Goal: Task Accomplishment & Management: Use online tool/utility

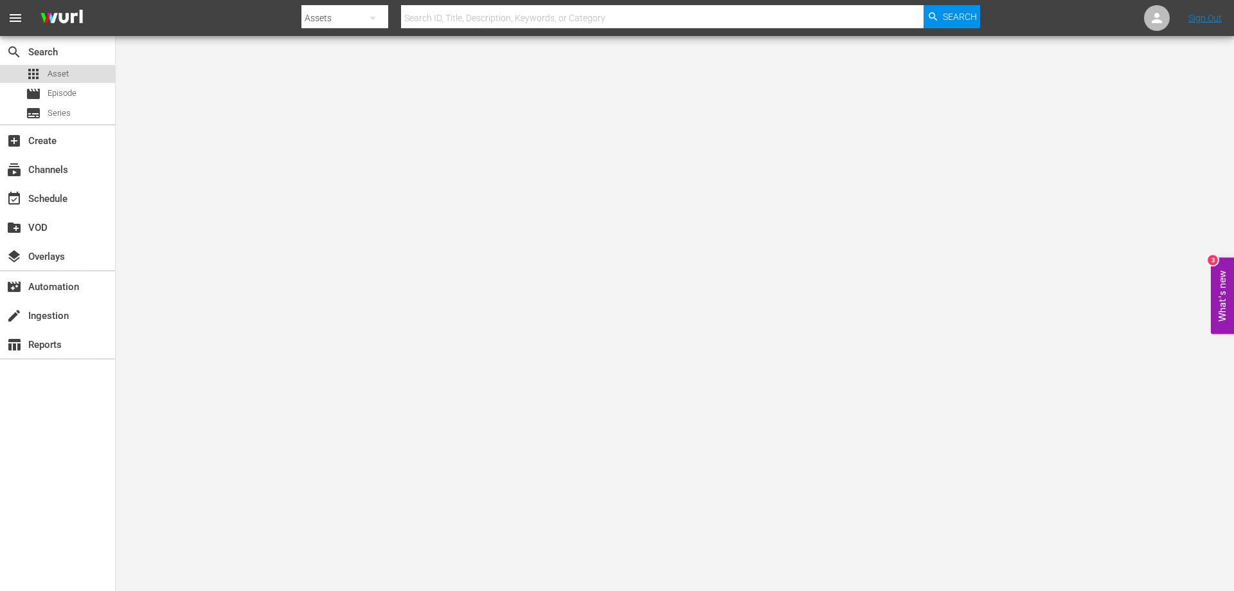
click at [58, 71] on span "Asset" at bounding box center [58, 73] width 21 height 13
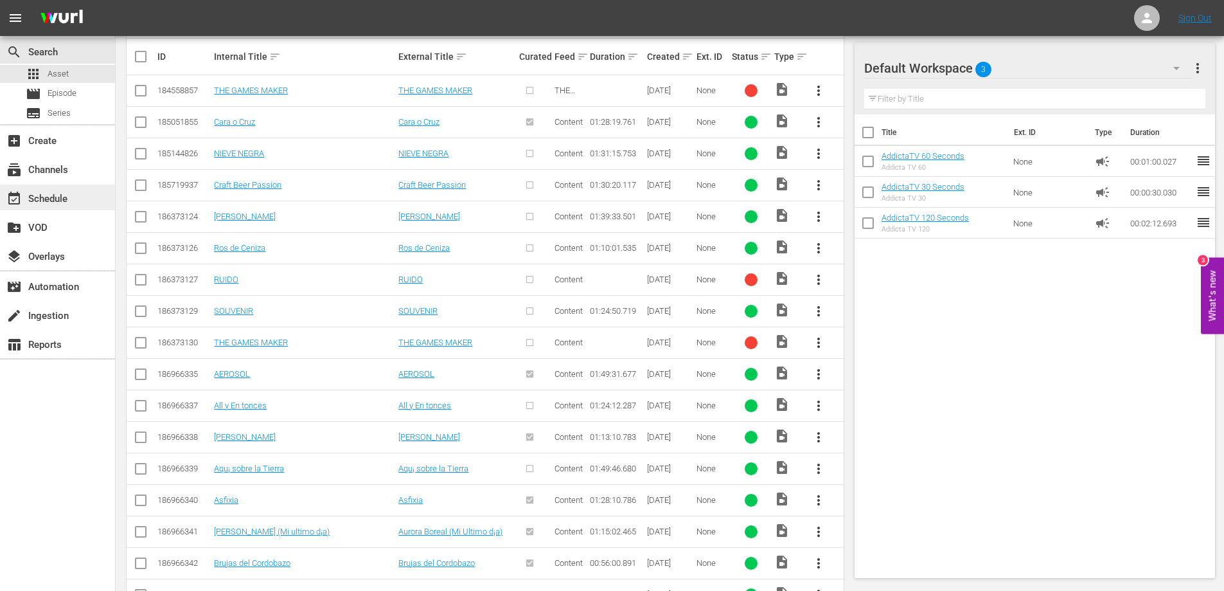
scroll to position [46, 0]
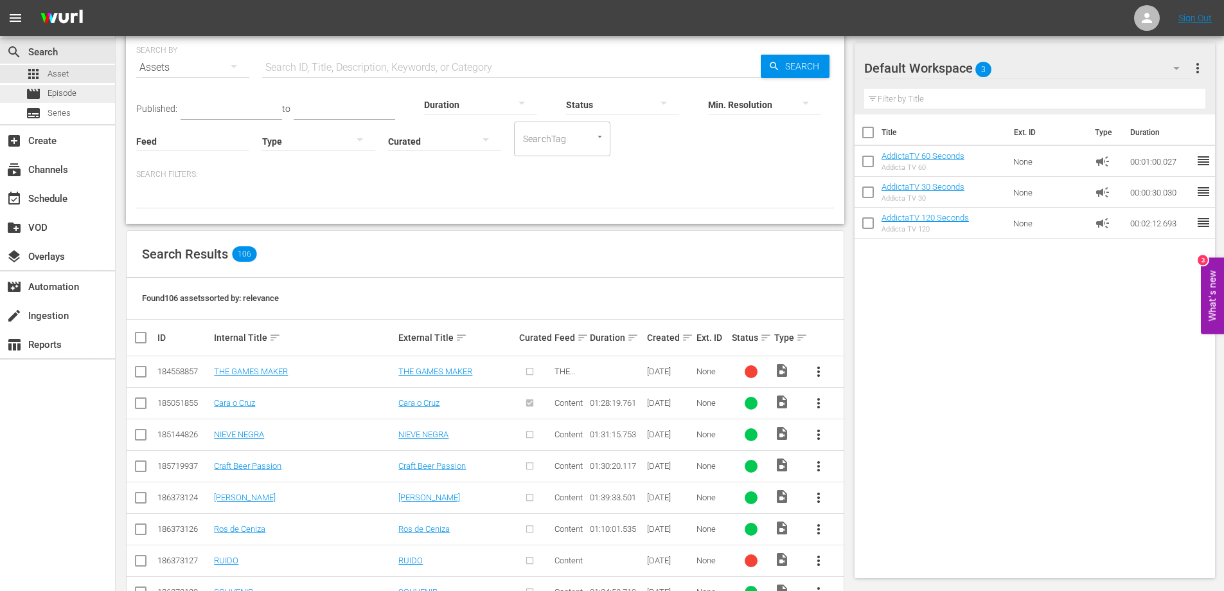
click at [58, 93] on span "Episode" at bounding box center [62, 93] width 29 height 13
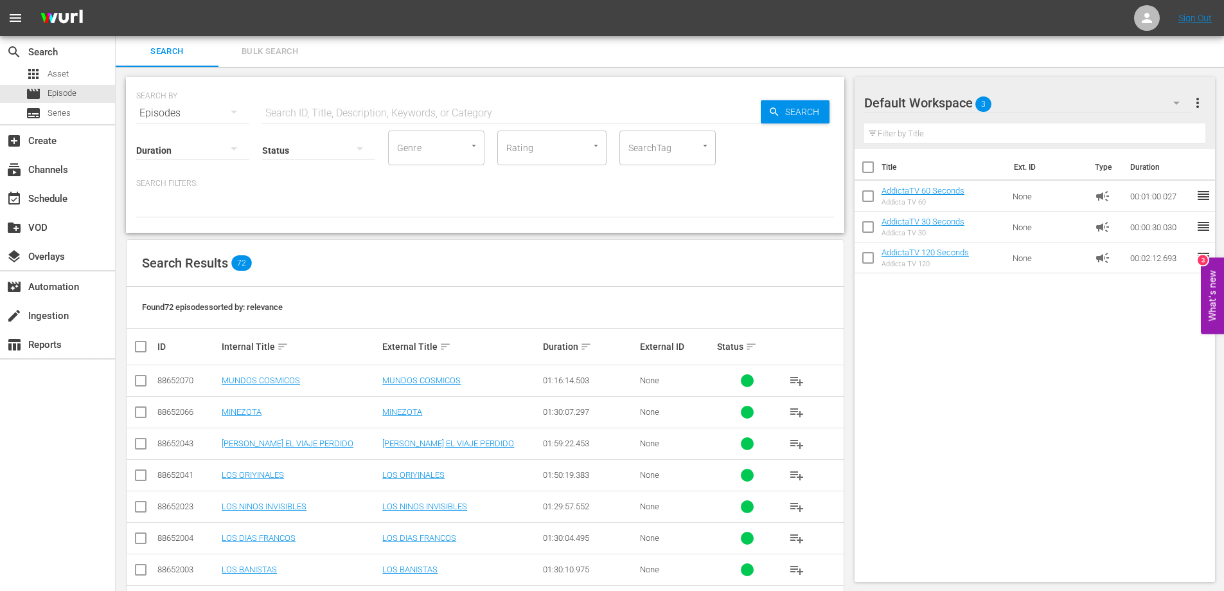
click at [328, 110] on input "text" at bounding box center [511, 113] width 499 height 31
paste input "MUNDOS COSMICOS"
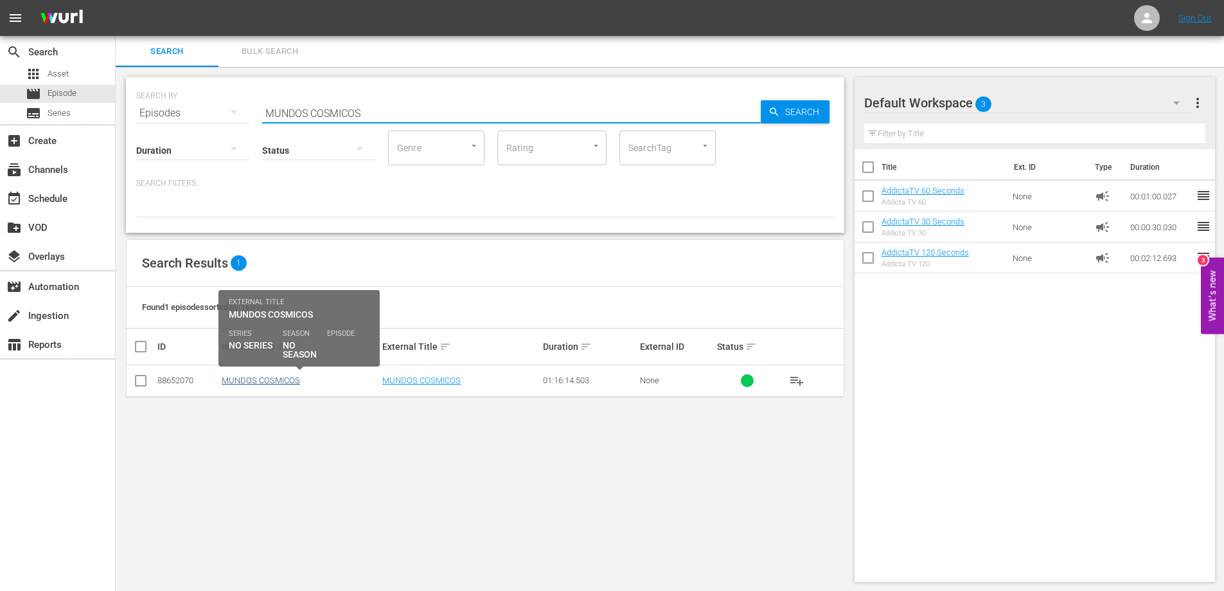
type input "MUNDOS COSMICOS"
click at [274, 379] on link "MUNDOS COSMICOS" at bounding box center [261, 380] width 78 height 10
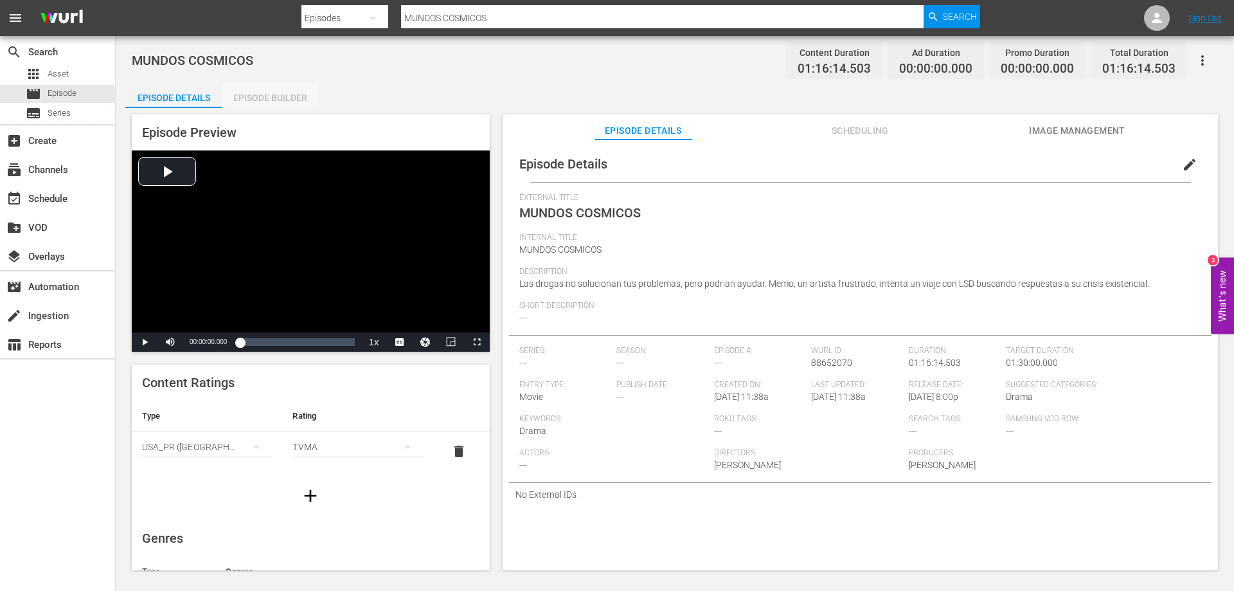
click at [281, 96] on div "Episode Builder" at bounding box center [270, 97] width 96 height 31
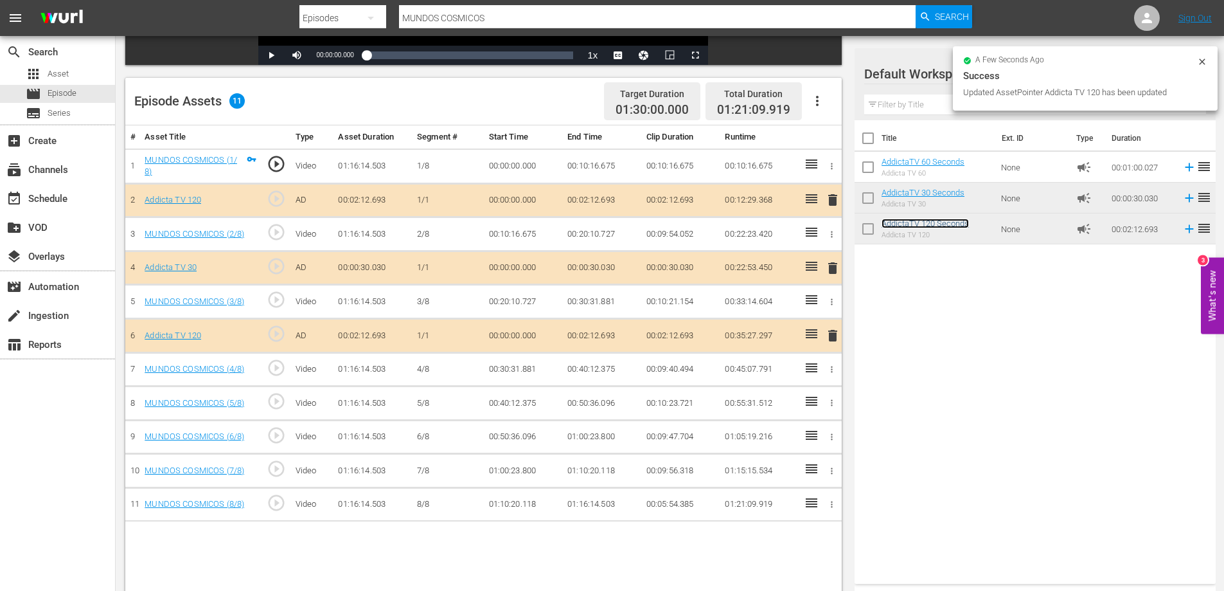
scroll to position [335, 0]
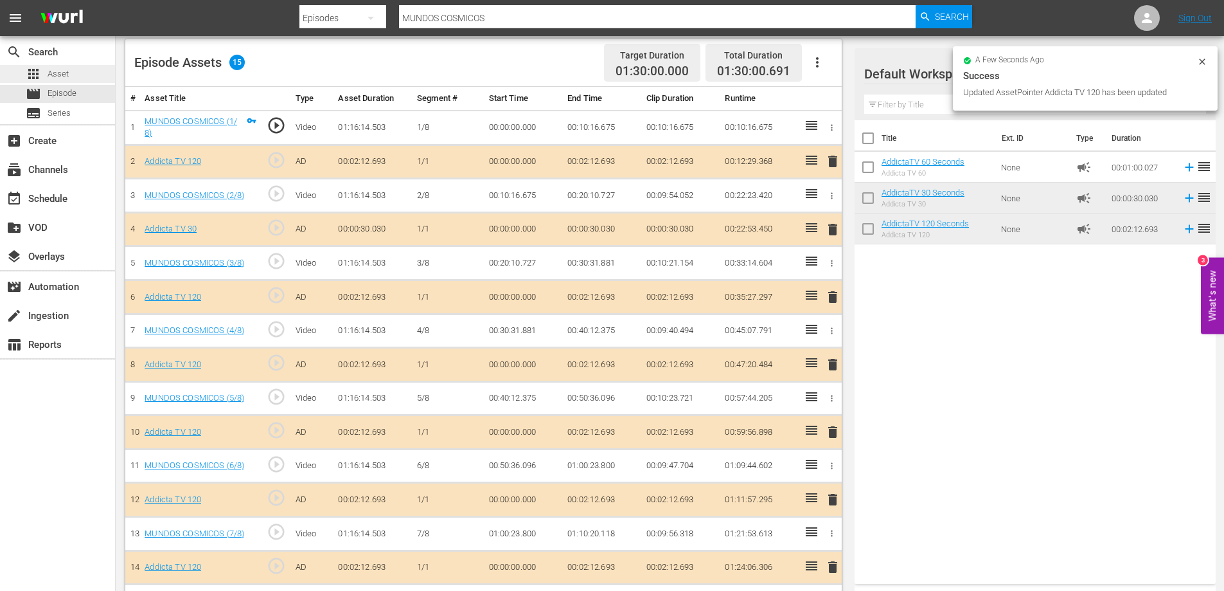
click at [57, 78] on span "Asset" at bounding box center [58, 73] width 21 height 13
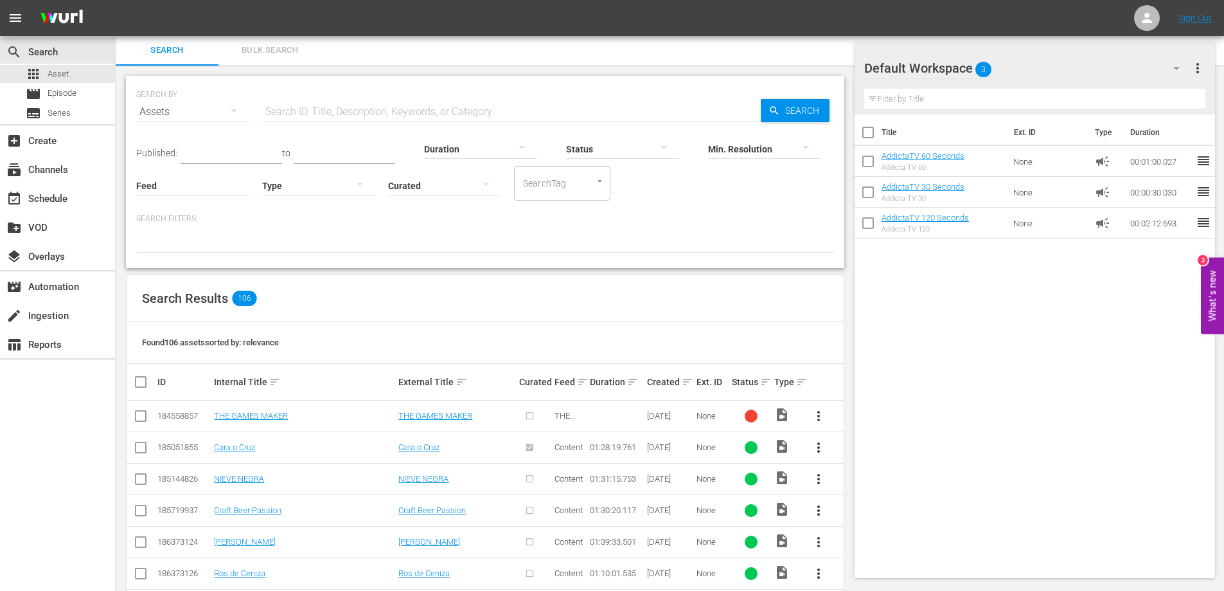
scroll to position [335, 0]
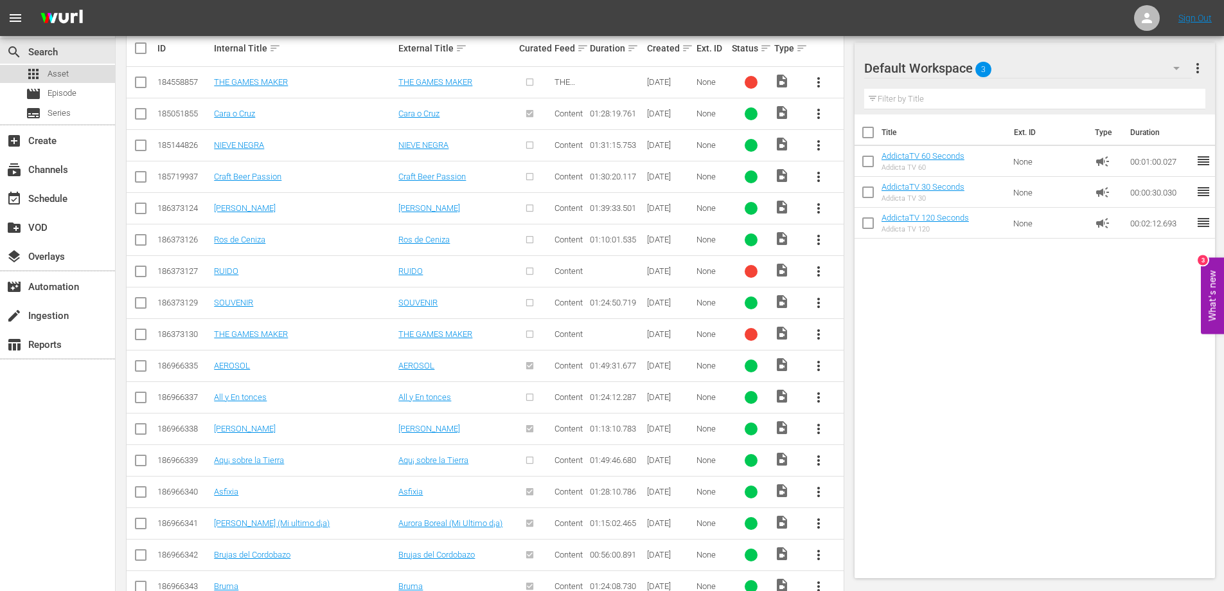
click at [67, 73] on span "Asset" at bounding box center [58, 73] width 21 height 13
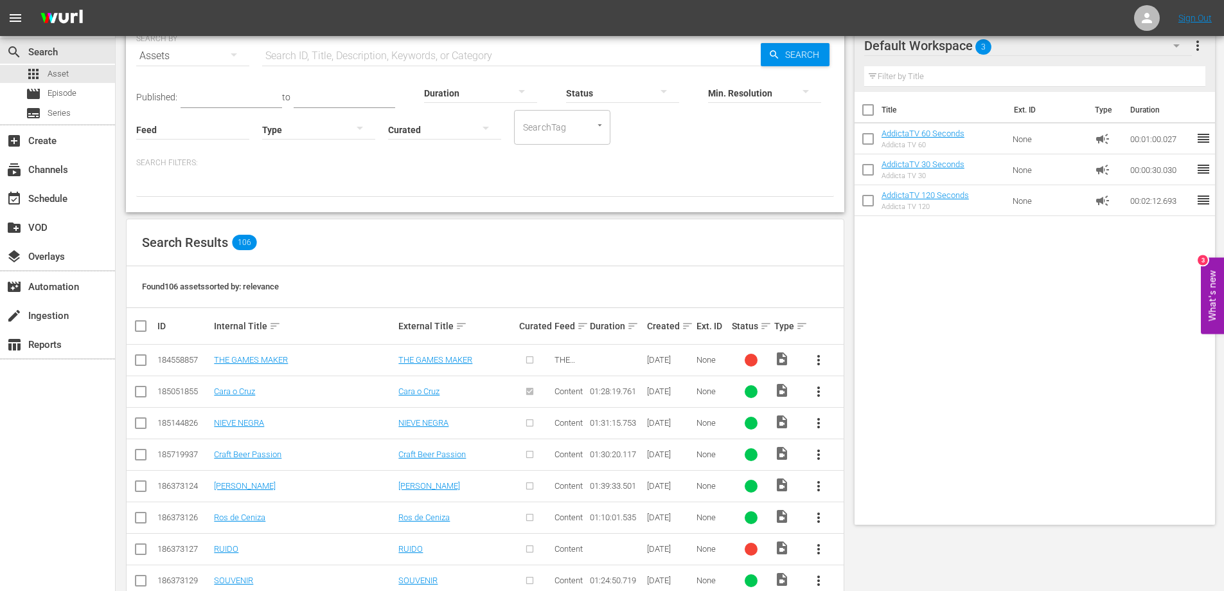
scroll to position [0, 0]
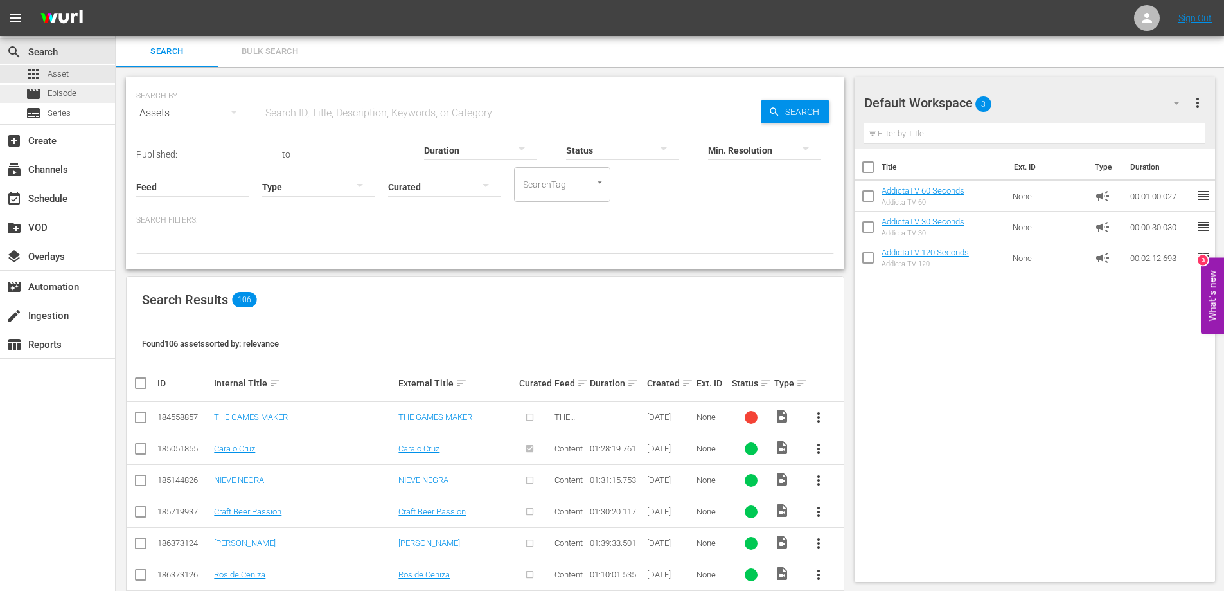
click at [69, 95] on span "Episode" at bounding box center [62, 93] width 29 height 13
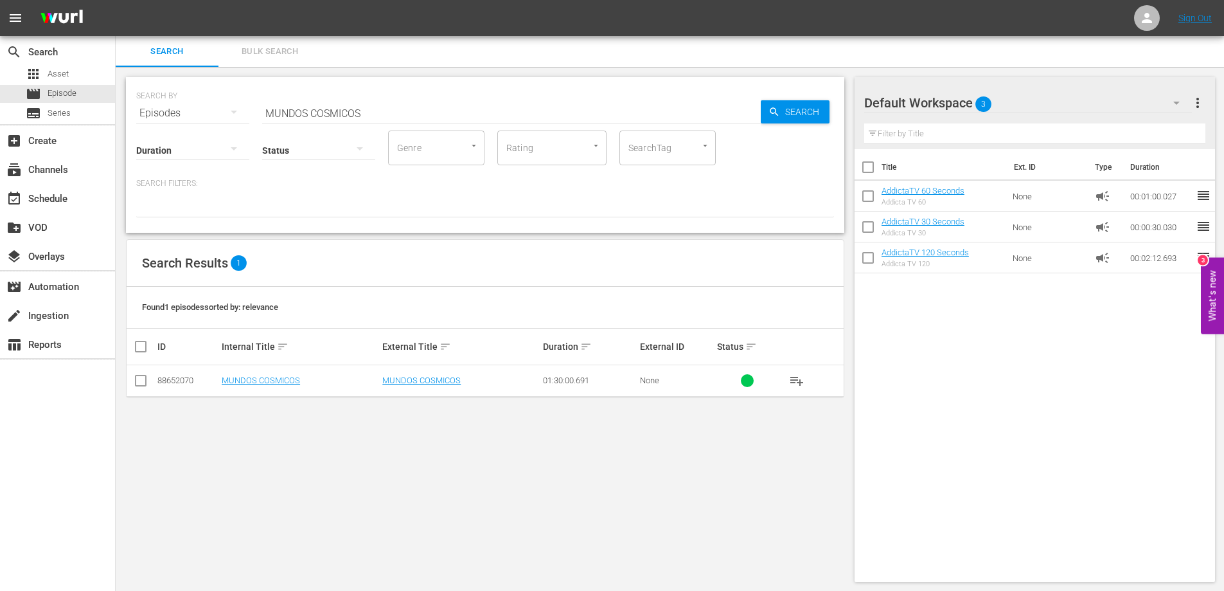
click at [341, 112] on input "MUNDOS COSMICOS" at bounding box center [511, 113] width 499 height 31
paste input "NIEVE NEGRA"
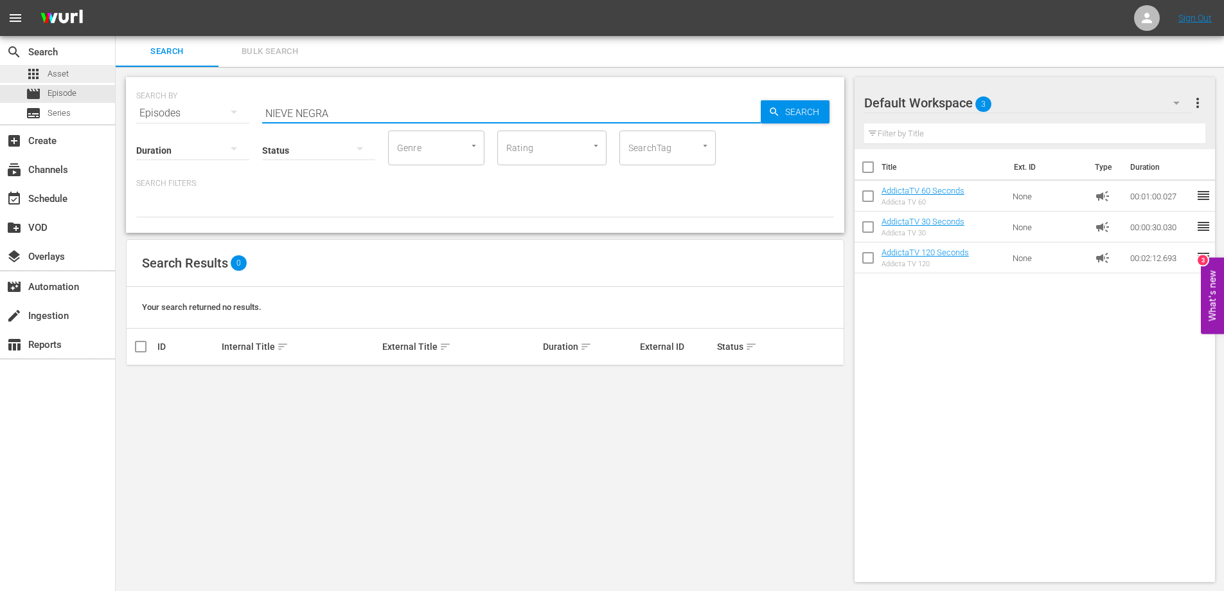
type input "NIEVE NEGRA"
click at [62, 69] on span "Asset" at bounding box center [58, 73] width 21 height 13
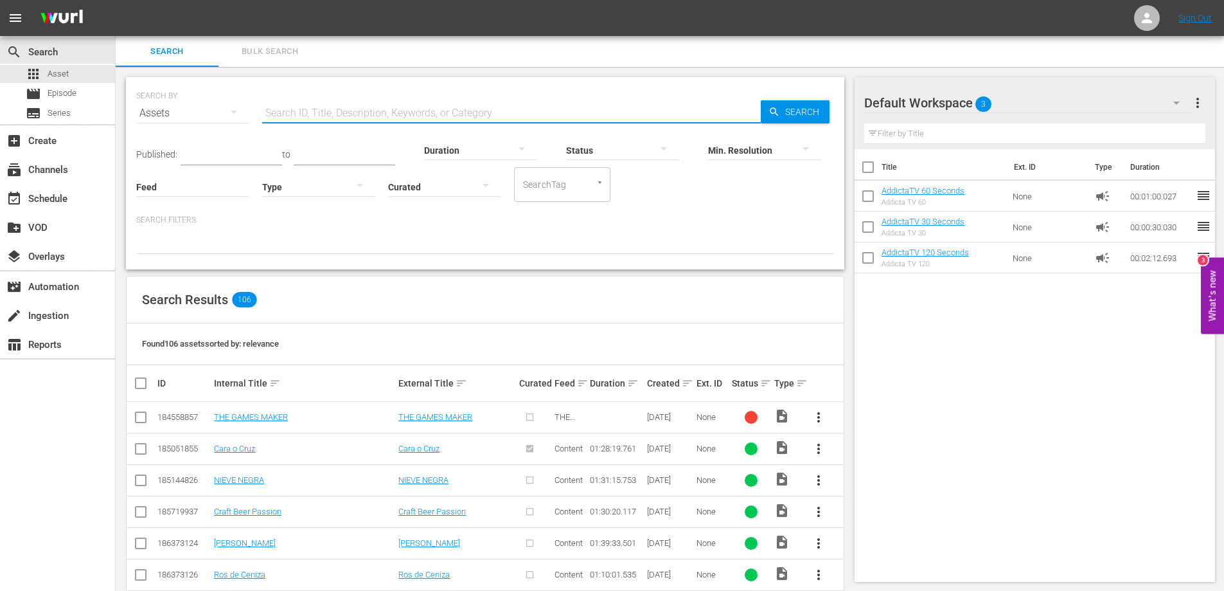
click at [438, 114] on input "text" at bounding box center [511, 113] width 499 height 31
paste input "NIEVE NEGRA"
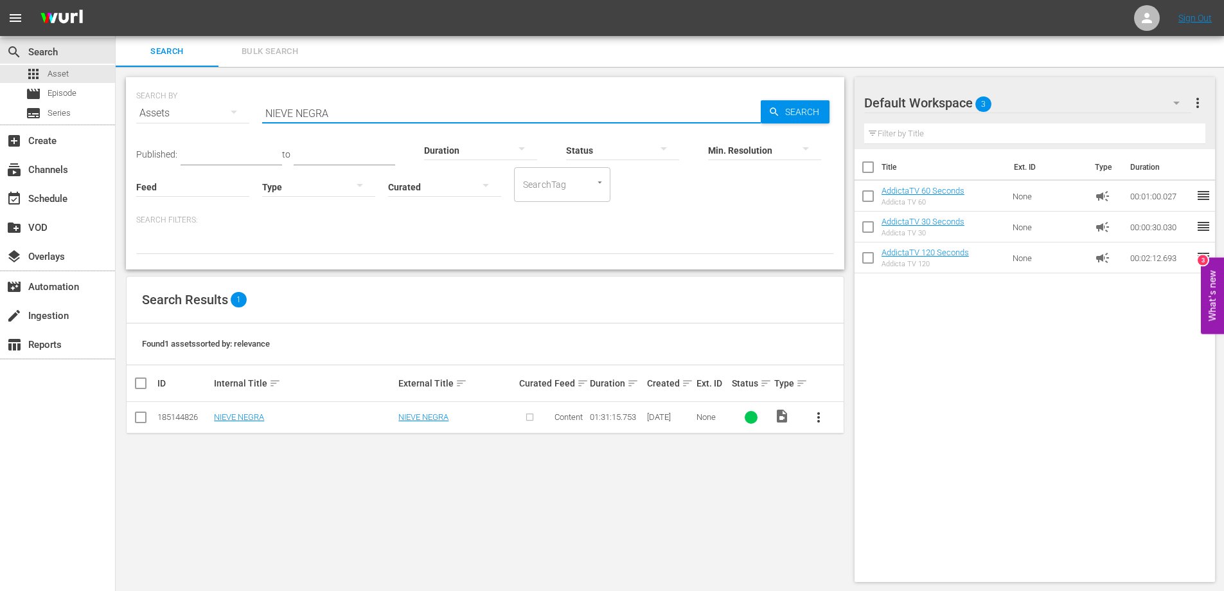
type input "NIEVE NEGRA"
click at [817, 422] on span "more_vert" at bounding box center [818, 416] width 15 height 15
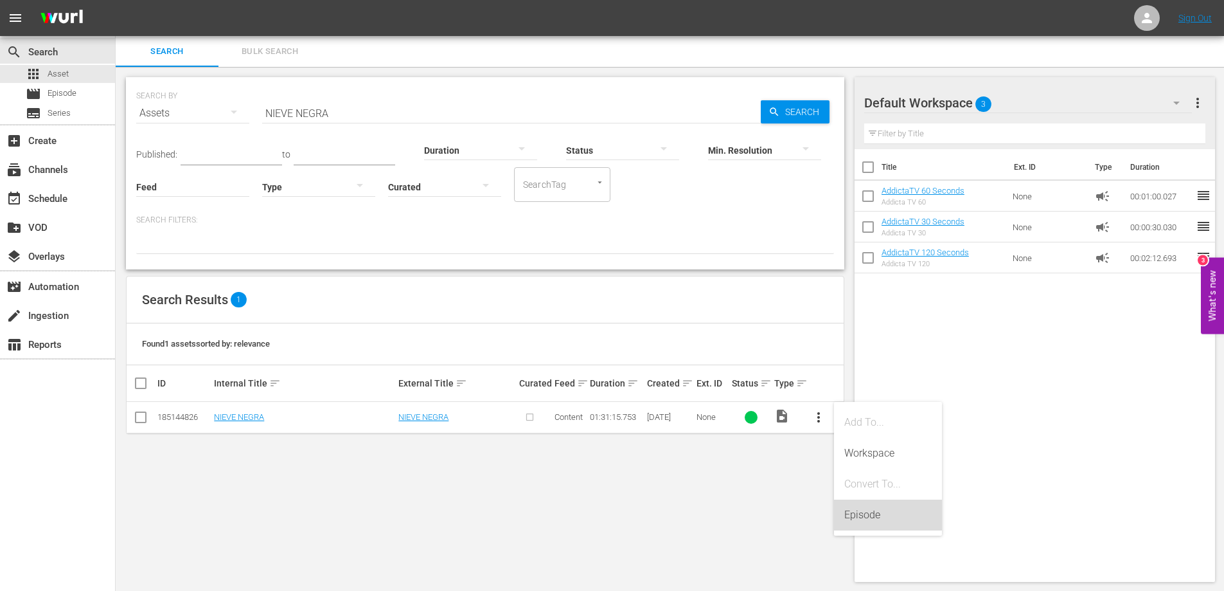
click at [874, 510] on div "Episode" at bounding box center [887, 514] width 87 height 31
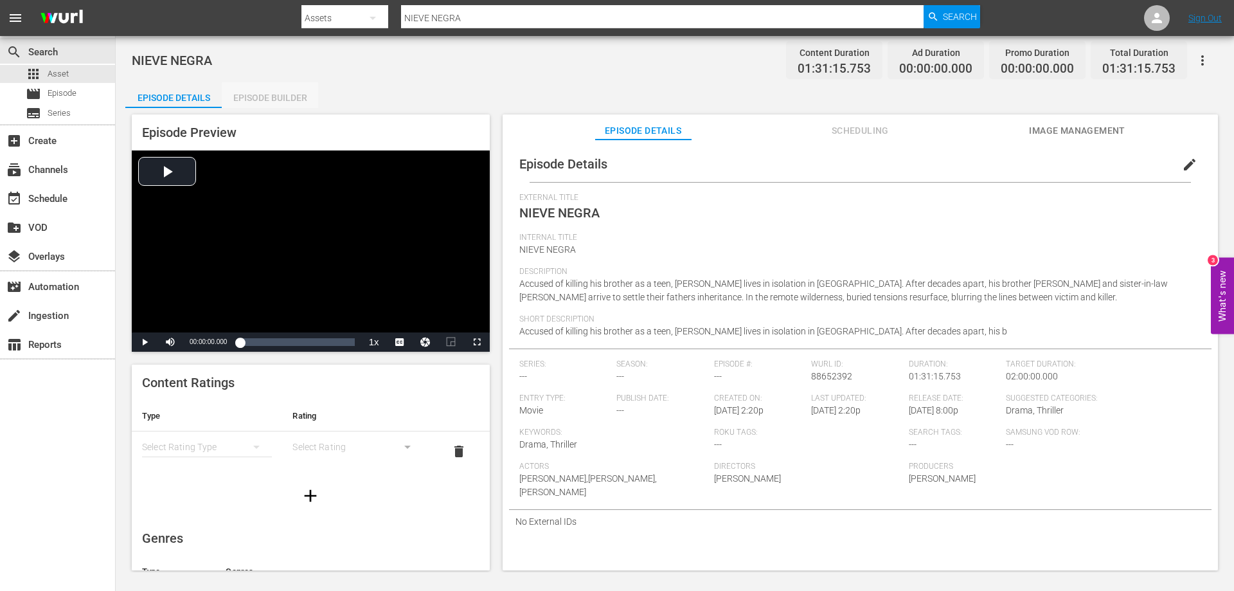
click at [273, 100] on div "Episode Builder" at bounding box center [270, 97] width 96 height 31
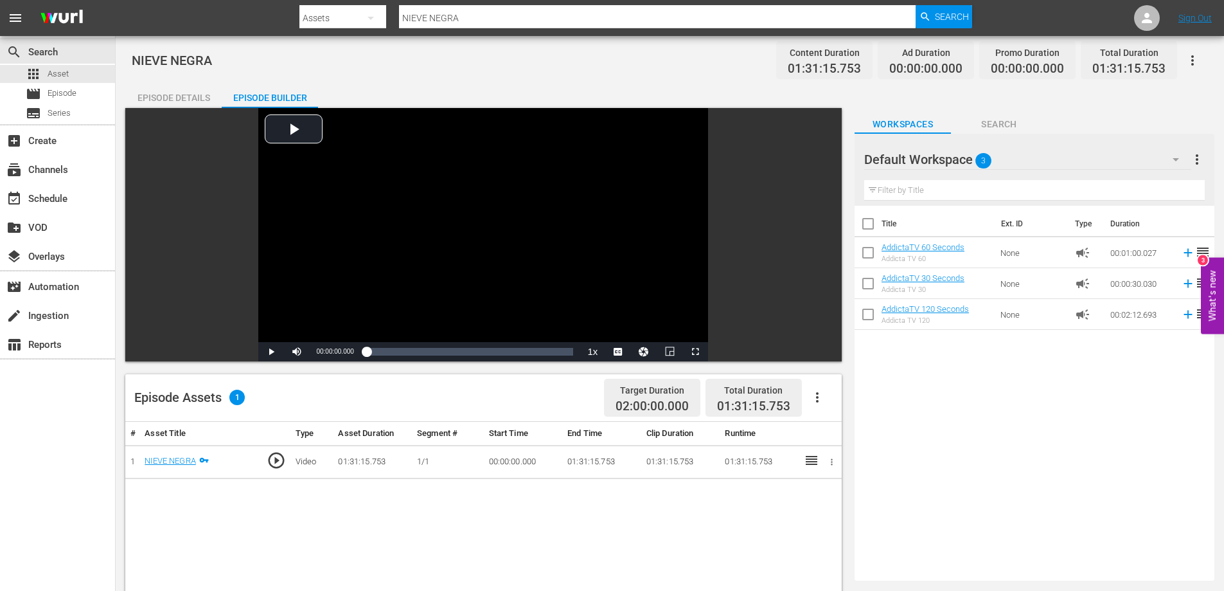
click at [1191, 59] on icon "button" at bounding box center [1192, 60] width 15 height 15
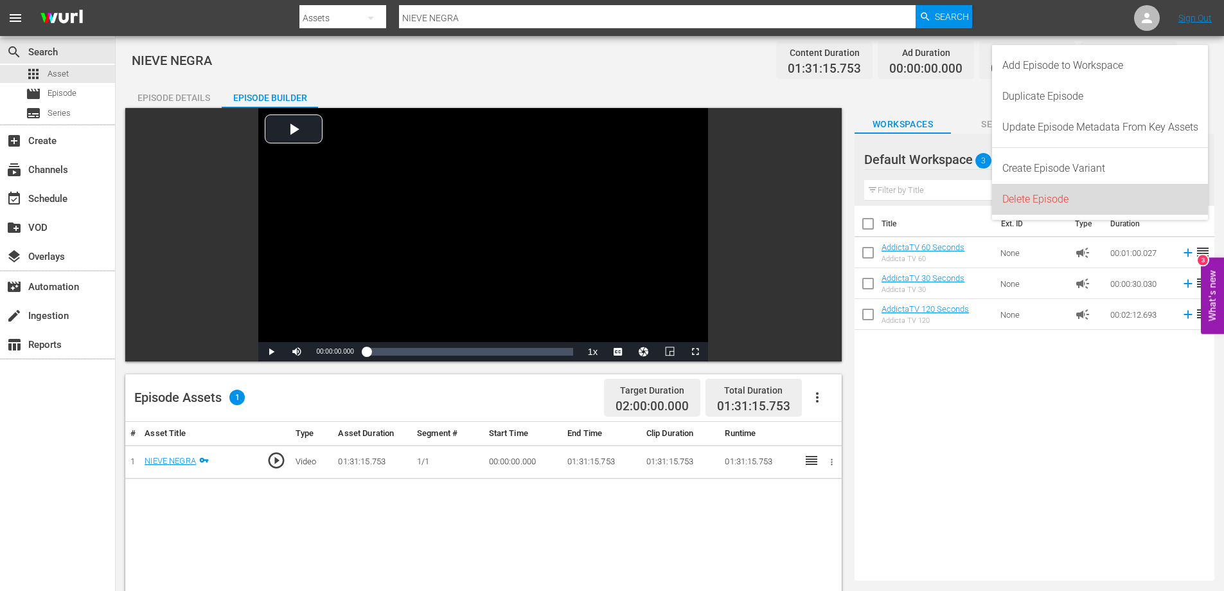
click at [1058, 197] on div "Delete Episode" at bounding box center [1101, 199] width 196 height 31
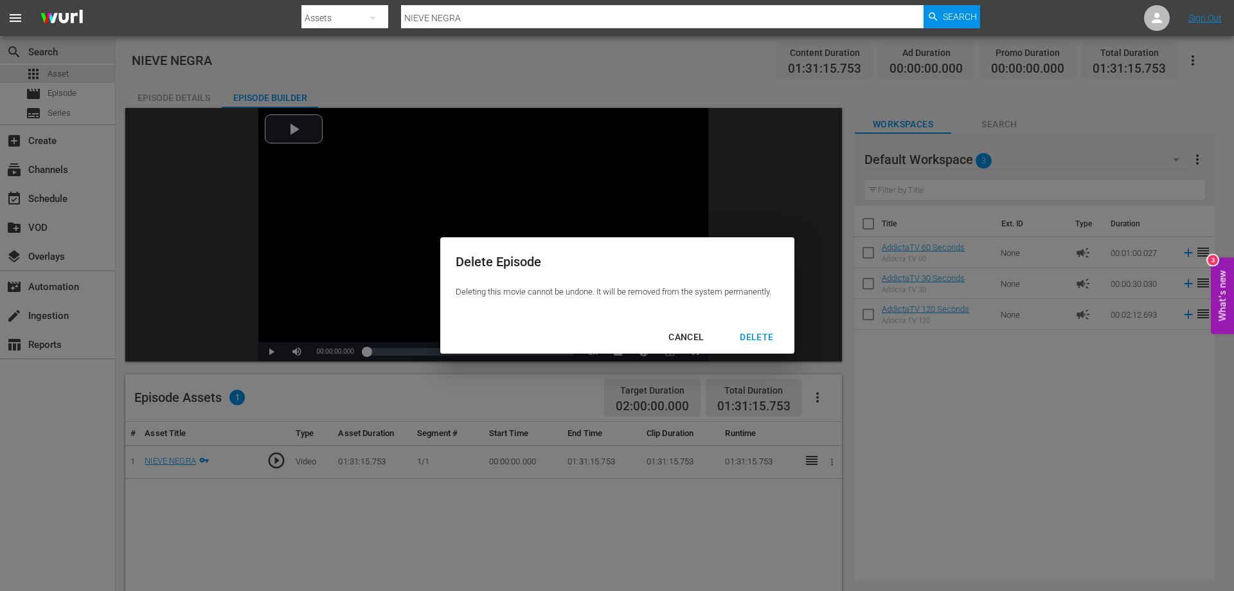
click at [756, 337] on div "DELETE" at bounding box center [756, 337] width 54 height 16
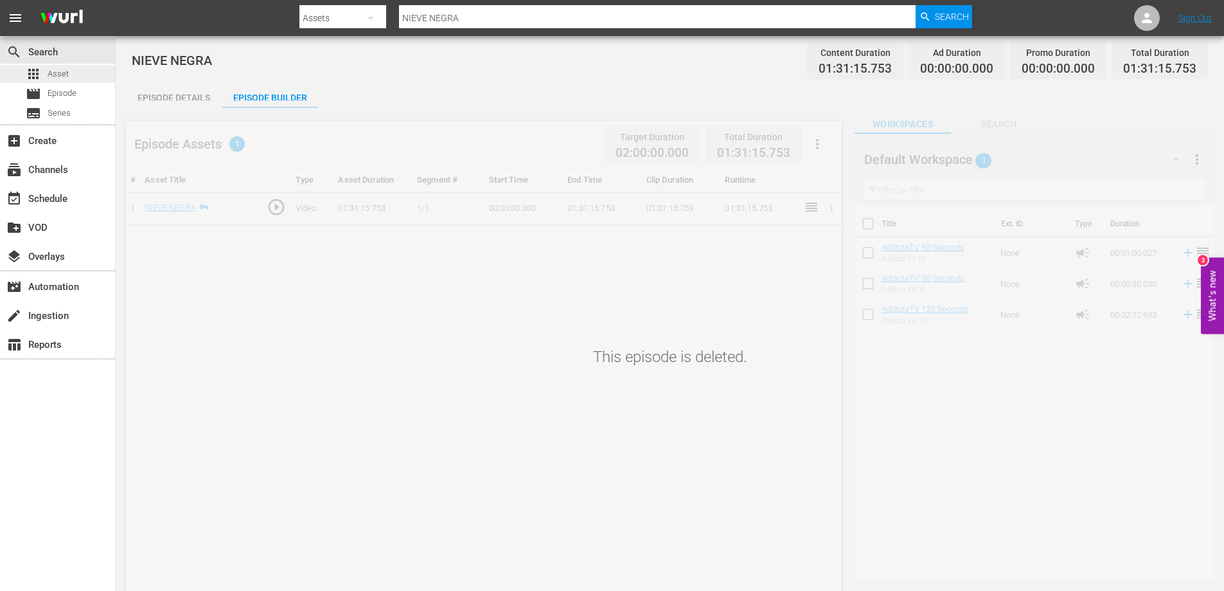
click at [56, 71] on span "Asset" at bounding box center [58, 73] width 21 height 13
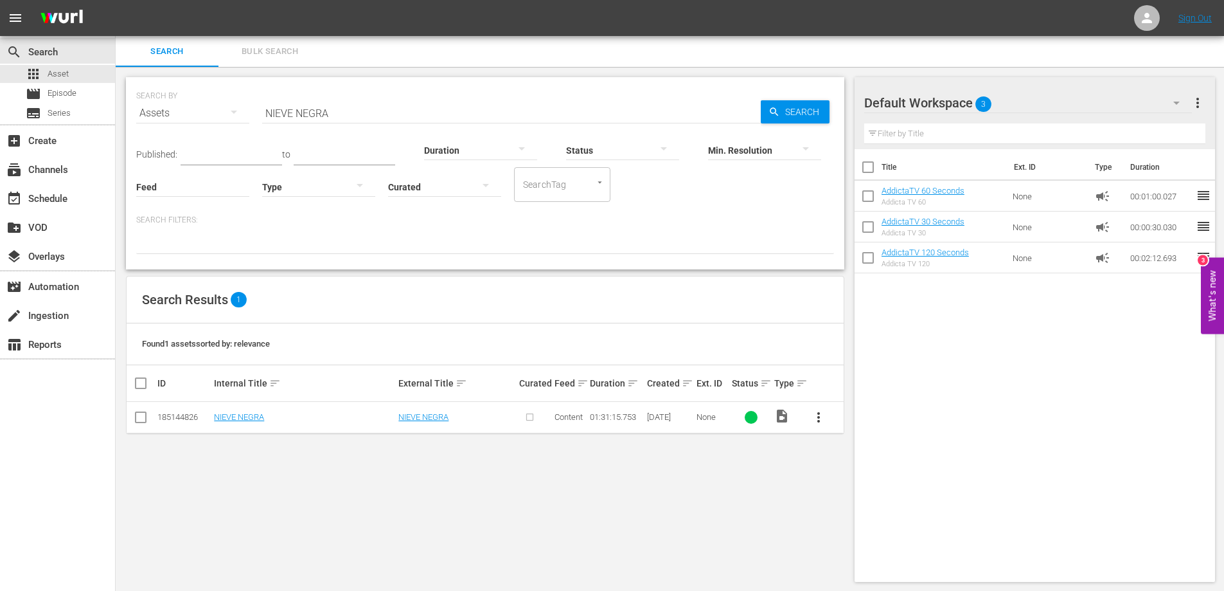
click at [324, 117] on input "NIEVE NEGRA" at bounding box center [511, 113] width 499 height 31
paste input "MUY MUY NI TAN TAN"
type input "NI MUY MUY NI TAN TAN"
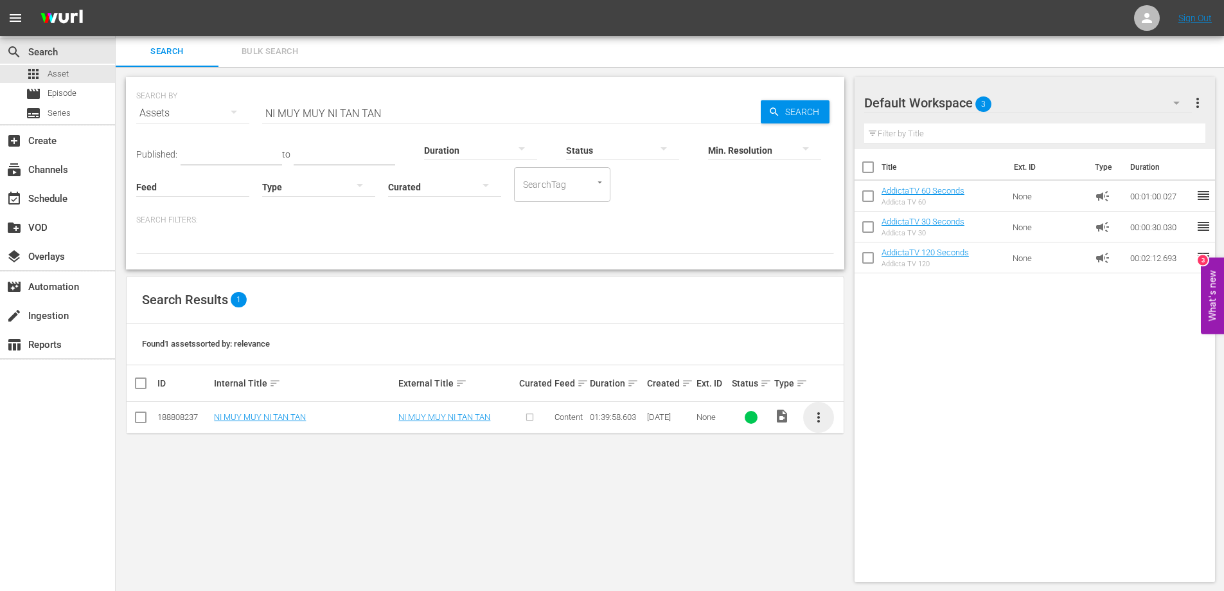
click at [820, 418] on span "more_vert" at bounding box center [818, 416] width 15 height 15
click at [851, 519] on div "Episode" at bounding box center [887, 514] width 87 height 31
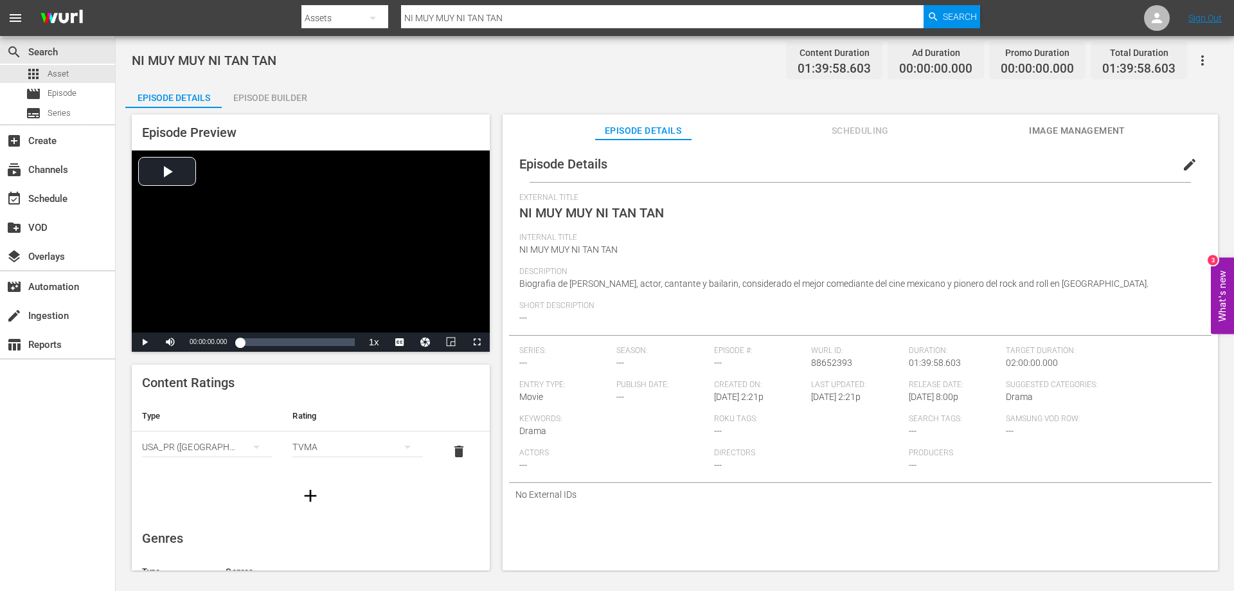
click at [273, 97] on div "Episode Builder" at bounding box center [270, 97] width 96 height 31
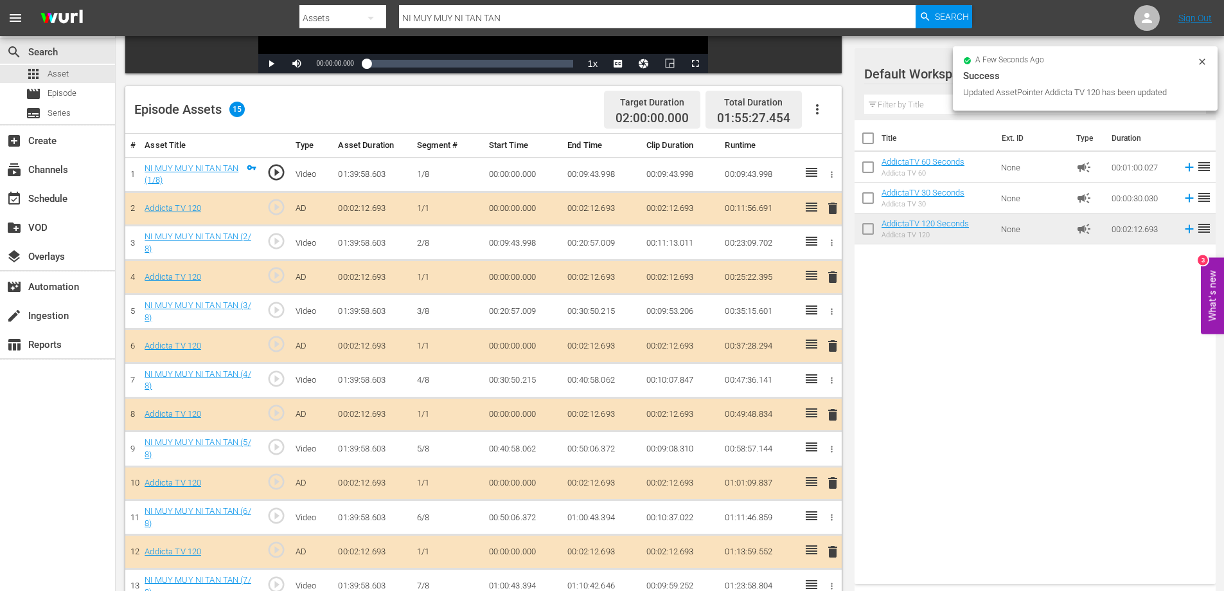
scroll to position [186, 0]
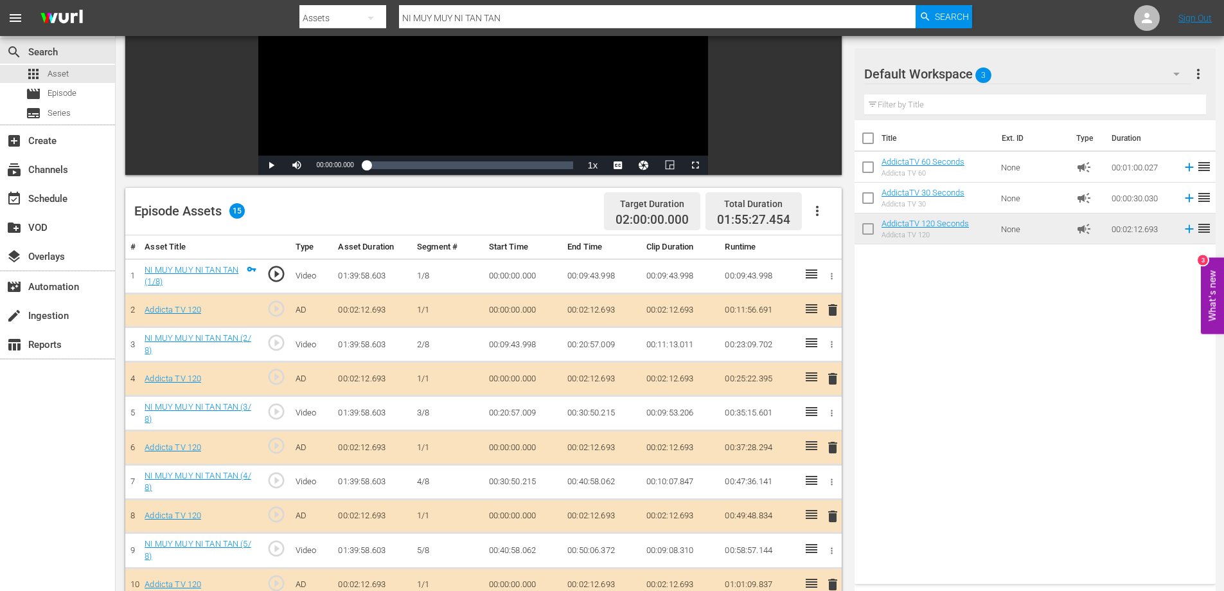
click at [828, 311] on span "delete" at bounding box center [832, 309] width 15 height 15
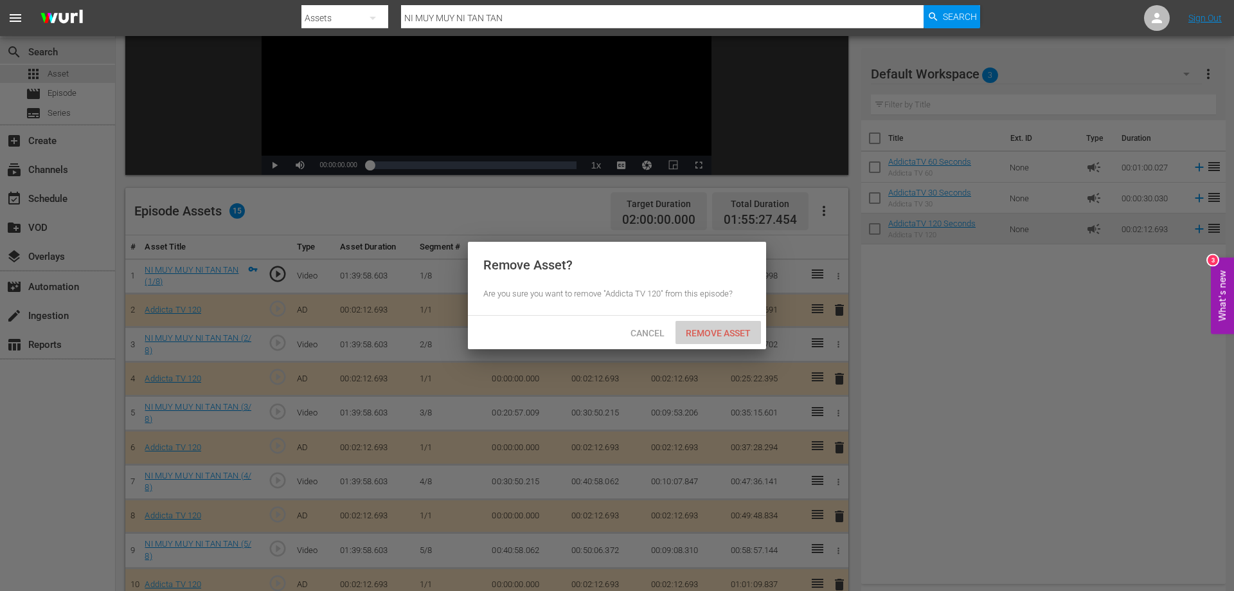
click at [738, 337] on span "Remove Asset" at bounding box center [717, 333] width 85 height 10
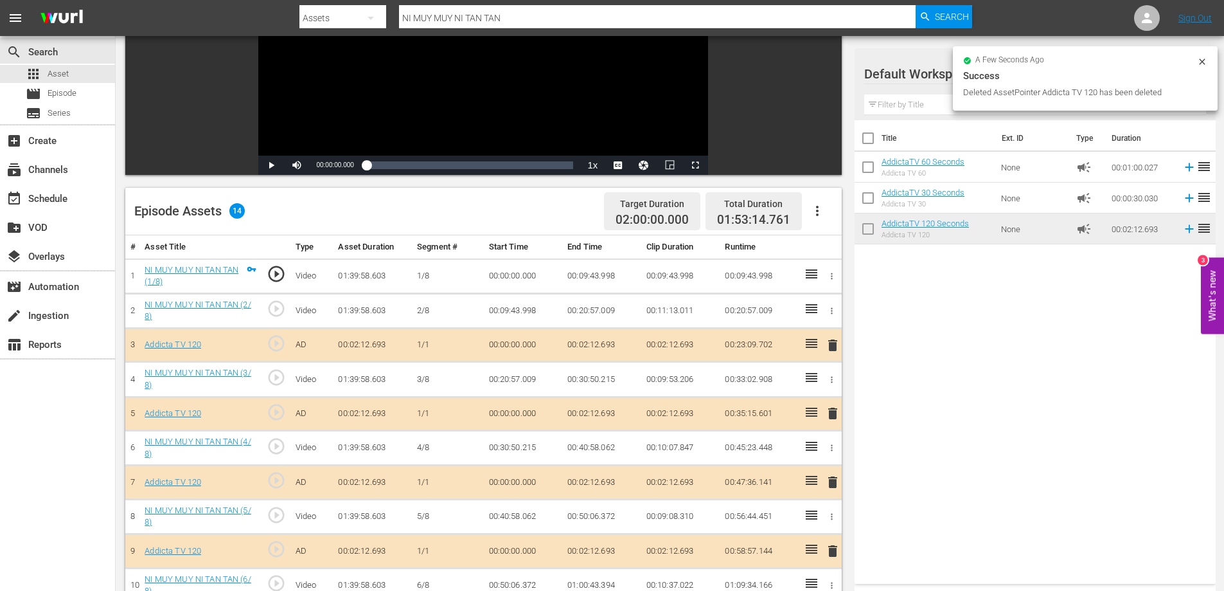
click at [832, 346] on span "delete" at bounding box center [832, 344] width 15 height 15
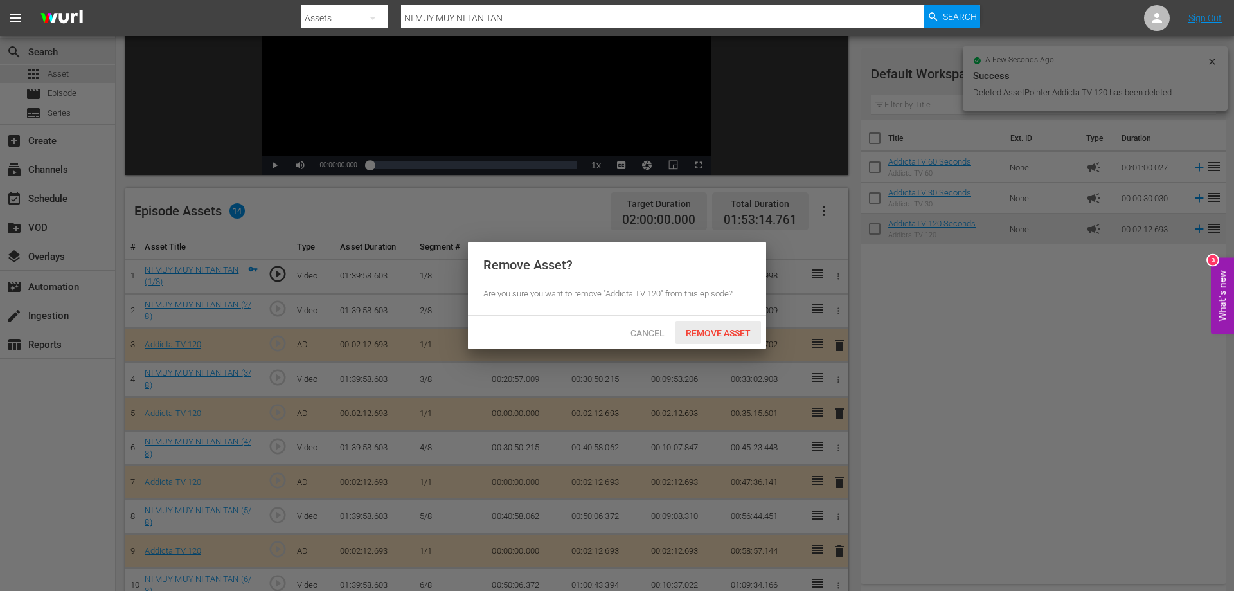
click at [717, 328] on span "Remove Asset" at bounding box center [717, 333] width 85 height 10
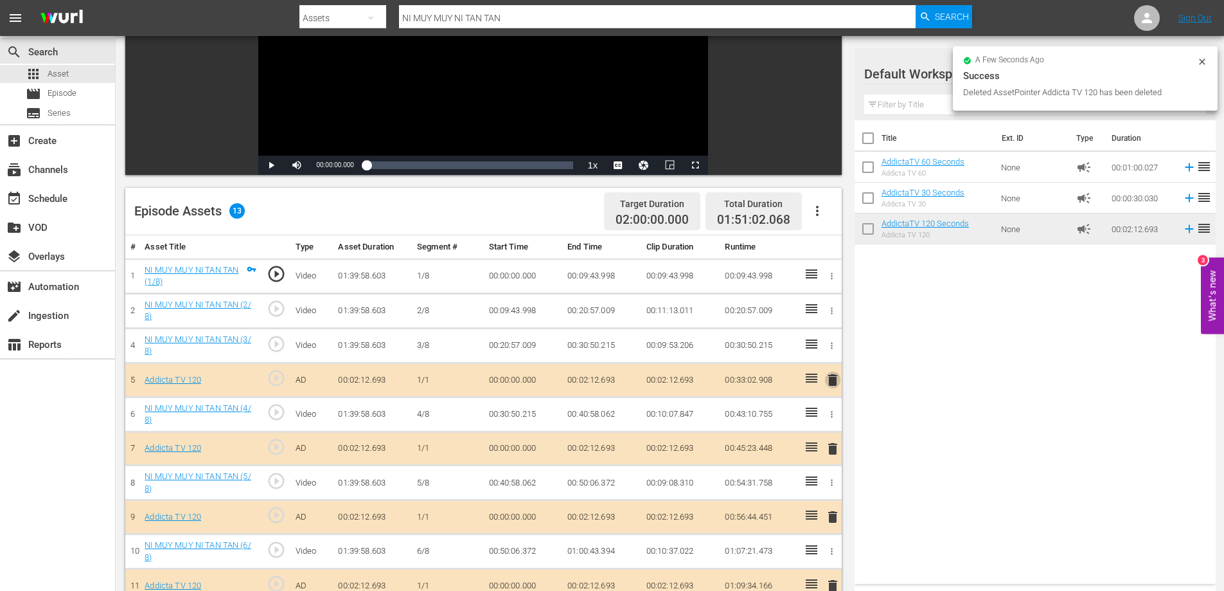
click at [835, 379] on span "delete" at bounding box center [832, 379] width 15 height 15
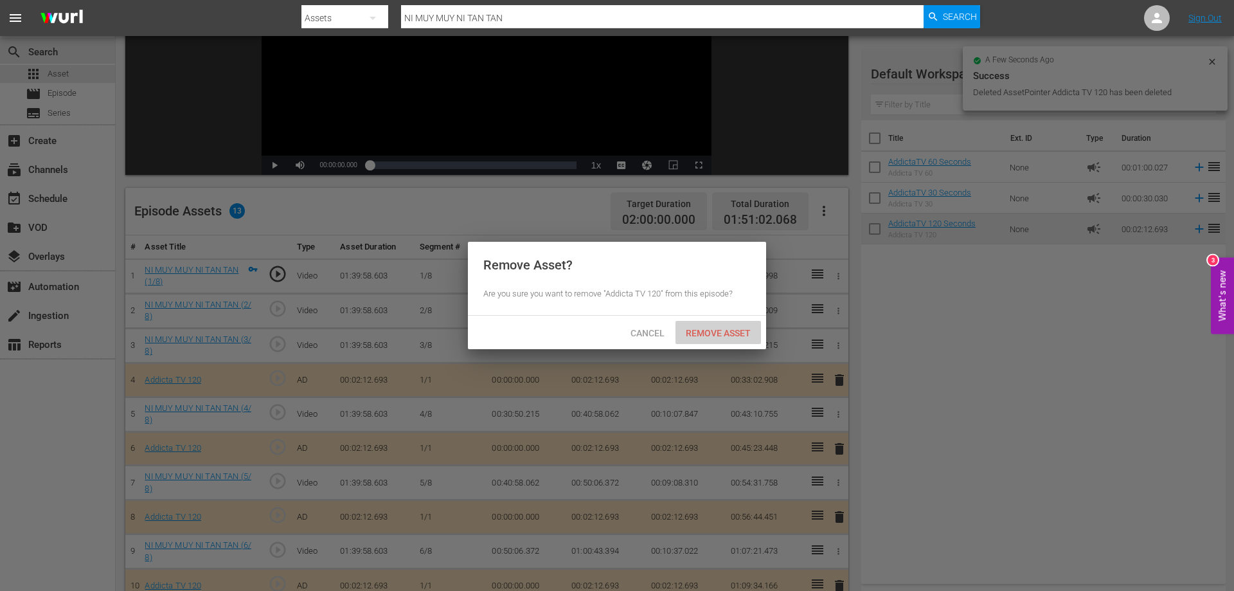
click at [704, 332] on span "Remove Asset" at bounding box center [717, 333] width 85 height 10
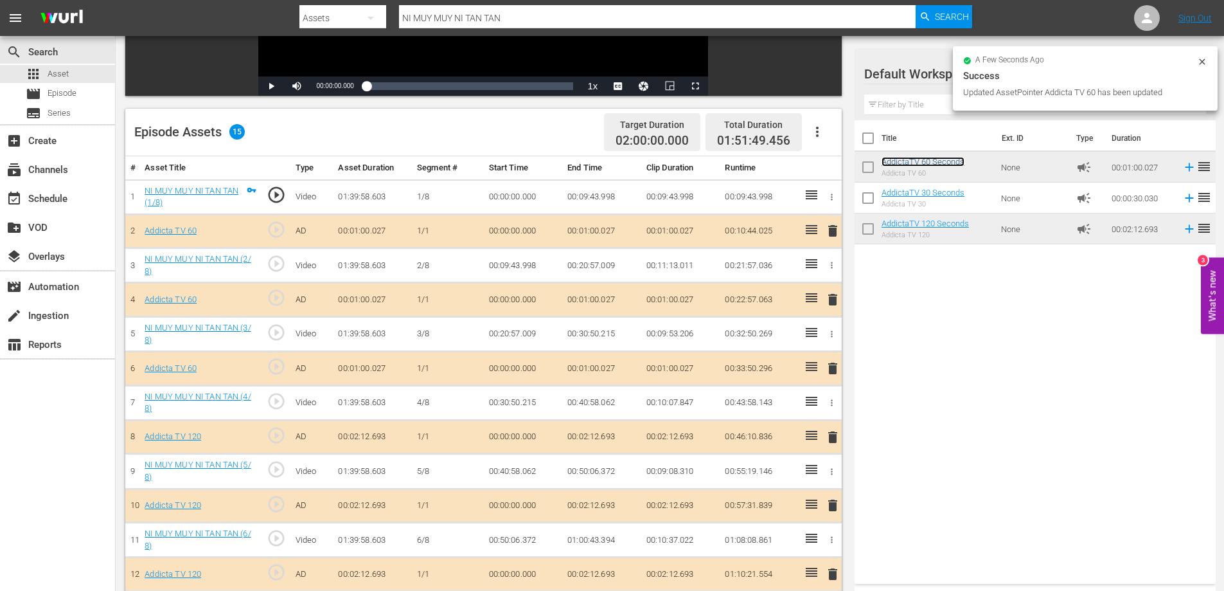
scroll to position [379, 0]
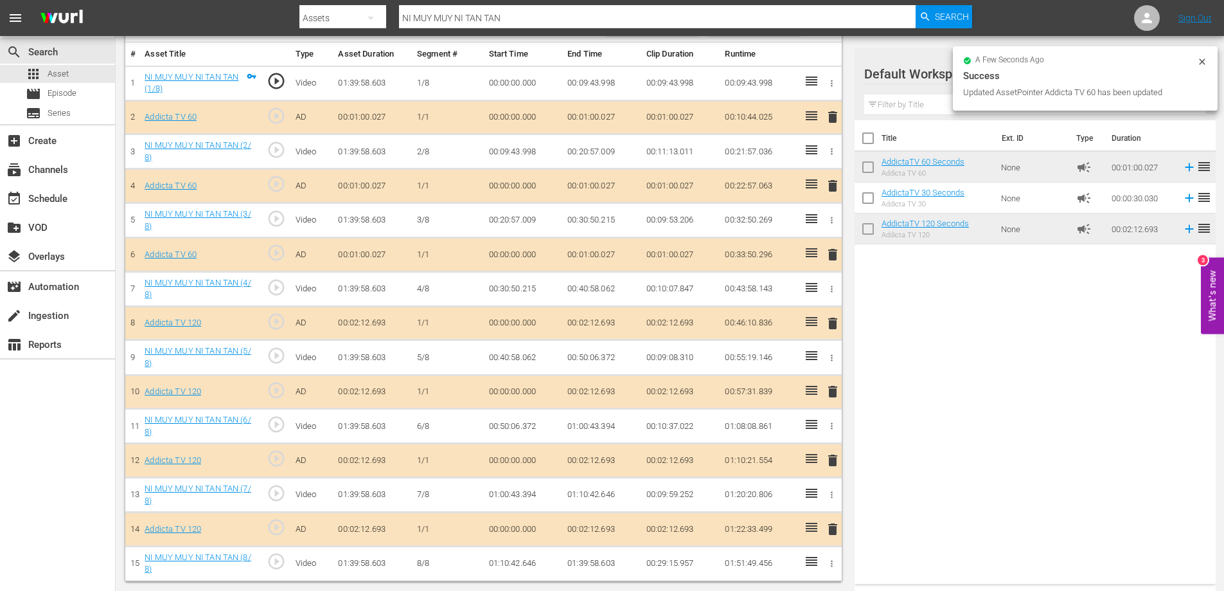
click at [829, 320] on span "delete" at bounding box center [832, 323] width 15 height 15
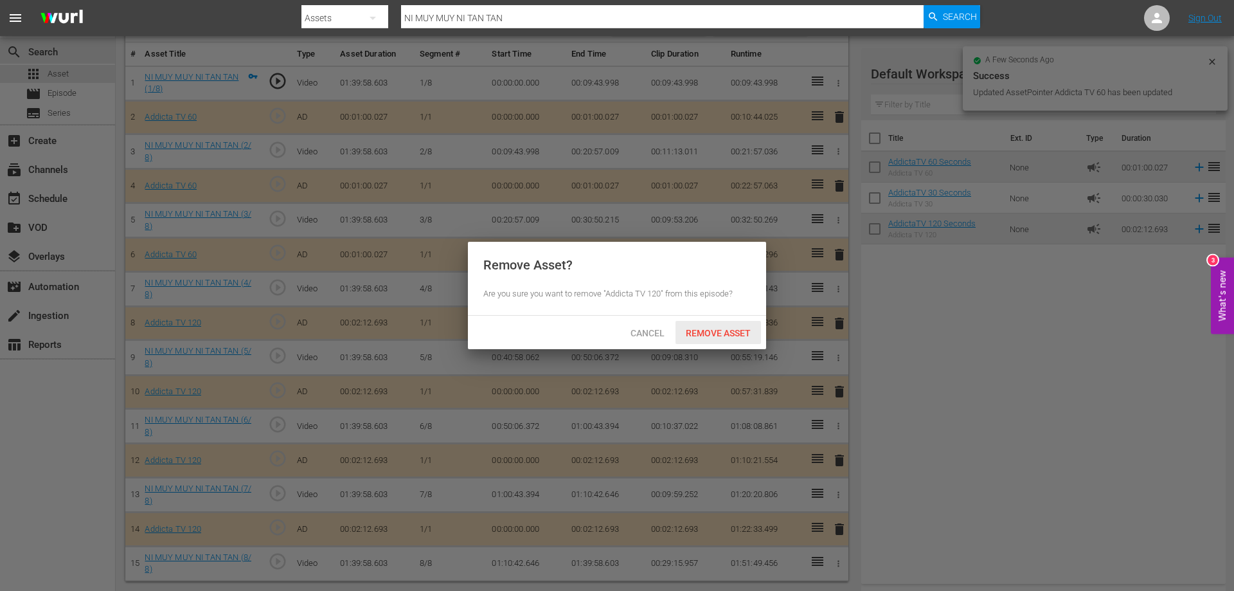
click at [722, 326] on div "Remove Asset" at bounding box center [717, 333] width 85 height 24
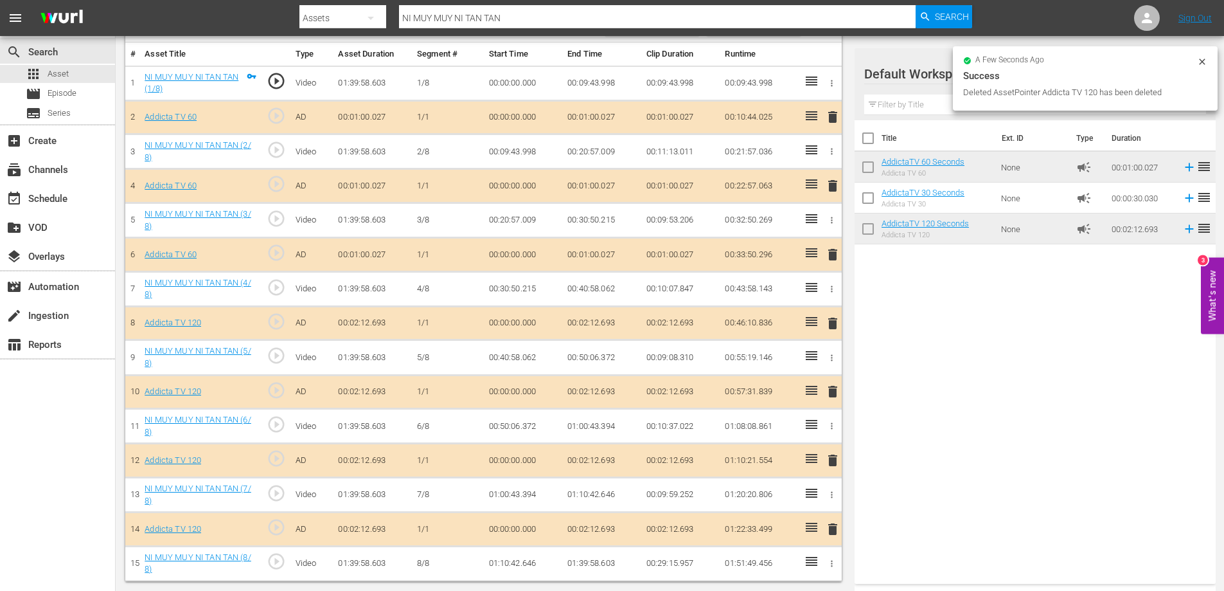
scroll to position [345, 0]
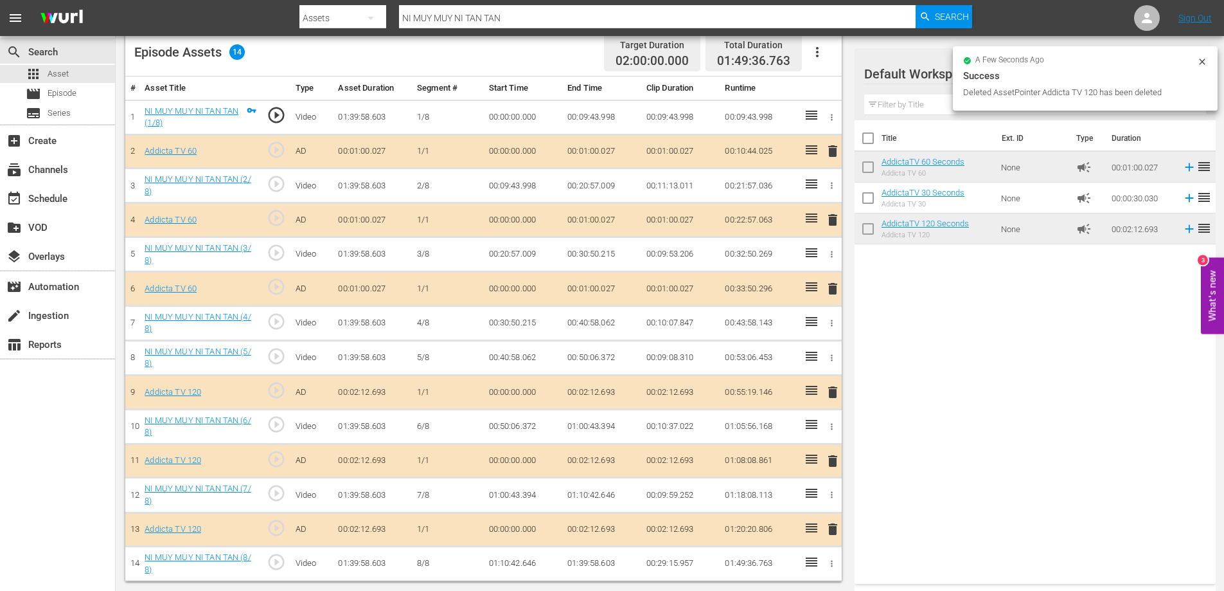
click at [833, 390] on span "delete" at bounding box center [832, 391] width 15 height 15
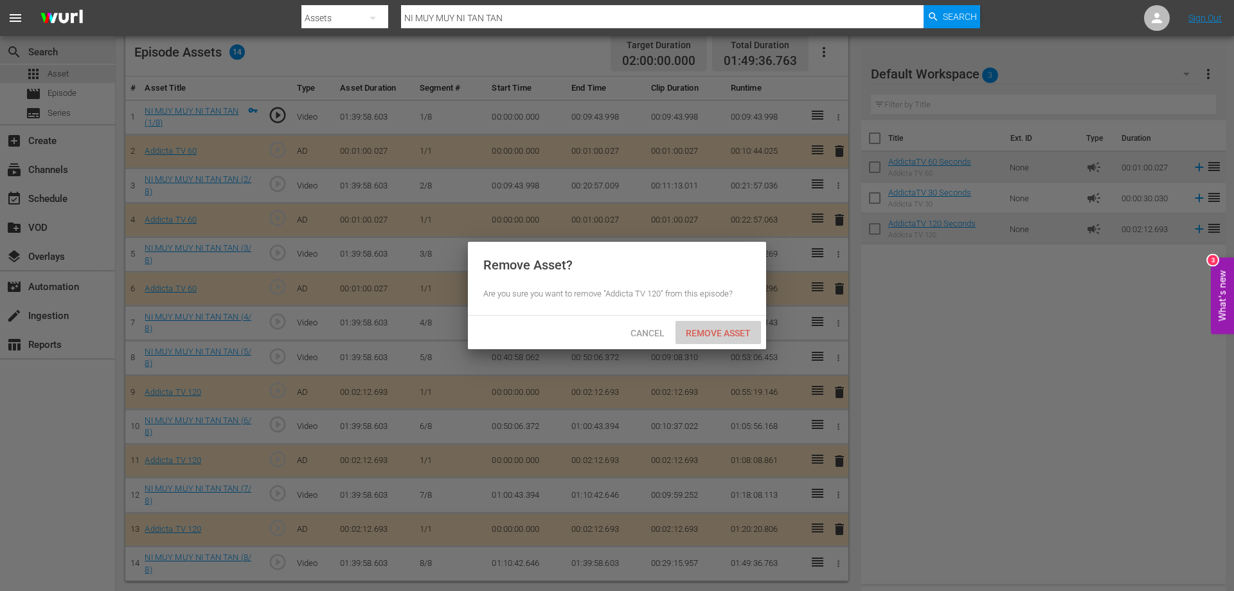
click at [692, 335] on span "Remove Asset" at bounding box center [717, 333] width 85 height 10
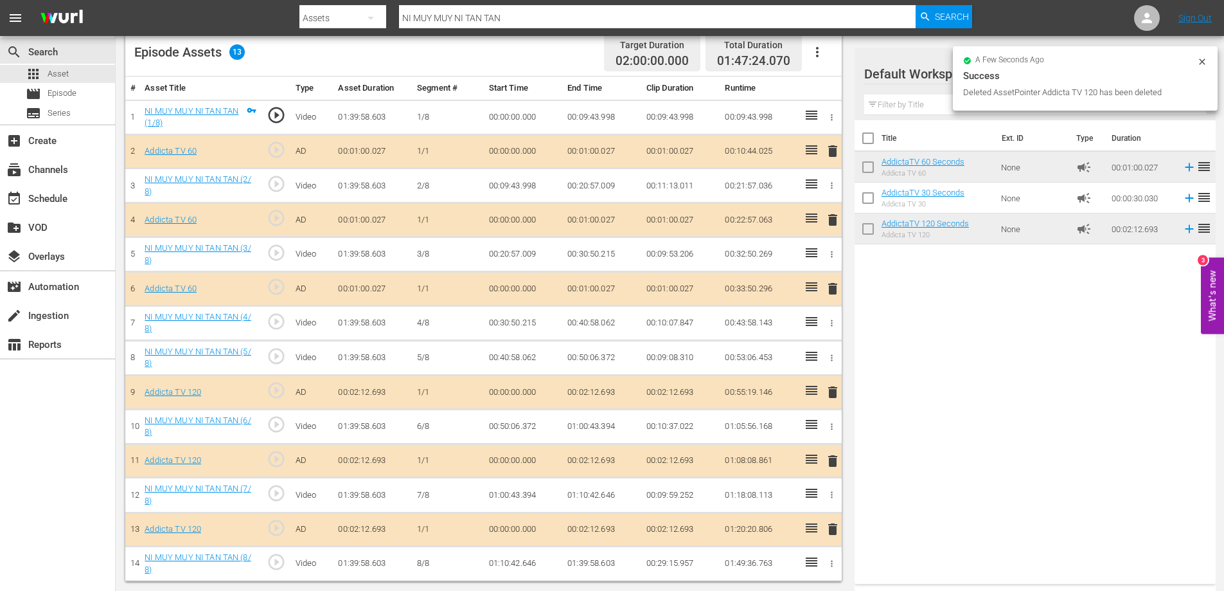
scroll to position [335, 0]
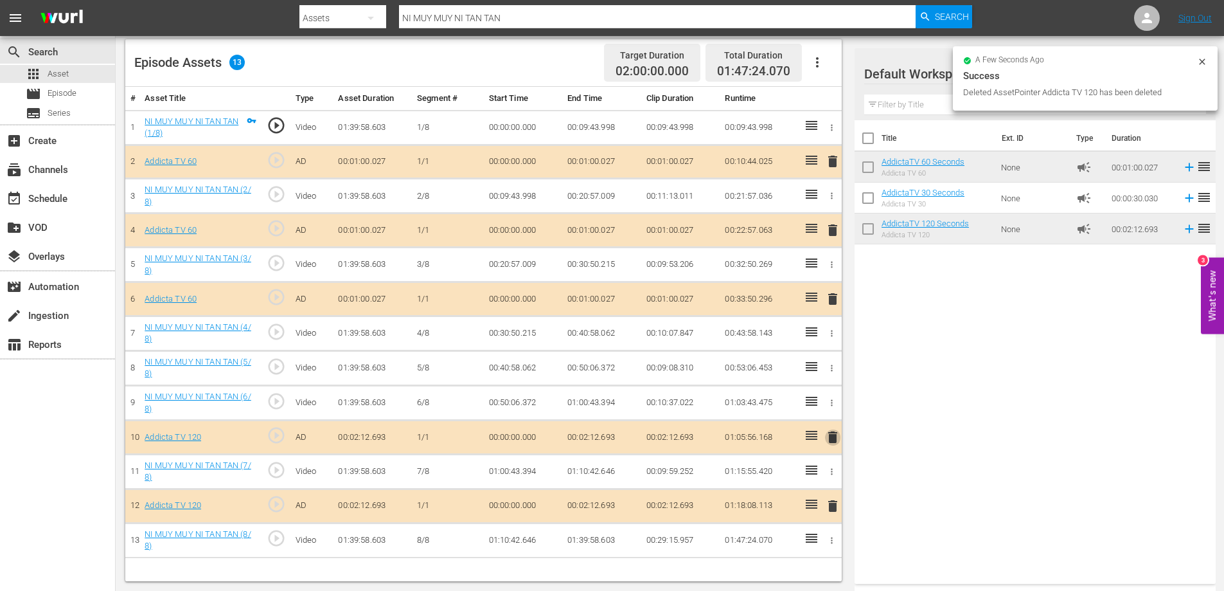
click at [833, 436] on span "delete" at bounding box center [832, 436] width 15 height 15
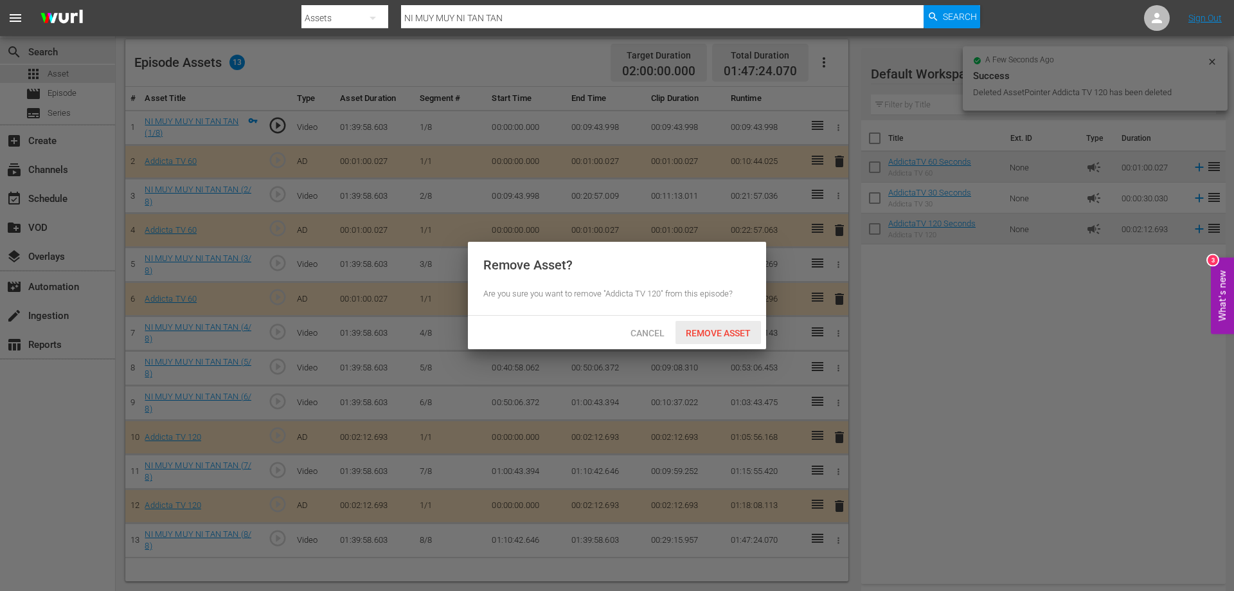
click at [719, 329] on span "Remove Asset" at bounding box center [717, 333] width 85 height 10
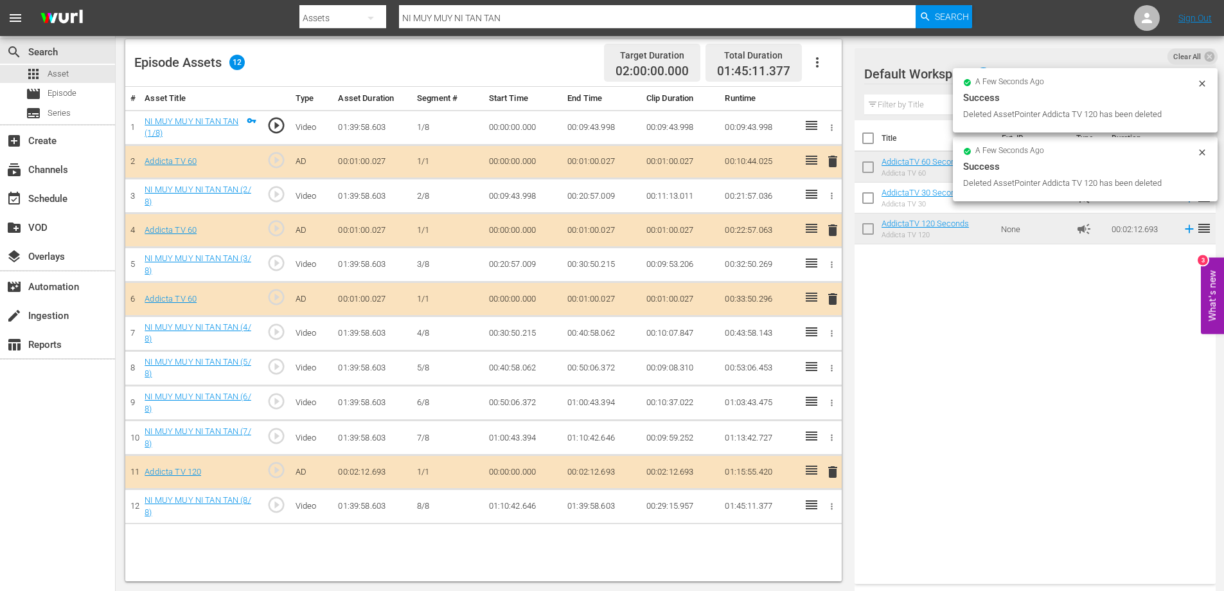
click at [837, 474] on span "delete" at bounding box center [832, 471] width 15 height 15
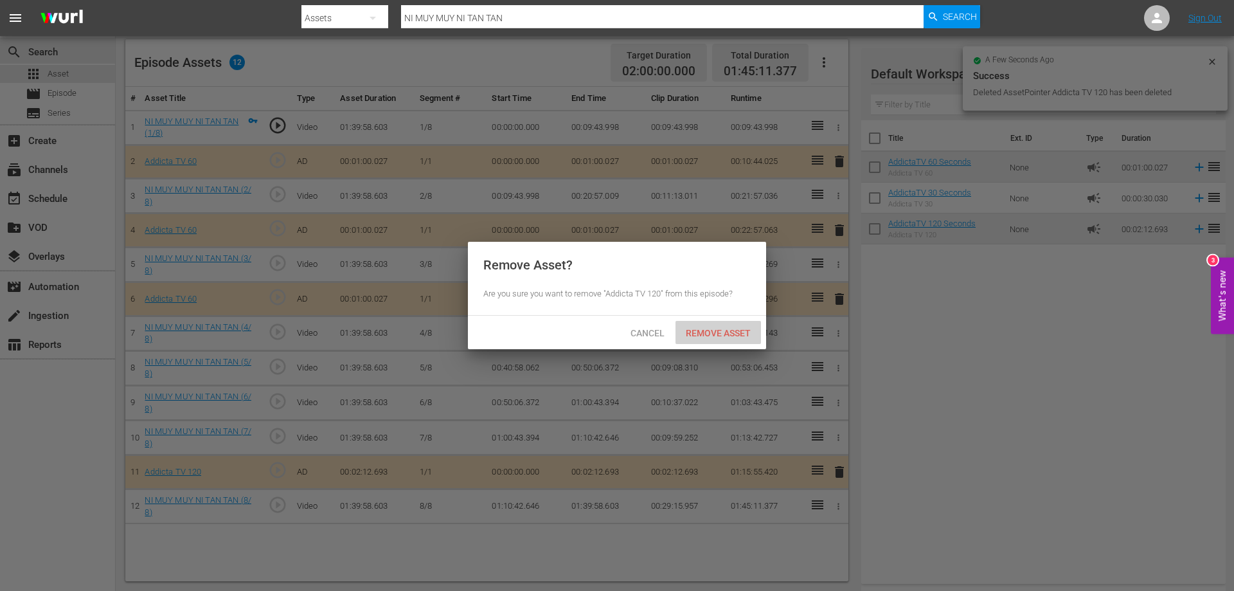
click at [731, 330] on span "Remove Asset" at bounding box center [717, 333] width 85 height 10
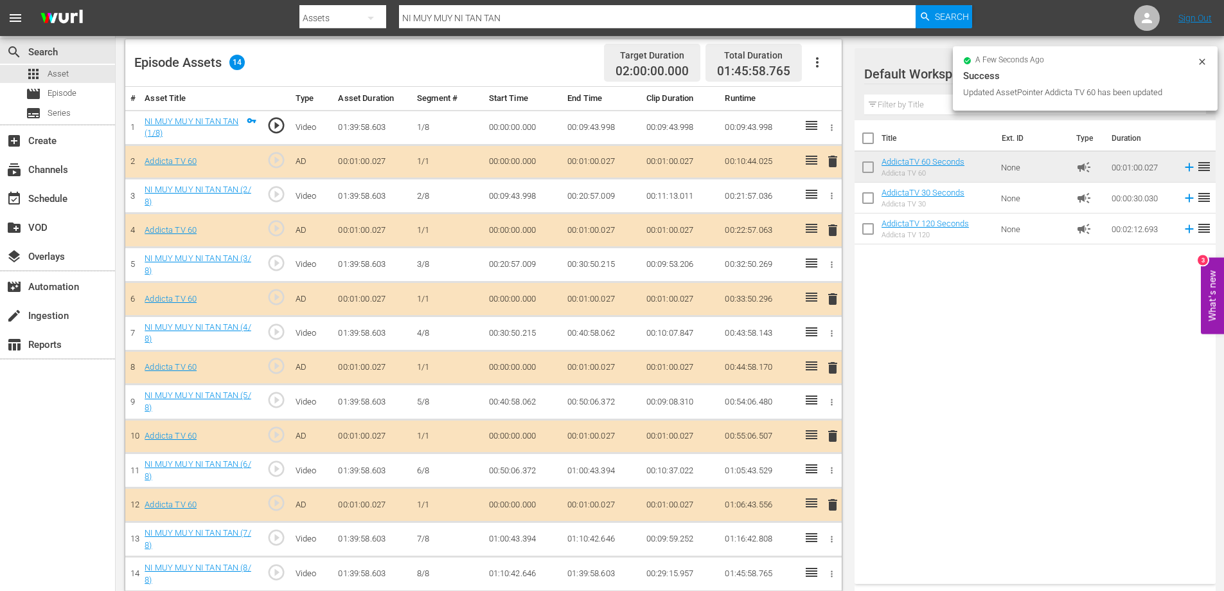
click at [837, 507] on span "delete" at bounding box center [832, 504] width 15 height 15
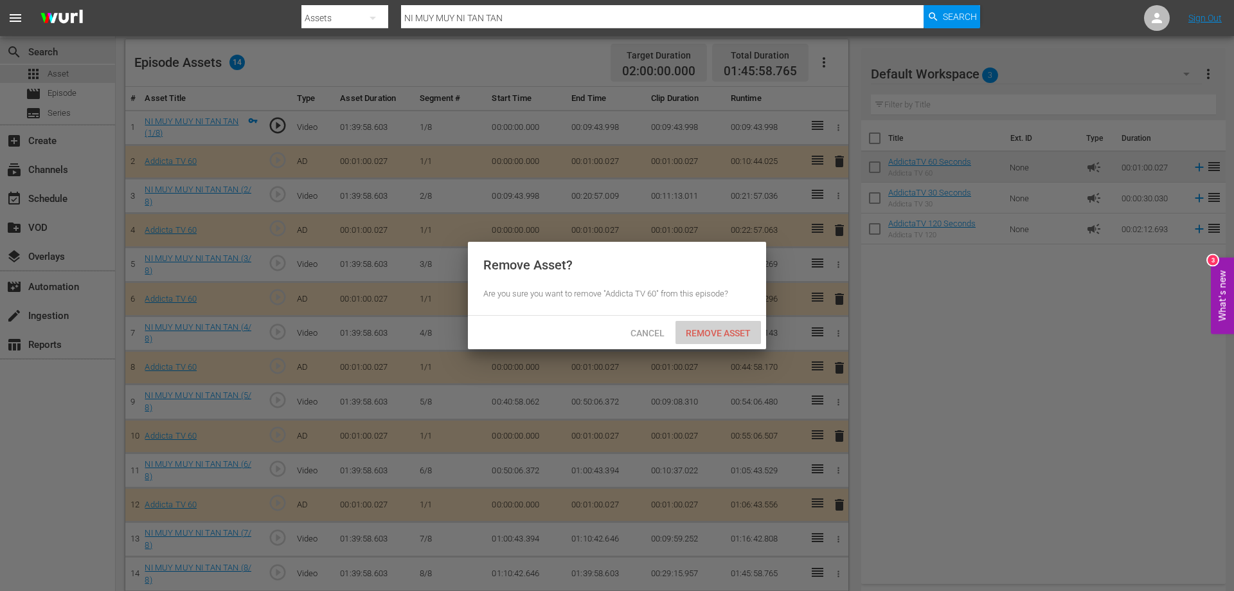
click at [729, 335] on span "Remove Asset" at bounding box center [717, 333] width 85 height 10
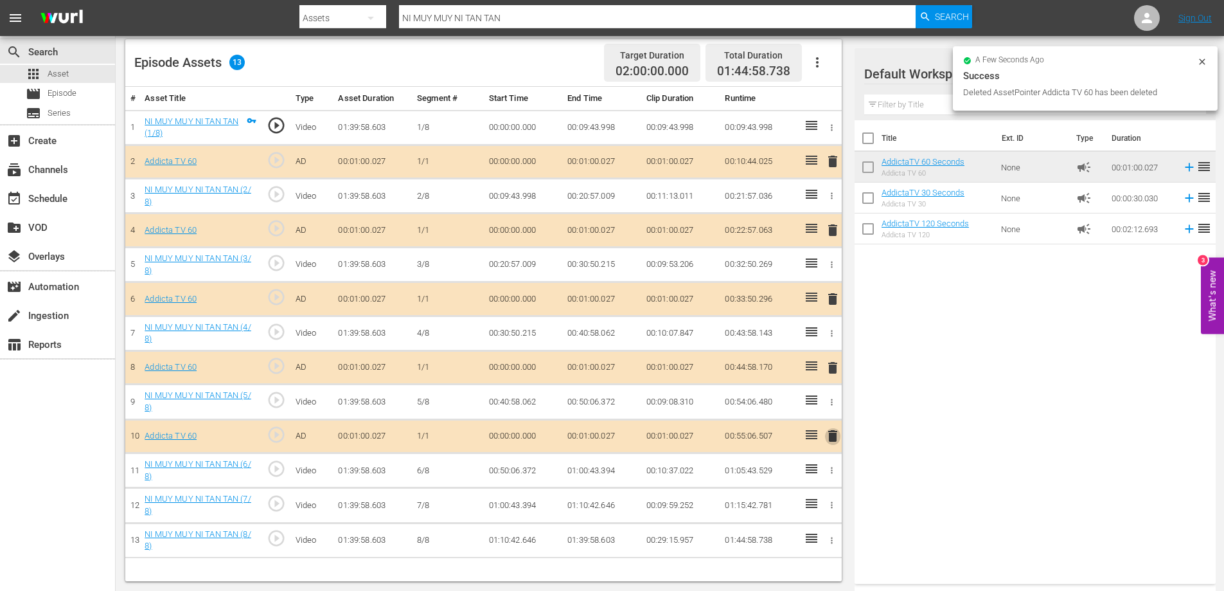
click at [834, 434] on span "delete" at bounding box center [832, 435] width 15 height 15
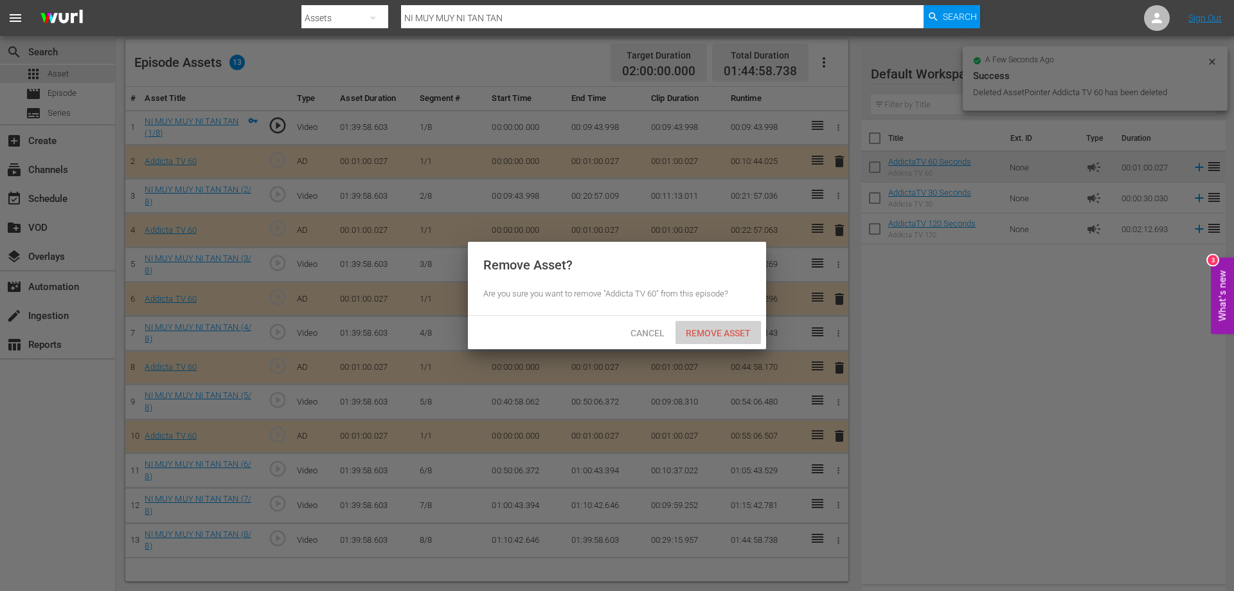
click at [697, 332] on span "Remove Asset" at bounding box center [717, 333] width 85 height 10
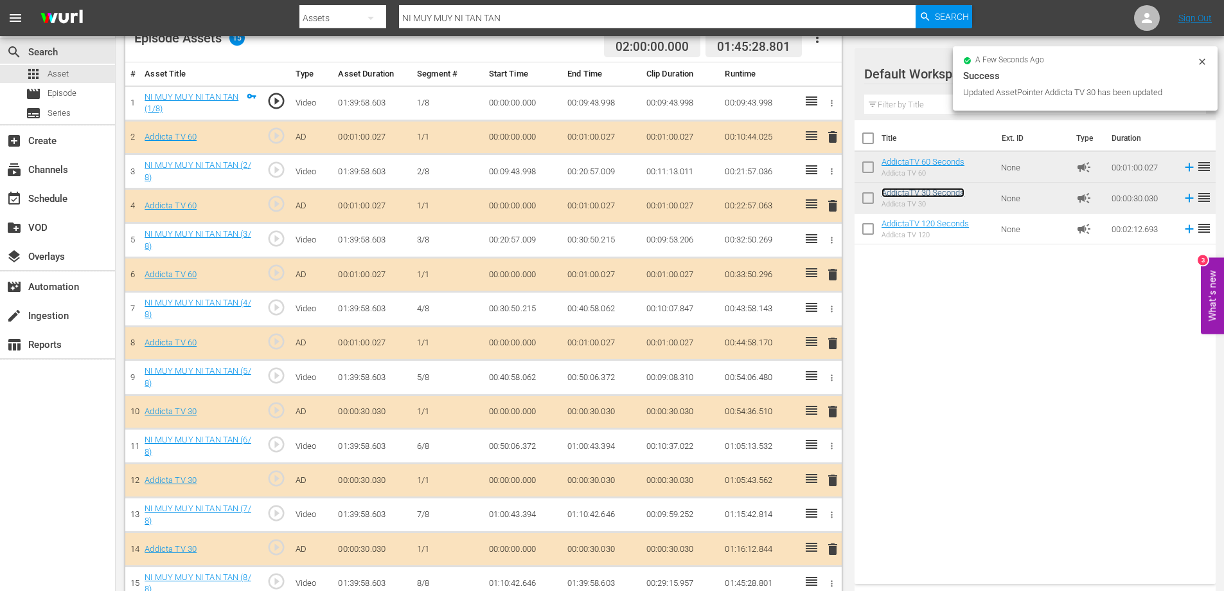
scroll to position [379, 0]
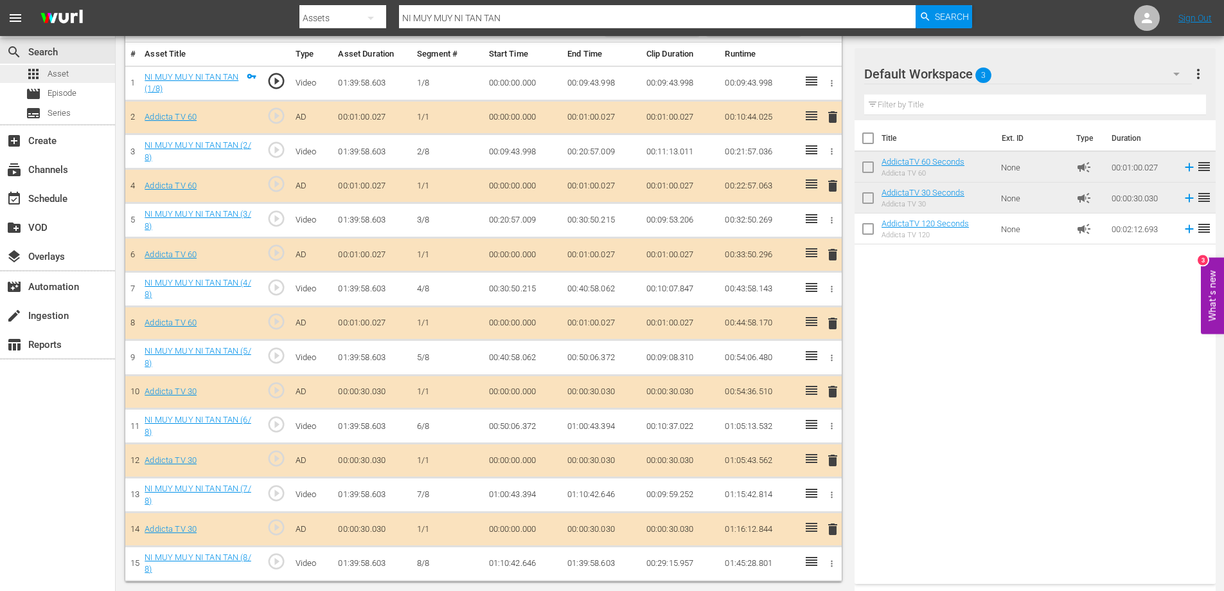
click at [62, 71] on span "Asset" at bounding box center [58, 73] width 21 height 13
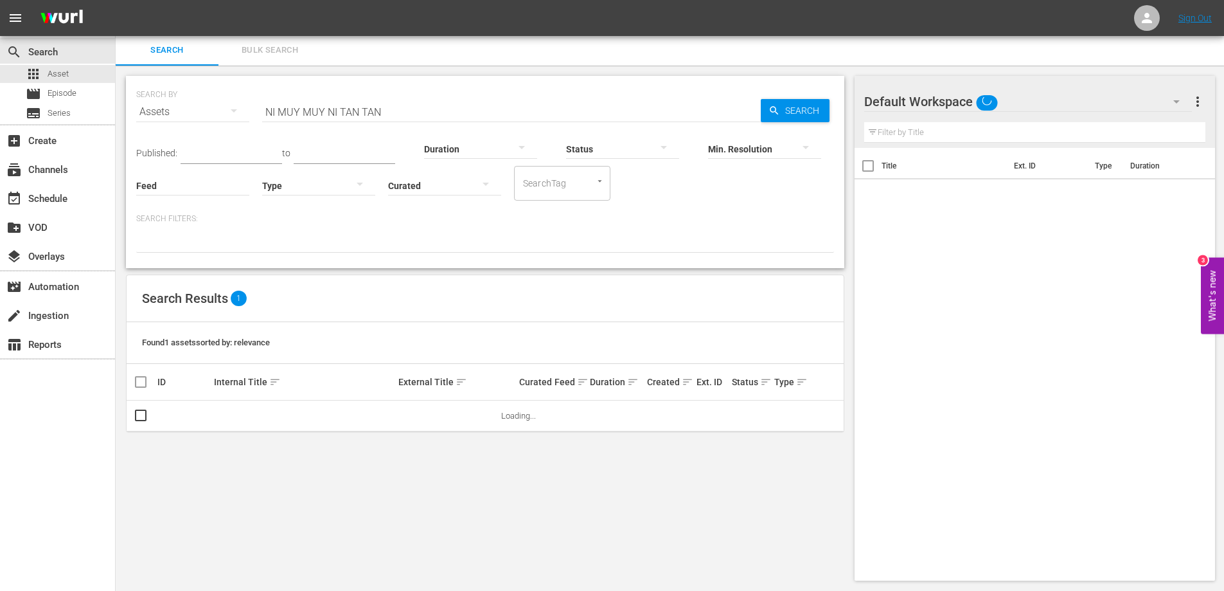
scroll to position [1, 0]
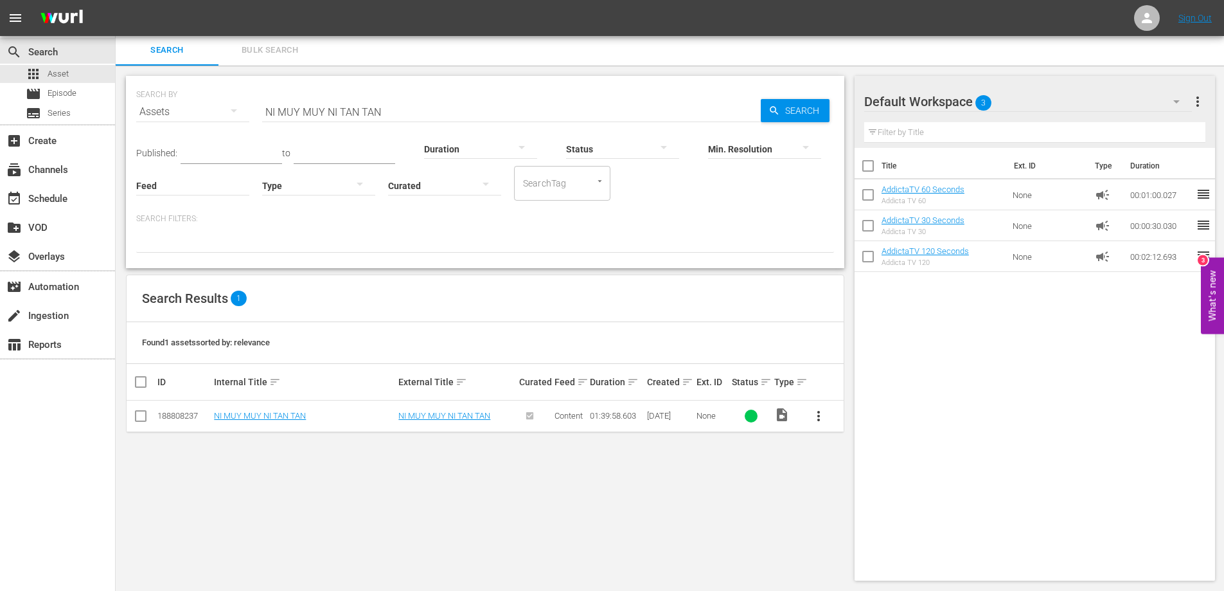
click at [371, 116] on input "NI MUY MUY NI TAN TAN" at bounding box center [511, 111] width 499 height 31
paste input "OS VAMOS PAL MUNDIAL"
type input "NOS VAMOS PAL MUNDIAL"
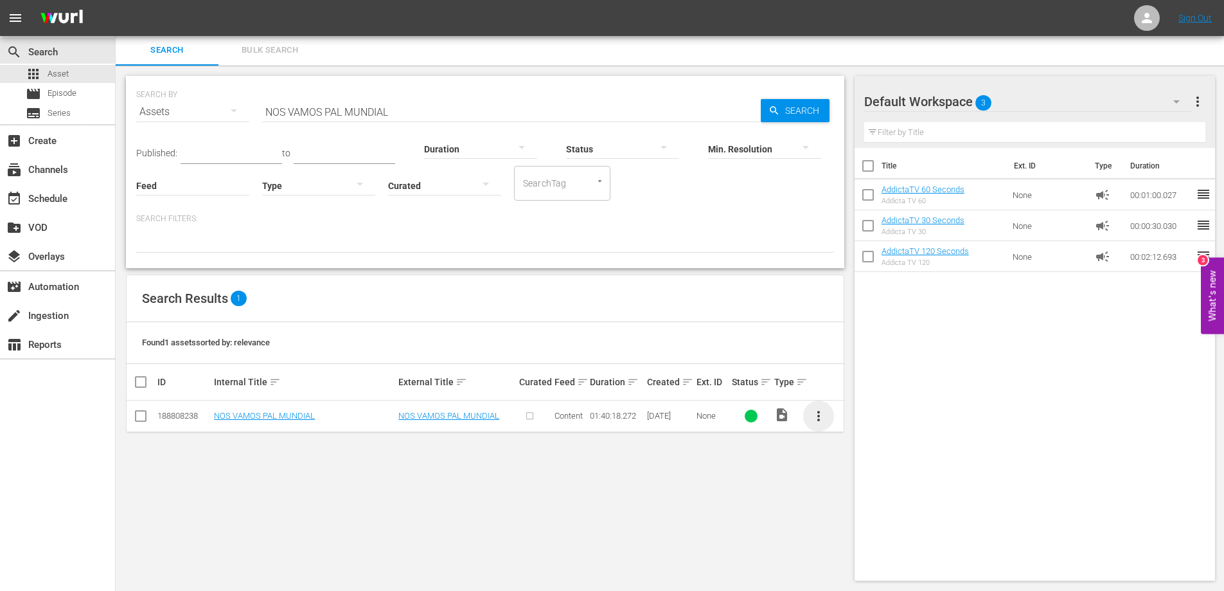
click at [818, 411] on span "more_vert" at bounding box center [818, 415] width 15 height 15
click at [858, 508] on div "Episode" at bounding box center [887, 513] width 87 height 31
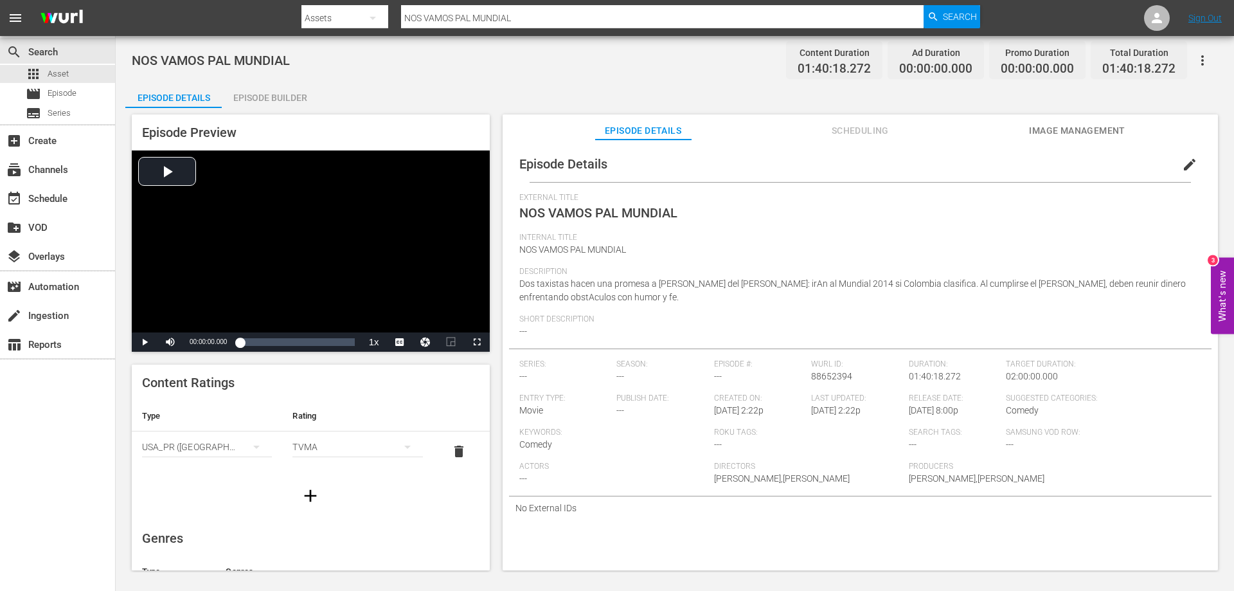
click at [287, 96] on div "Episode Builder" at bounding box center [270, 97] width 96 height 31
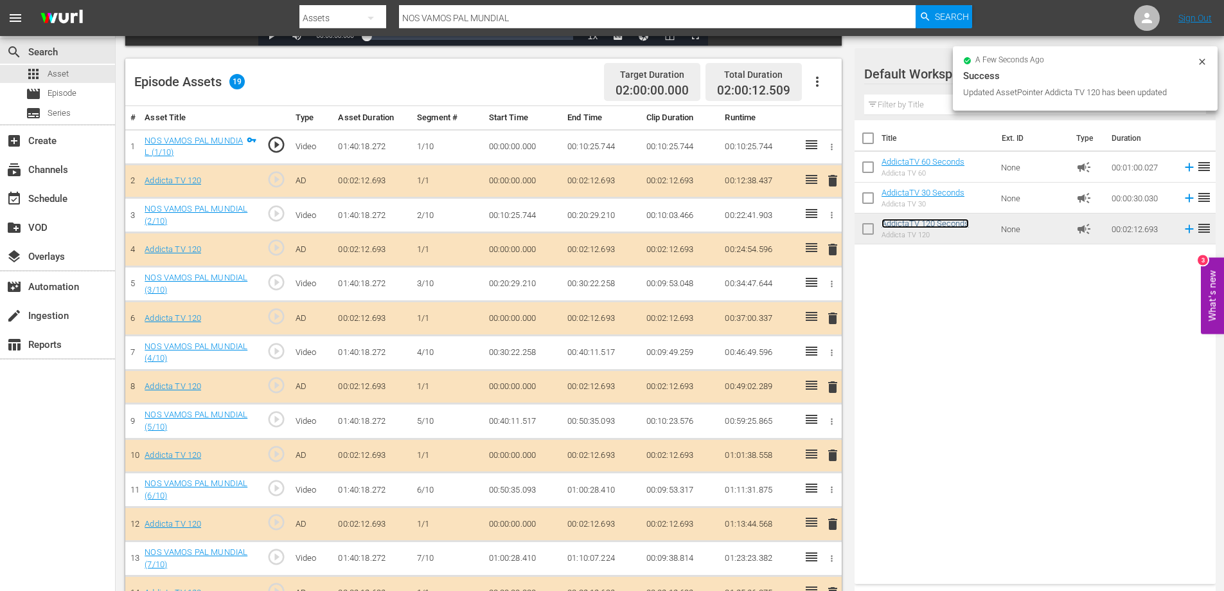
scroll to position [226, 0]
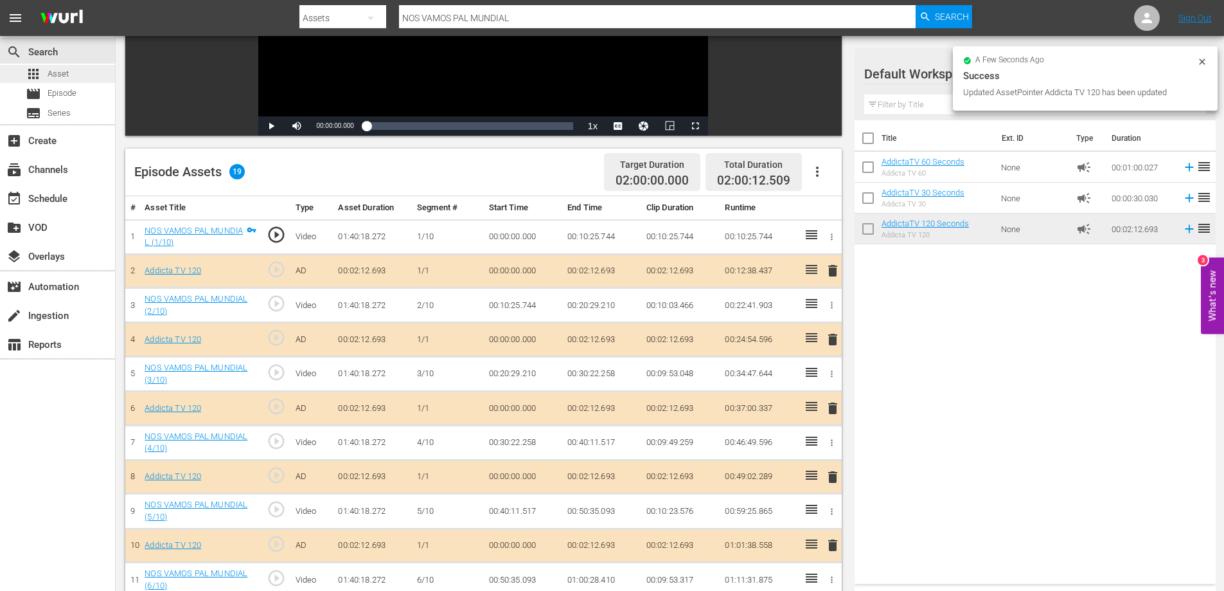
click at [51, 72] on span "Asset" at bounding box center [58, 73] width 21 height 13
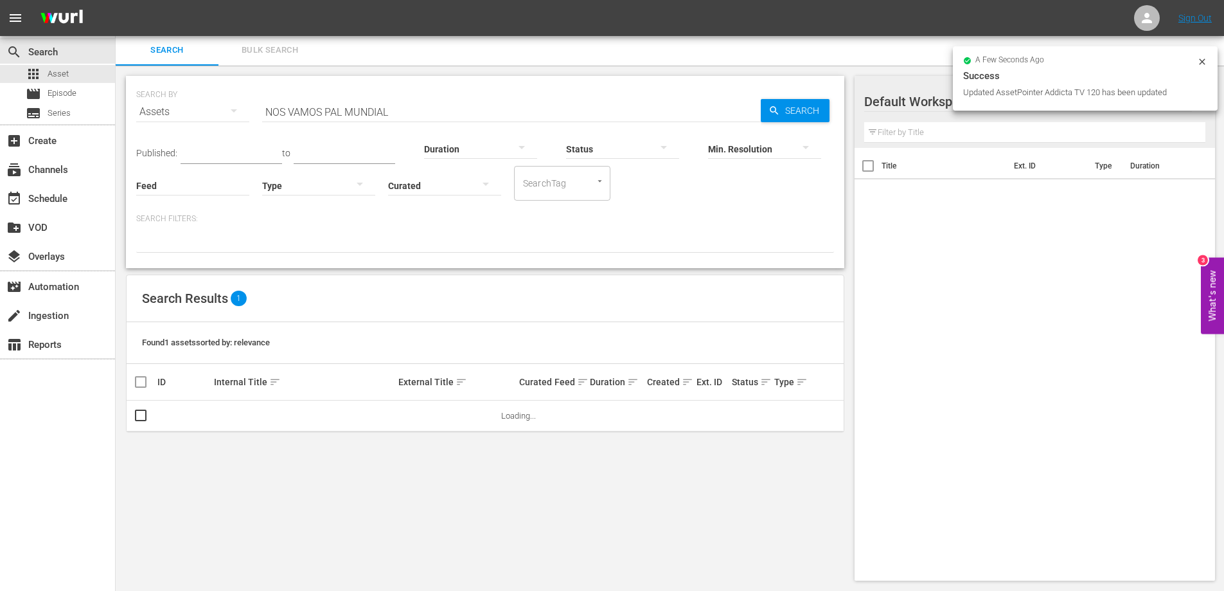
scroll to position [1, 0]
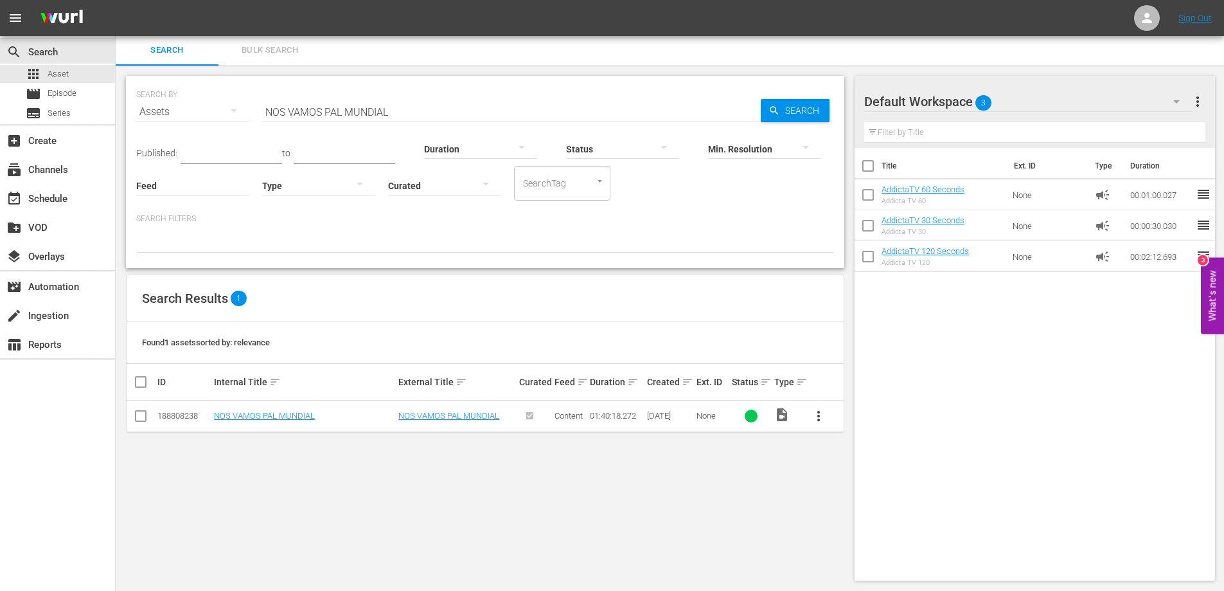
click at [298, 115] on input "NOS VAMOS PAL MUNDIAL" at bounding box center [511, 111] width 499 height 31
paste input "PARAMO"
type input "PARAMO"
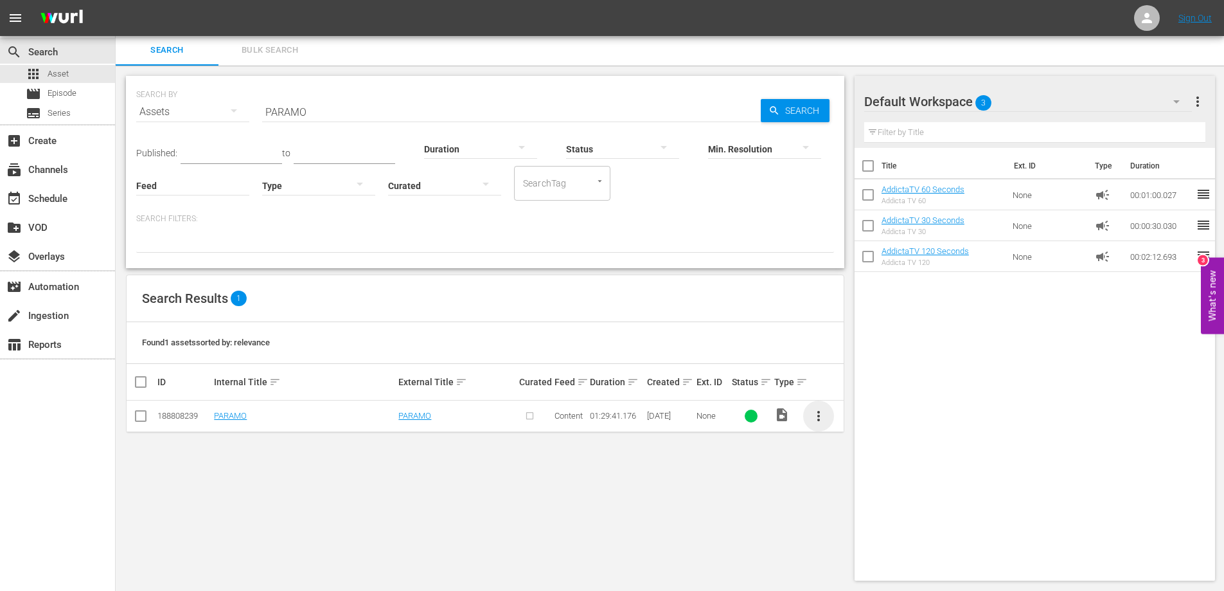
click at [821, 416] on span "more_vert" at bounding box center [818, 415] width 15 height 15
click at [861, 513] on div "Episode" at bounding box center [887, 513] width 87 height 31
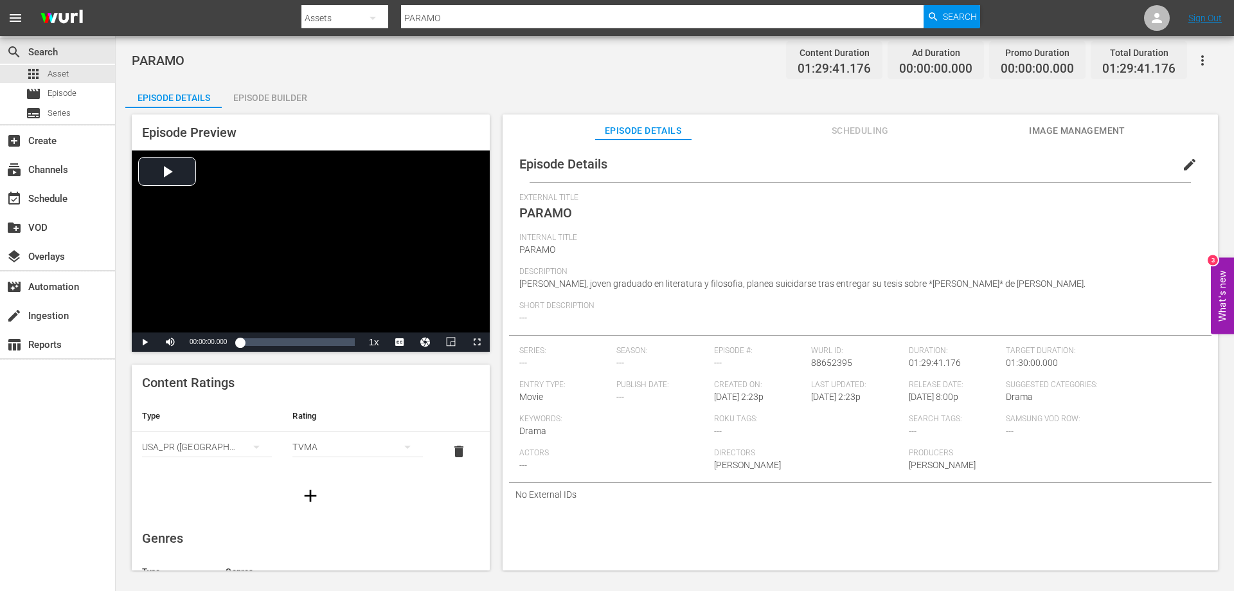
click at [286, 96] on div "Episode Builder" at bounding box center [270, 97] width 96 height 31
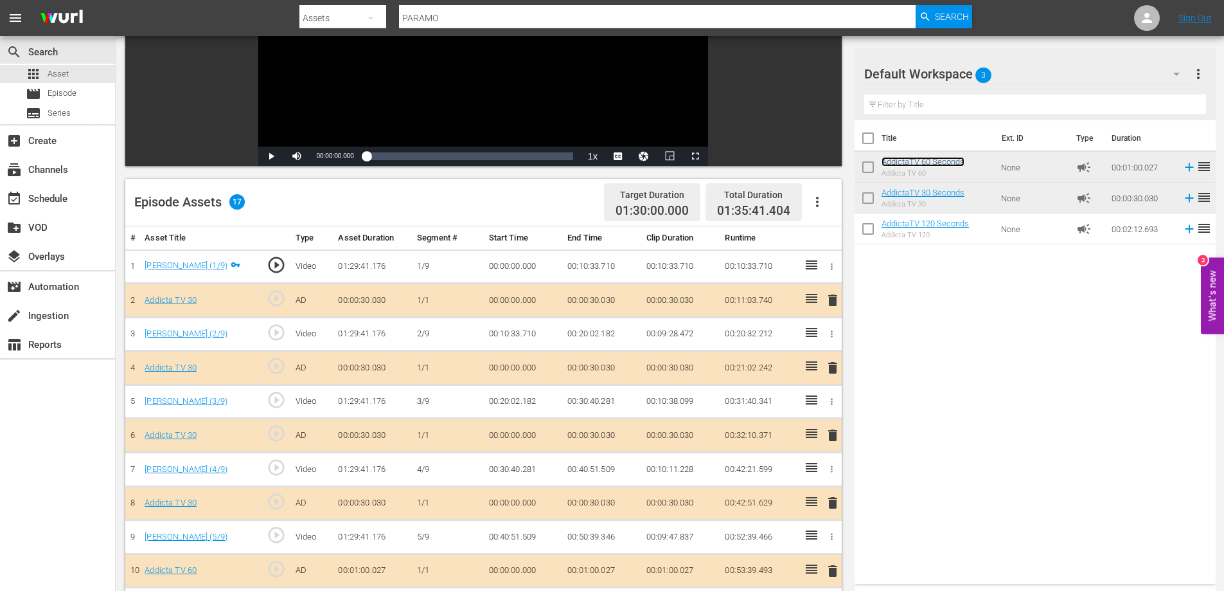
scroll to position [148, 0]
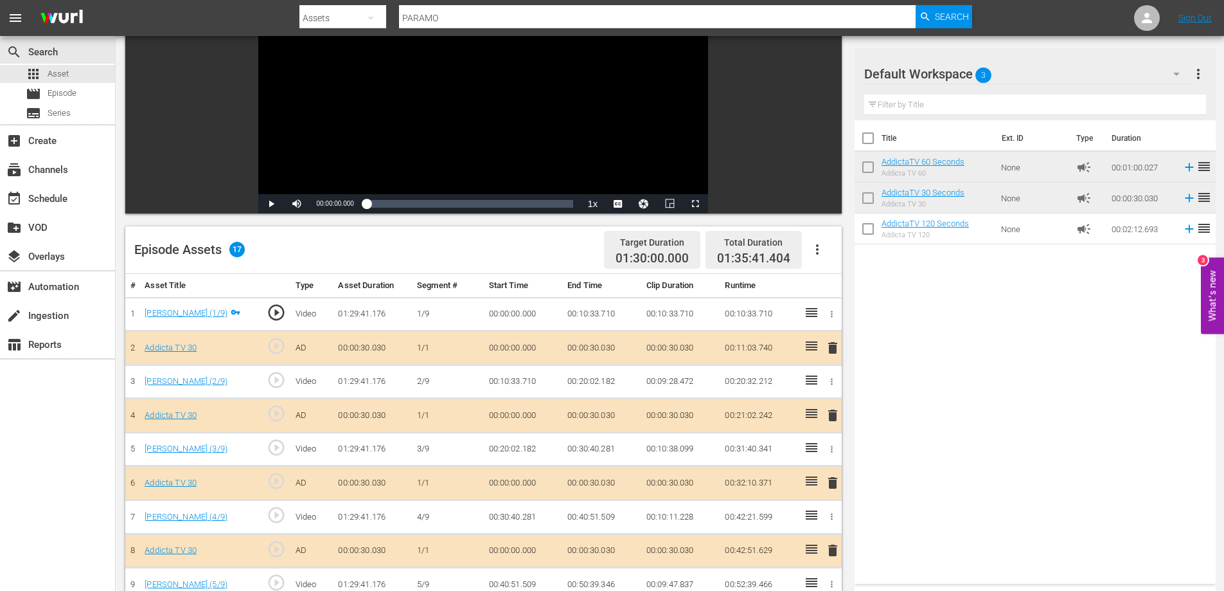
click at [828, 344] on span "delete" at bounding box center [832, 347] width 15 height 15
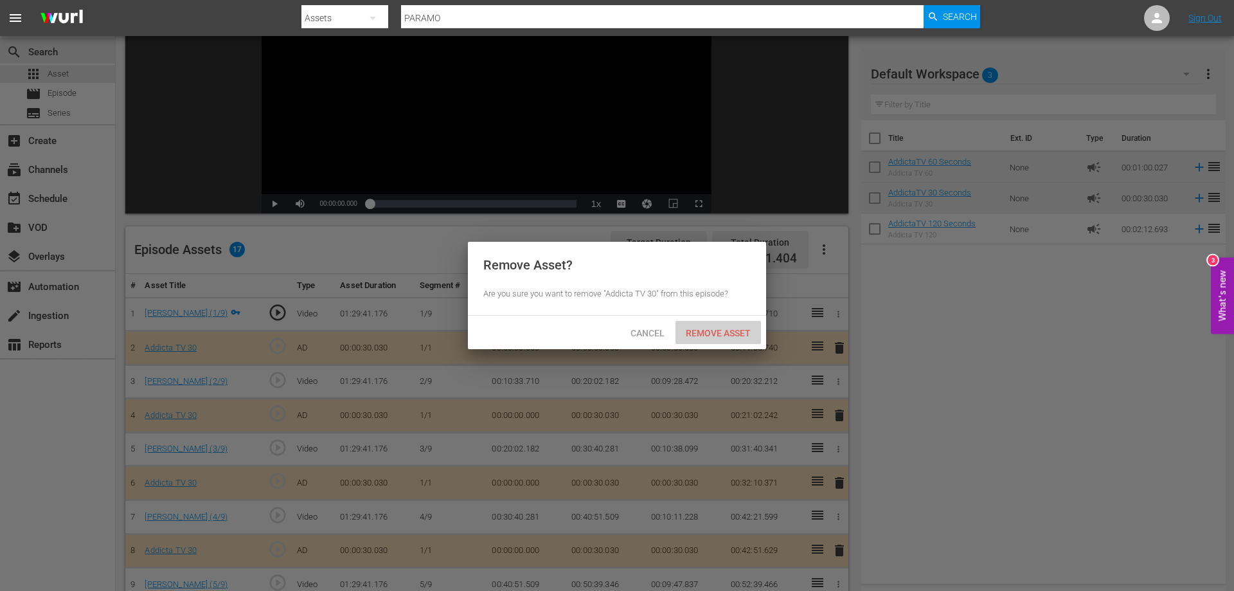
click at [706, 328] on span "Remove Asset" at bounding box center [717, 333] width 85 height 10
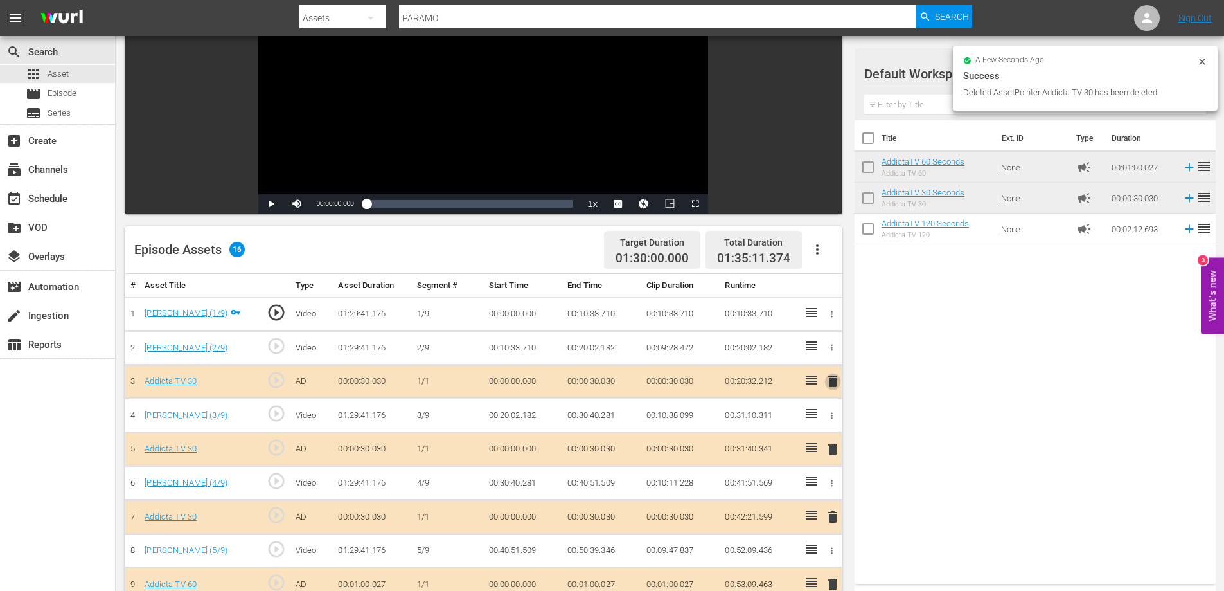
click at [830, 379] on span "delete" at bounding box center [832, 380] width 15 height 15
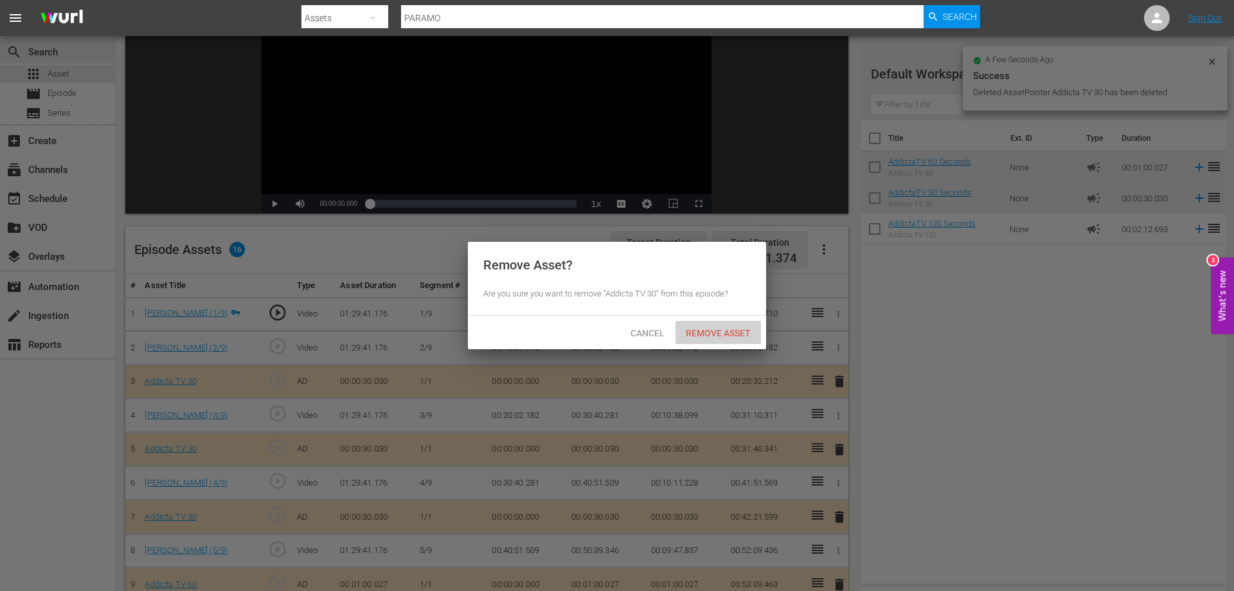
click at [699, 330] on span "Remove Asset" at bounding box center [717, 333] width 85 height 10
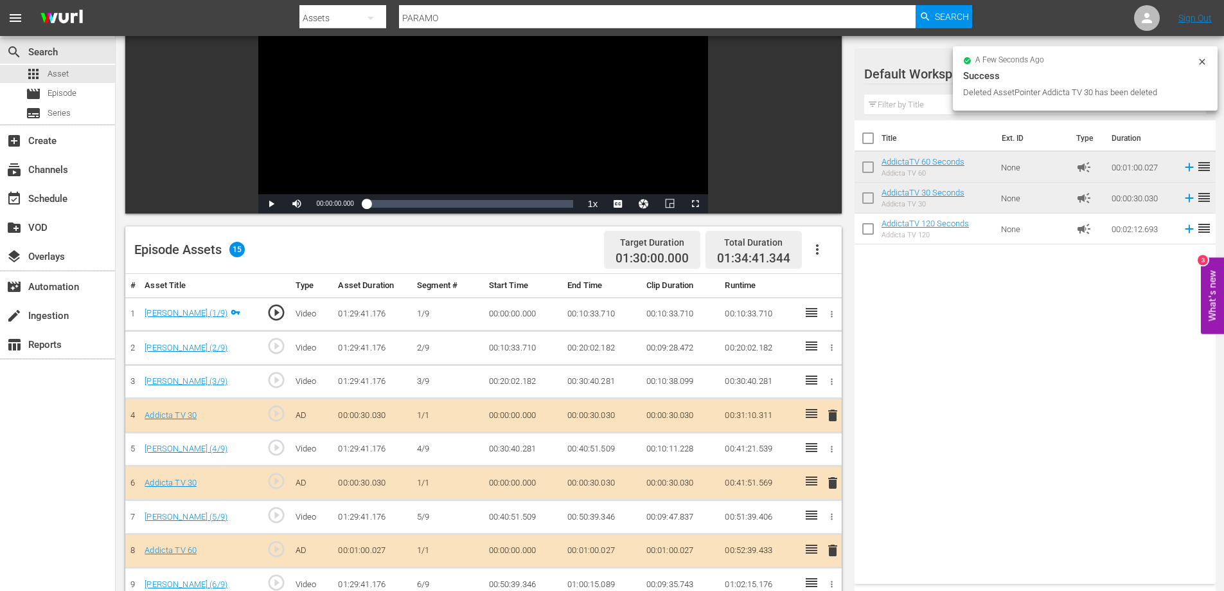
click at [831, 417] on span "delete" at bounding box center [832, 414] width 15 height 15
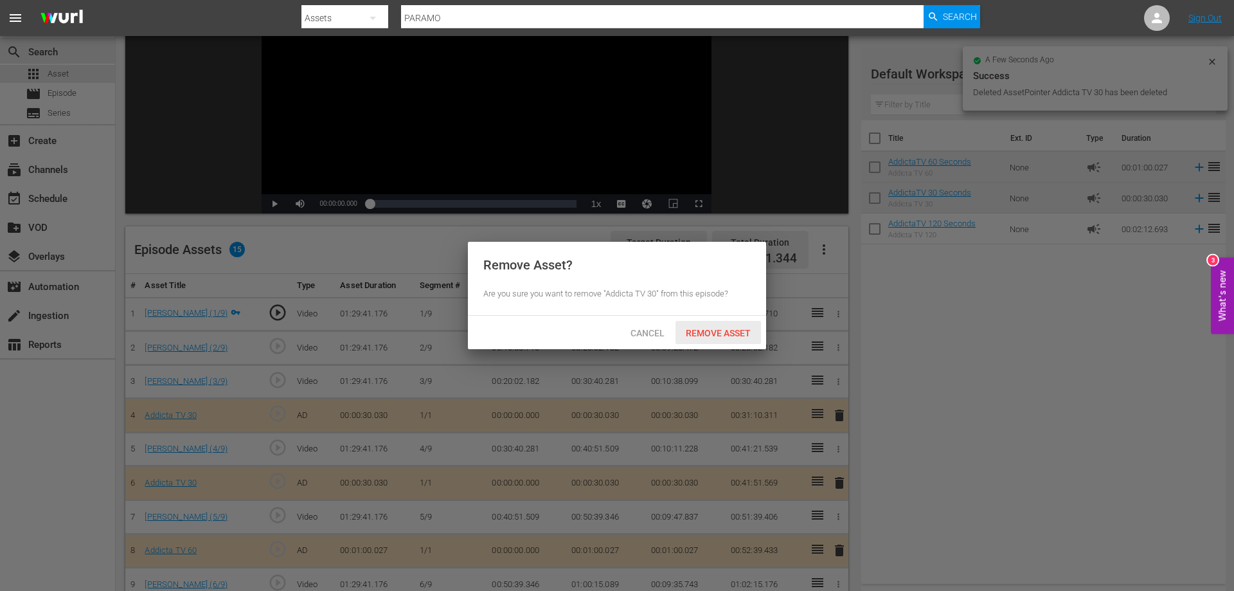
click at [708, 335] on span "Remove Asset" at bounding box center [717, 333] width 85 height 10
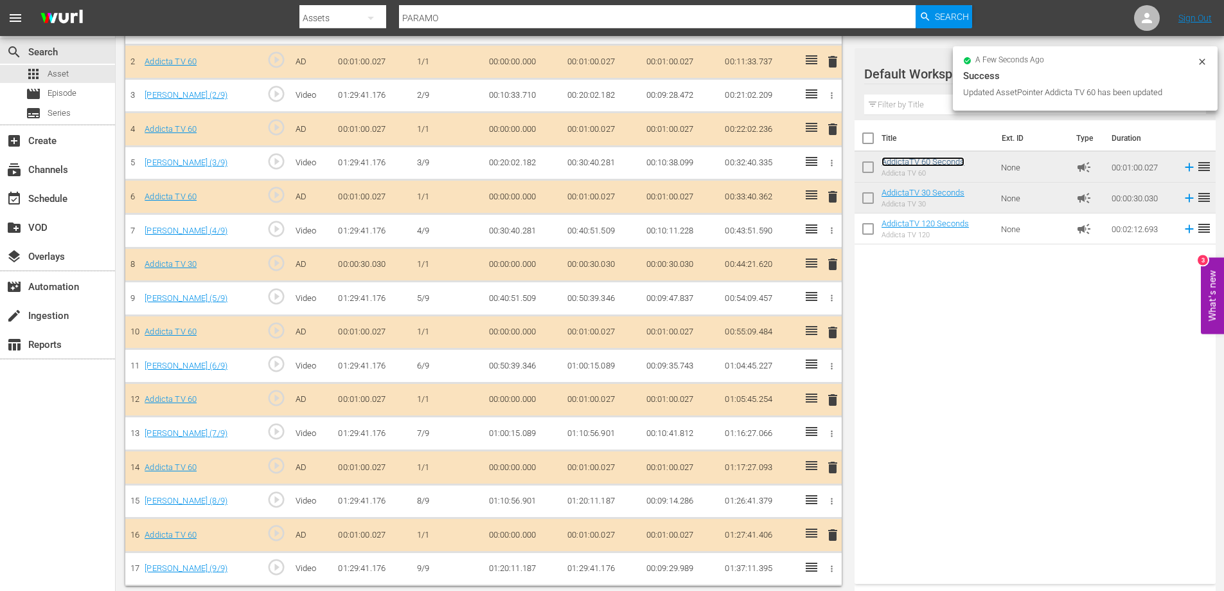
scroll to position [438, 0]
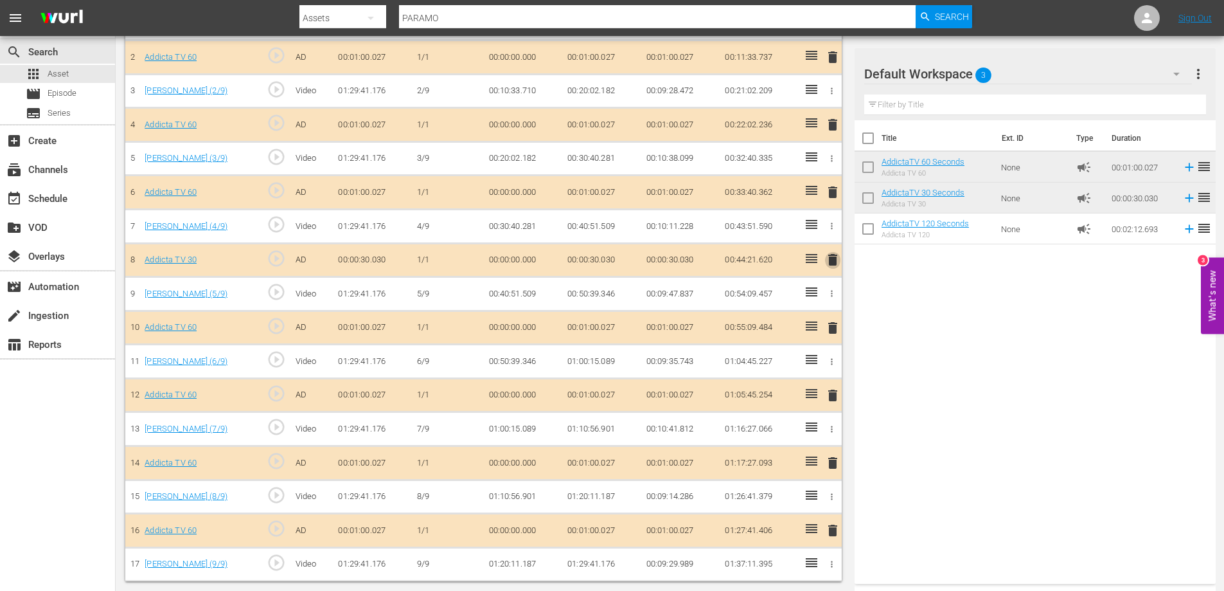
click at [838, 264] on span "delete" at bounding box center [832, 259] width 15 height 15
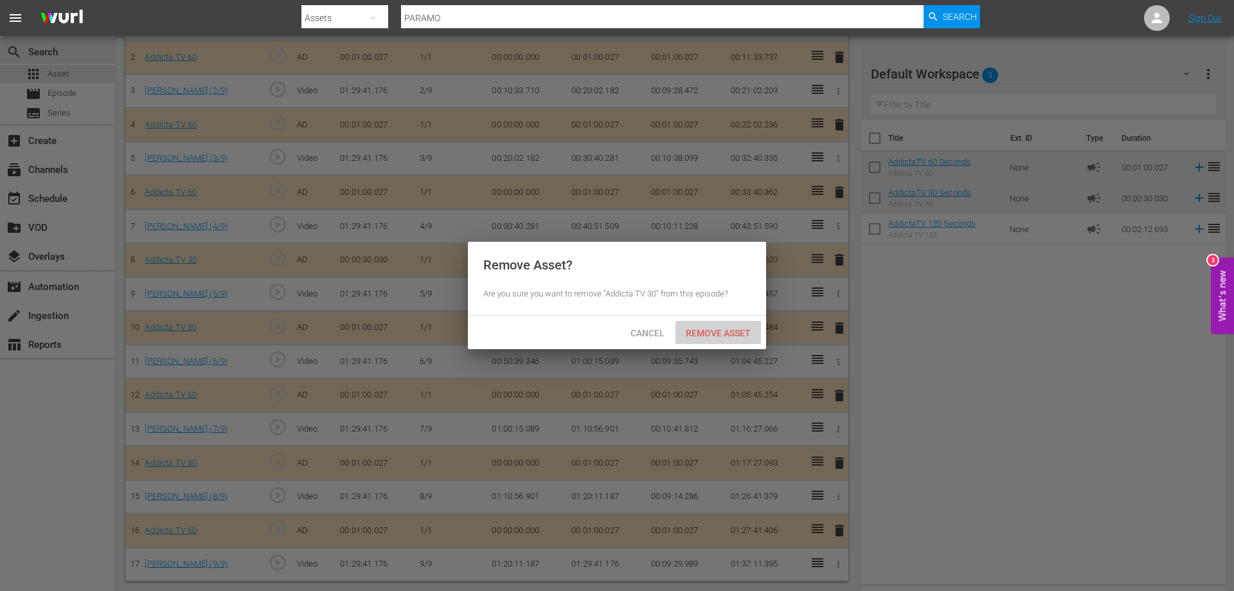
click at [731, 330] on span "Remove Asset" at bounding box center [717, 333] width 85 height 10
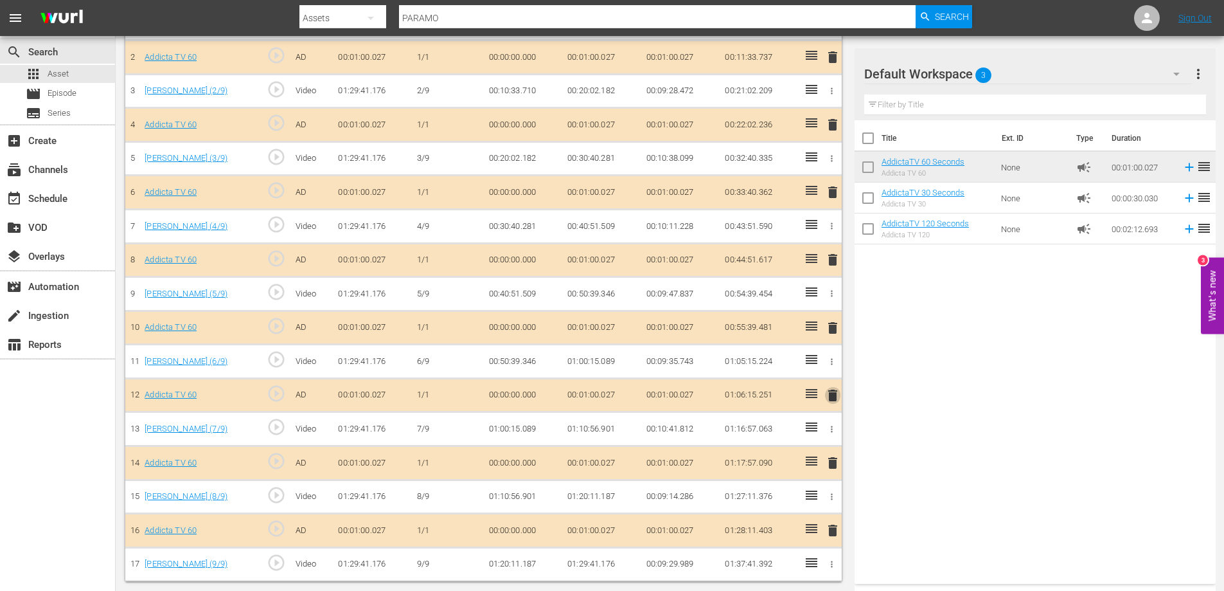
click at [834, 397] on span "delete" at bounding box center [832, 395] width 15 height 15
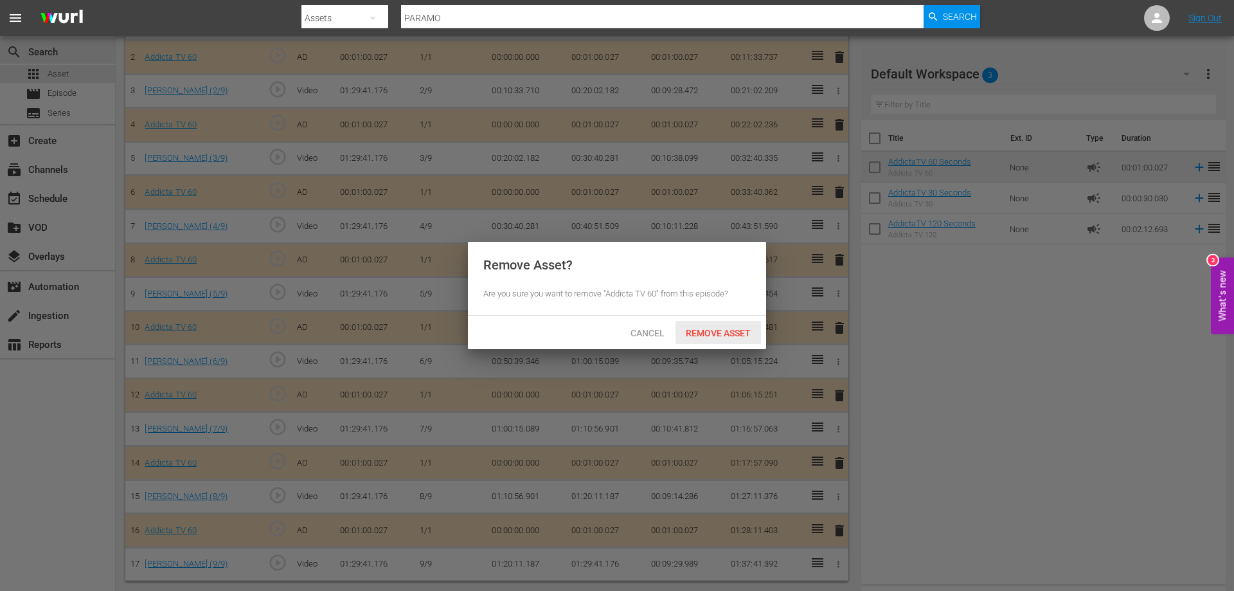
click at [720, 332] on span "Remove Asset" at bounding box center [717, 333] width 85 height 10
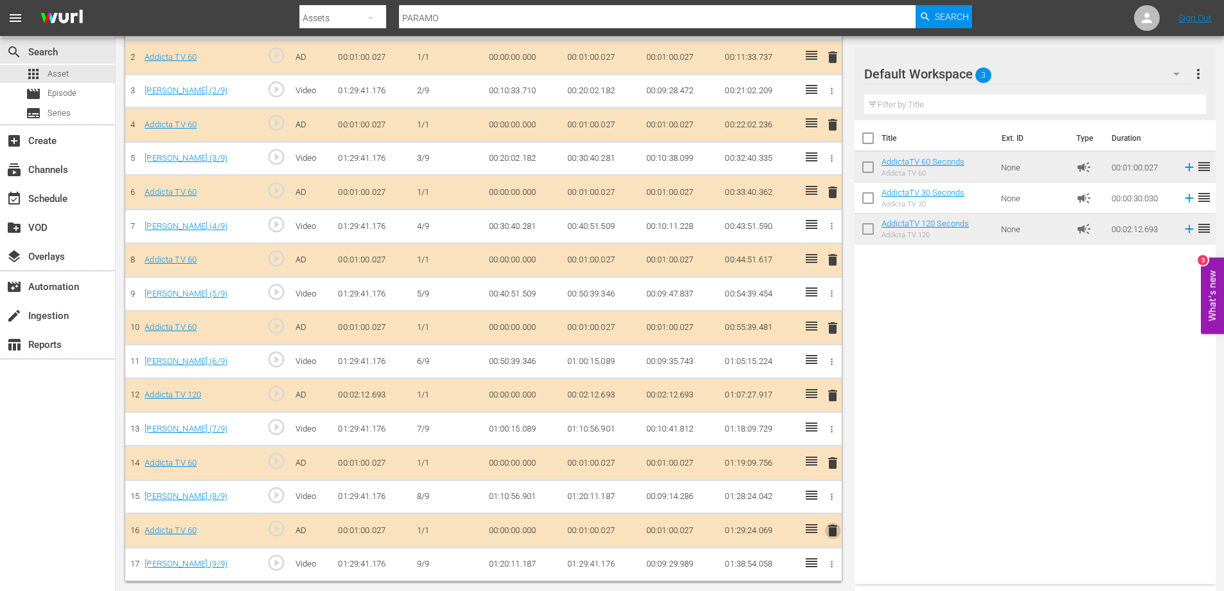
click at [835, 530] on span "delete" at bounding box center [832, 529] width 15 height 15
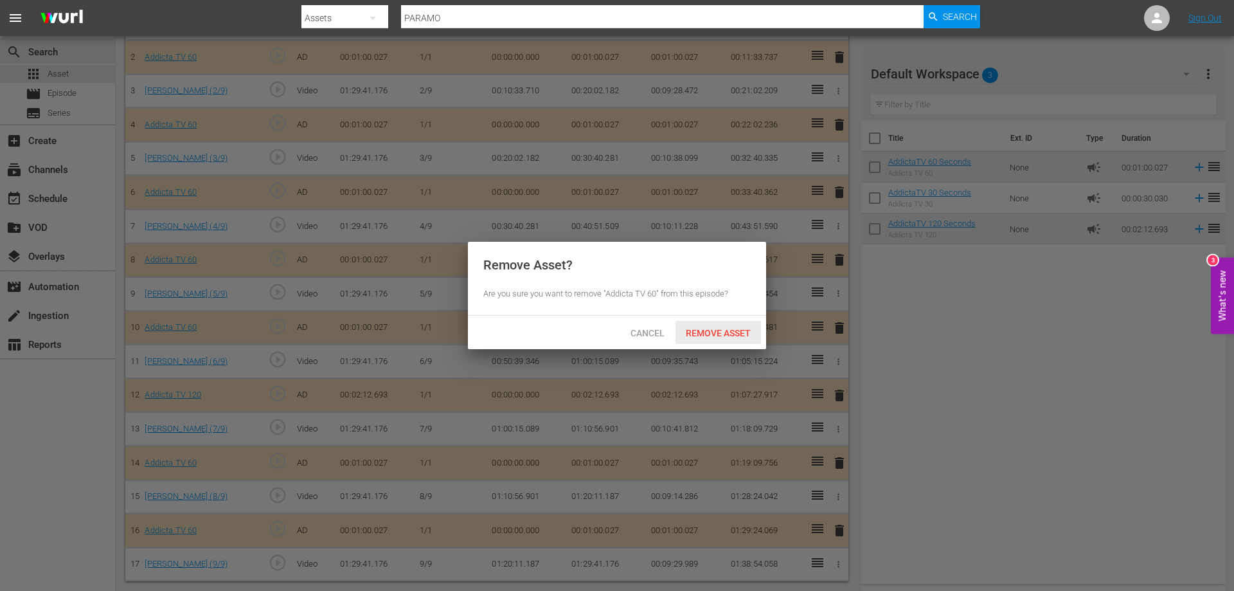
click at [708, 328] on span "Remove Asset" at bounding box center [717, 333] width 85 height 10
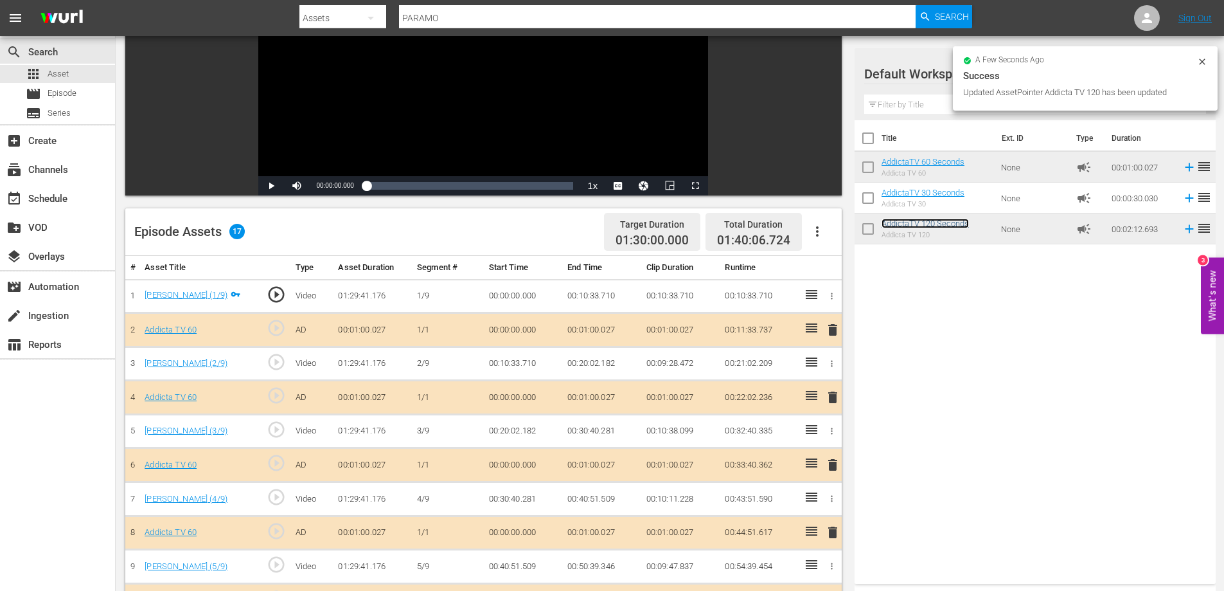
scroll to position [19, 0]
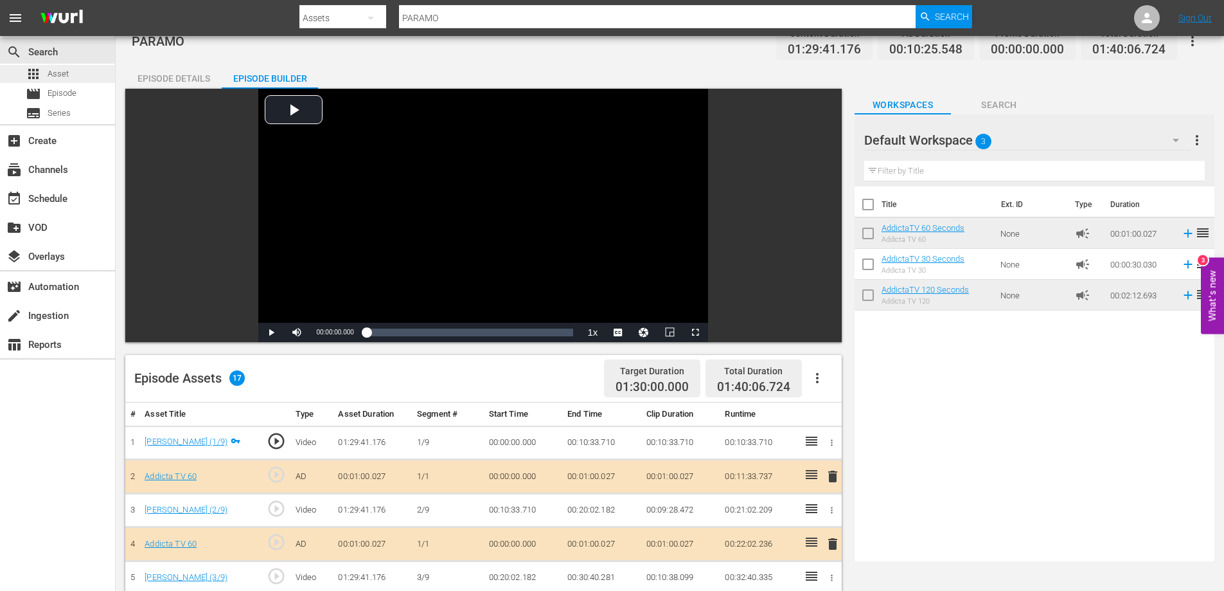
click at [63, 72] on span "Asset" at bounding box center [58, 73] width 21 height 13
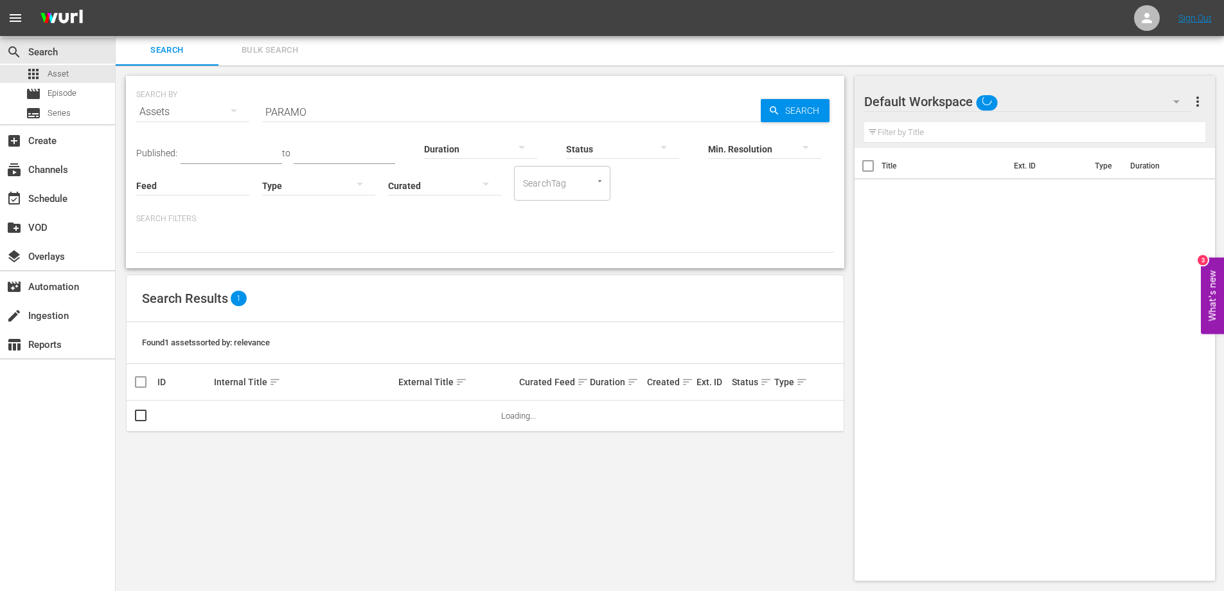
scroll to position [1, 0]
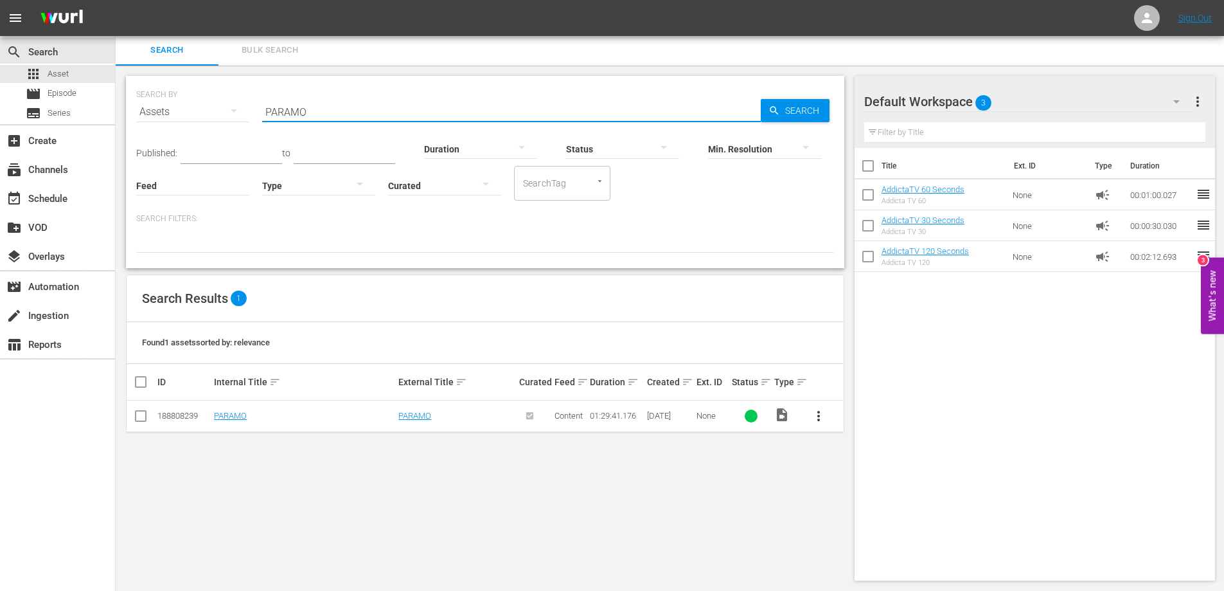
click at [281, 106] on input "PARAMO" at bounding box center [511, 111] width 499 height 31
paste input "ORQUE DEJARON A NACH"
type input "PORQUE DEJARON A NACHO"
click at [817, 418] on span "more_vert" at bounding box center [818, 415] width 15 height 15
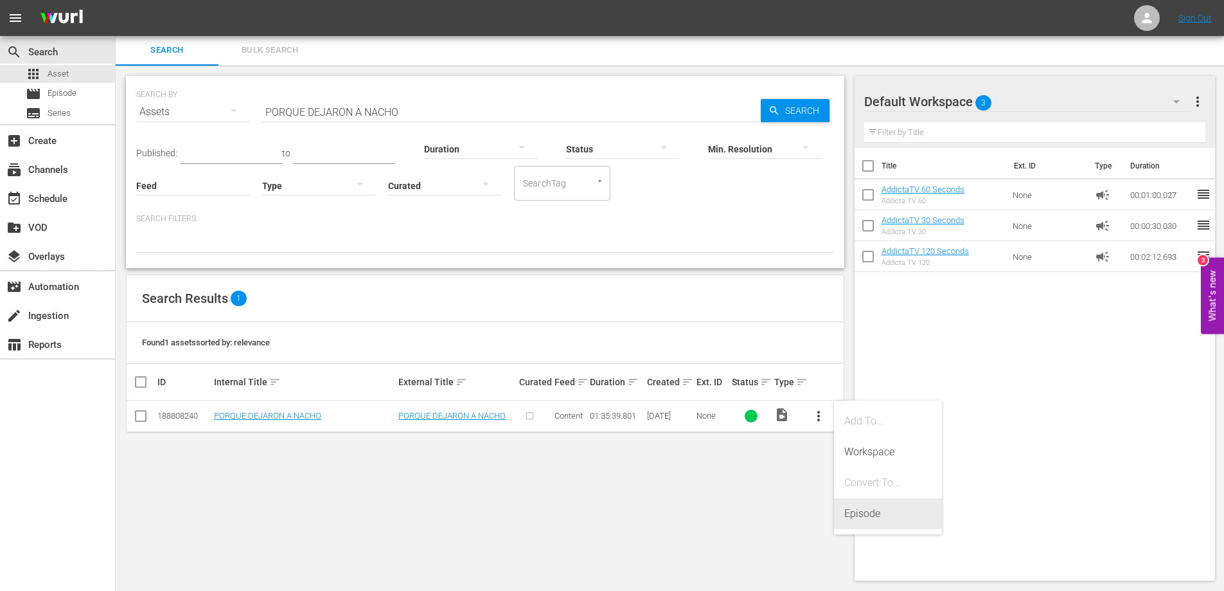
click at [862, 513] on div "Episode" at bounding box center [887, 513] width 87 height 31
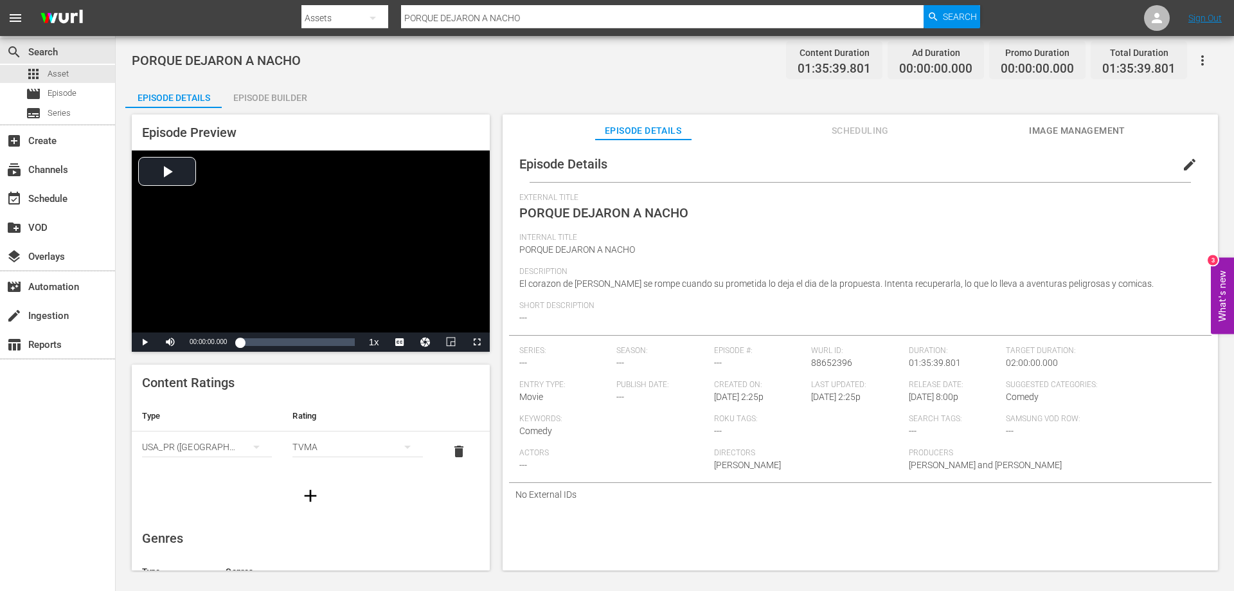
click at [282, 97] on div "Episode Builder" at bounding box center [270, 97] width 96 height 31
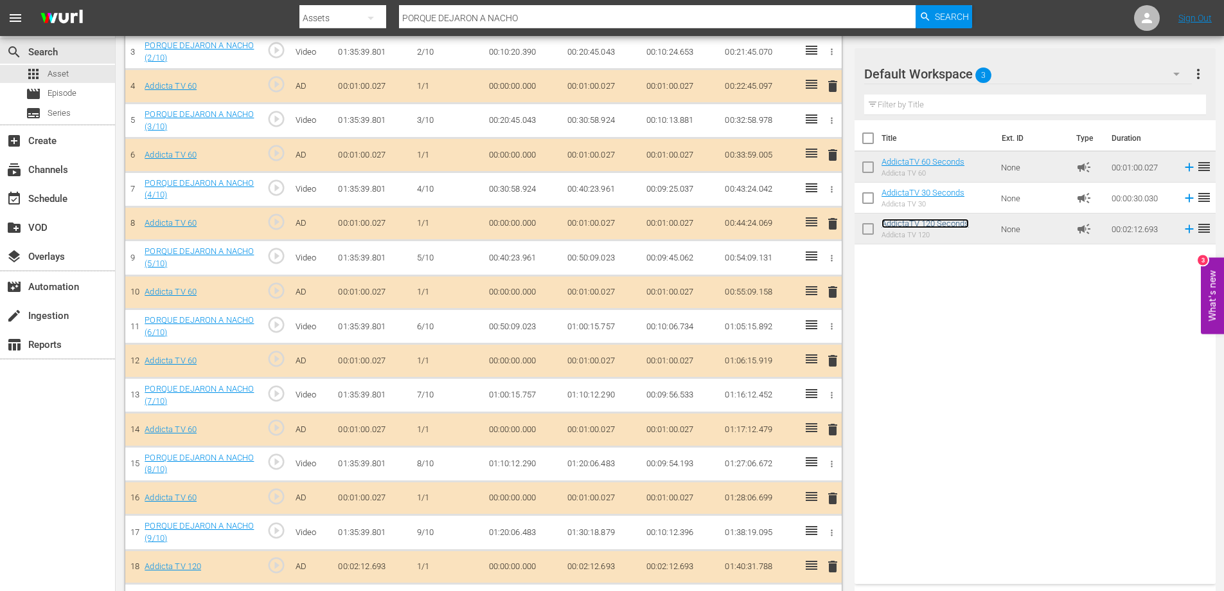
scroll to position [452, 0]
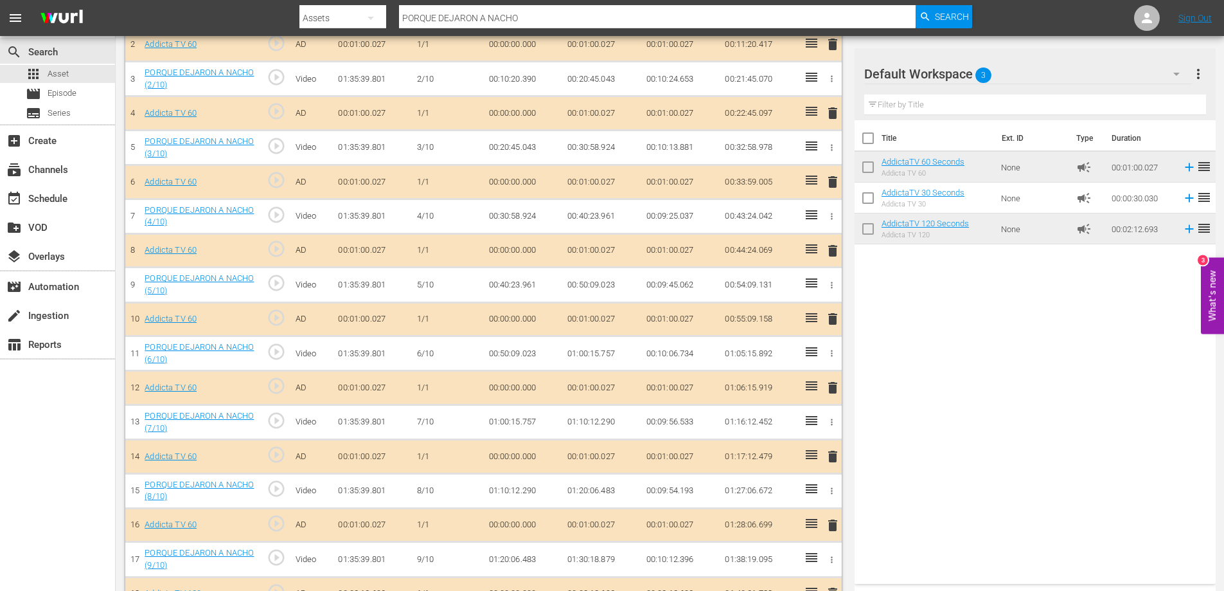
click at [833, 386] on span "delete" at bounding box center [832, 387] width 15 height 15
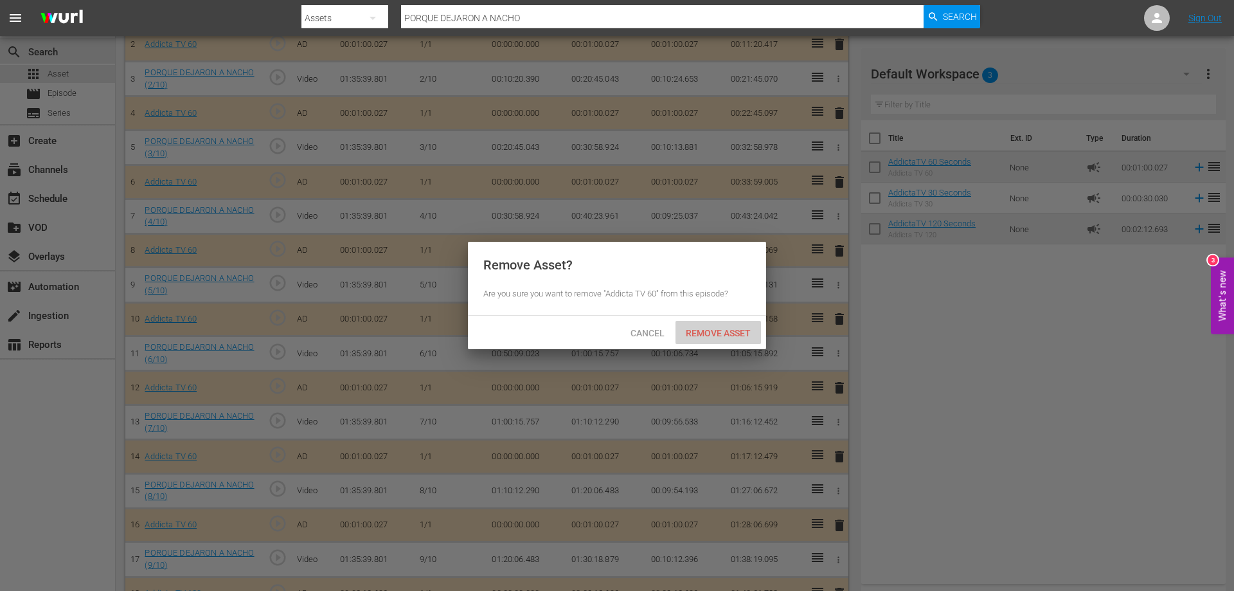
click at [733, 330] on span "Remove Asset" at bounding box center [717, 333] width 85 height 10
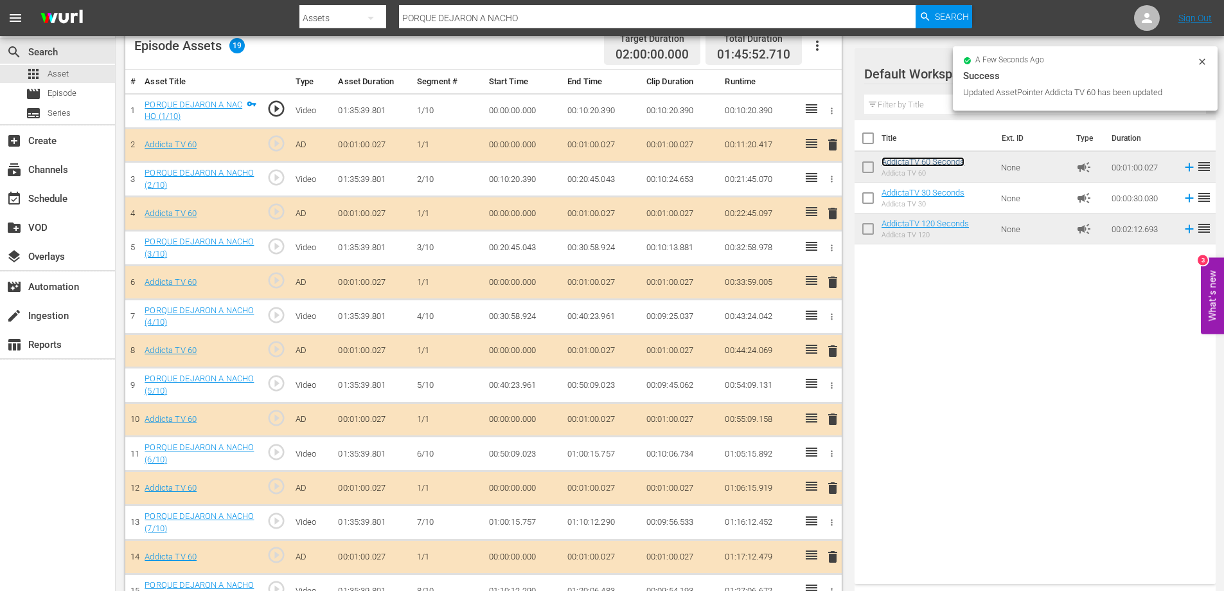
scroll to position [259, 0]
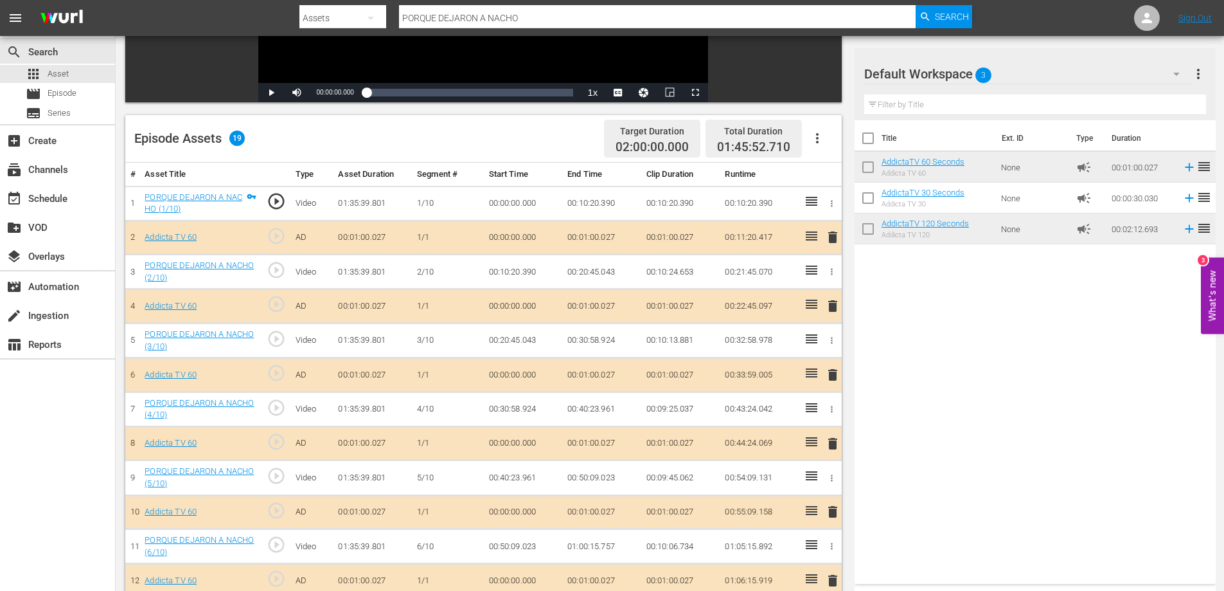
click at [835, 234] on span "delete" at bounding box center [832, 236] width 15 height 15
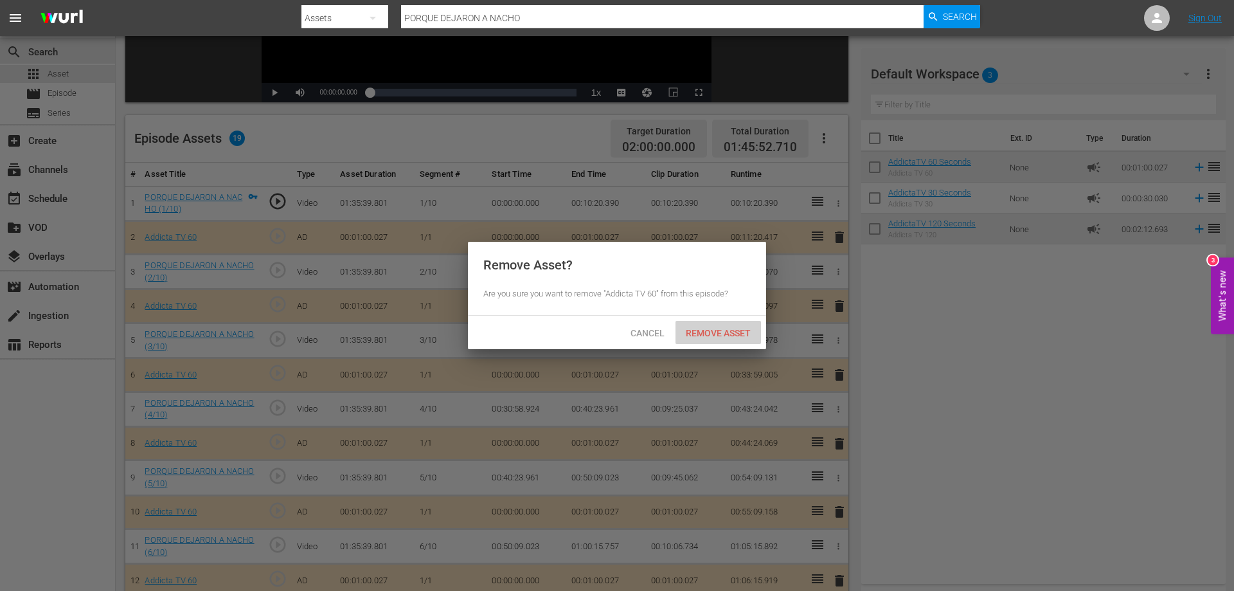
click at [712, 332] on span "Remove Asset" at bounding box center [717, 333] width 85 height 10
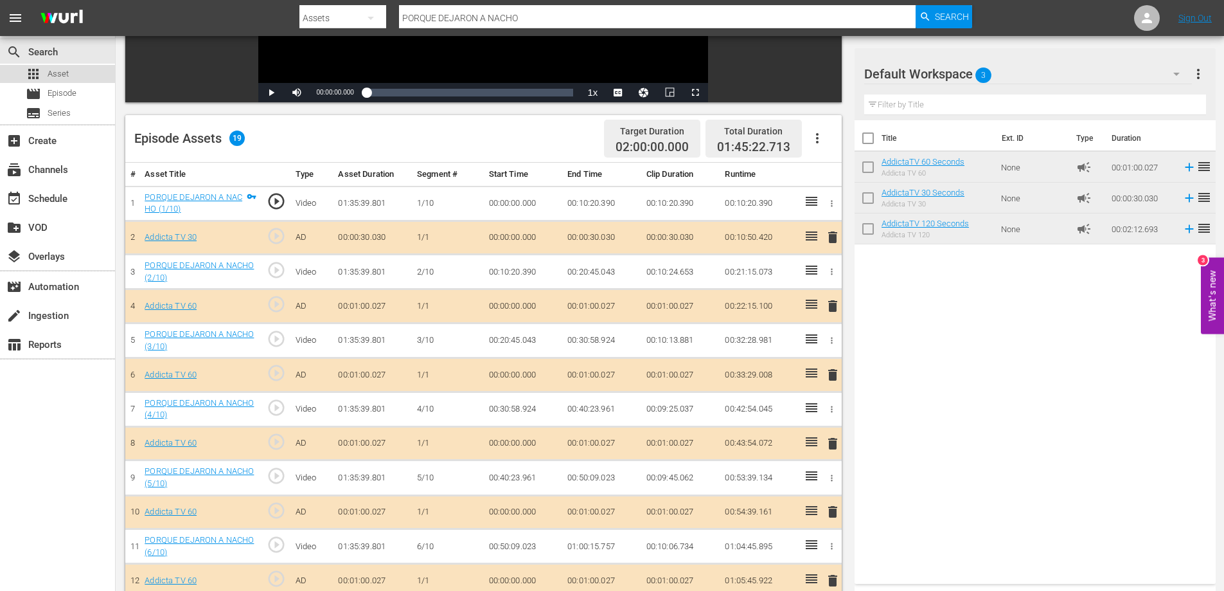
click at [55, 72] on span "Asset" at bounding box center [58, 73] width 21 height 13
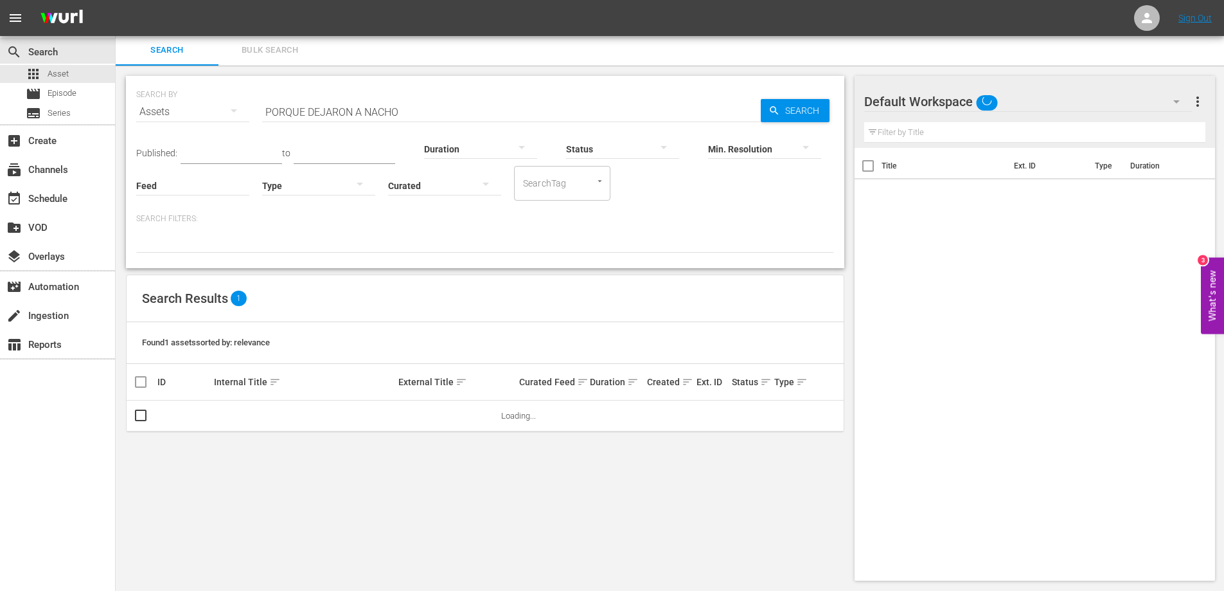
scroll to position [1, 0]
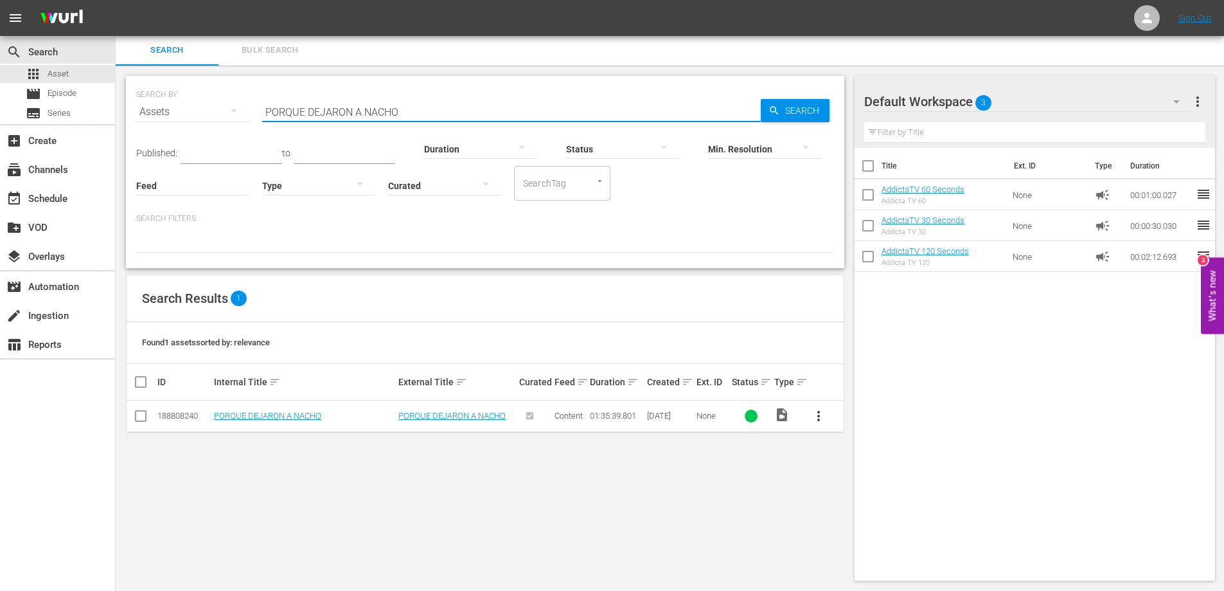
click at [367, 116] on input "PORQUE DEJARON A NACHO" at bounding box center [511, 111] width 499 height 31
paste input "ZOAMARG"
type input "POZOAMARGO"
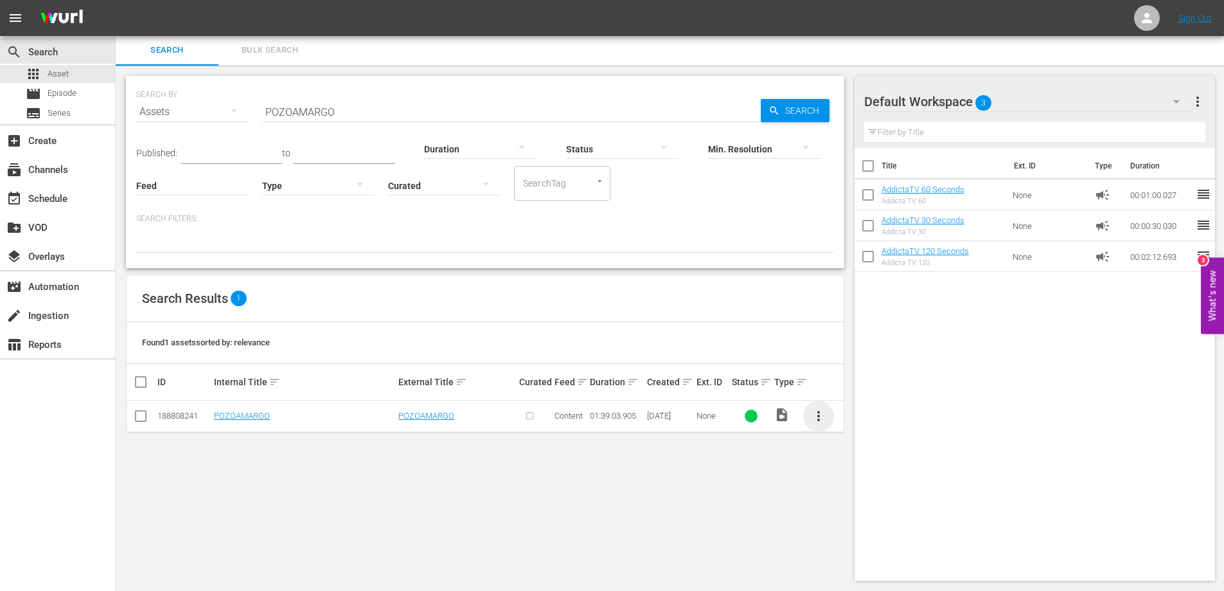
click at [819, 419] on span "more_vert" at bounding box center [818, 415] width 15 height 15
click at [870, 522] on div "Episode" at bounding box center [887, 513] width 87 height 31
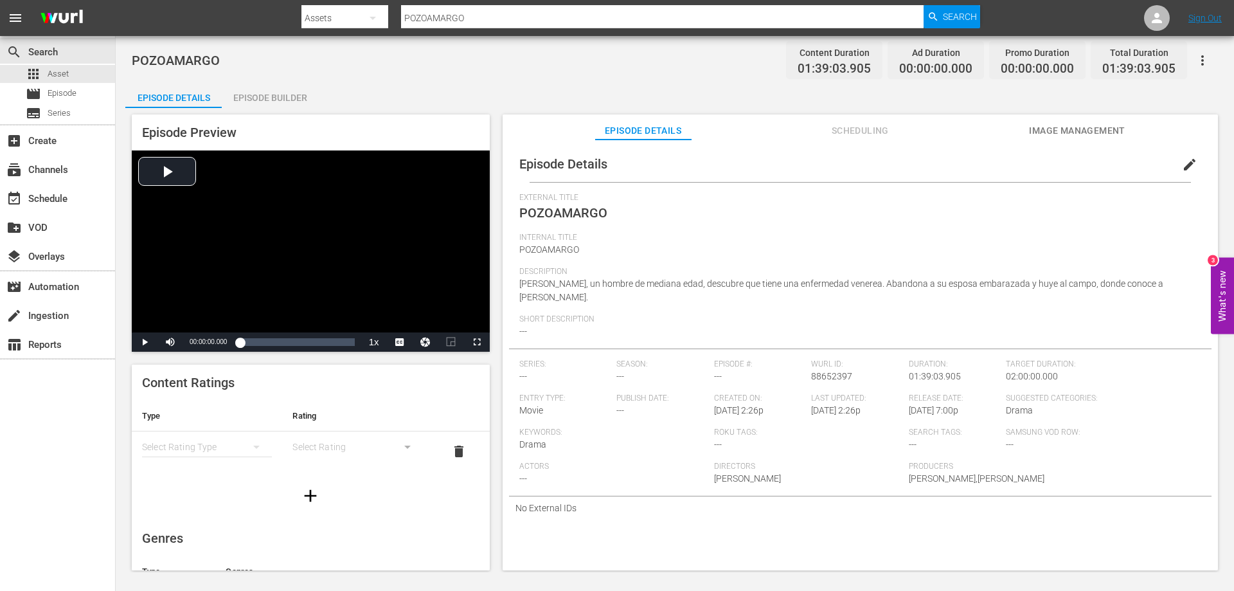
click at [285, 102] on div "Episode Builder" at bounding box center [270, 97] width 96 height 31
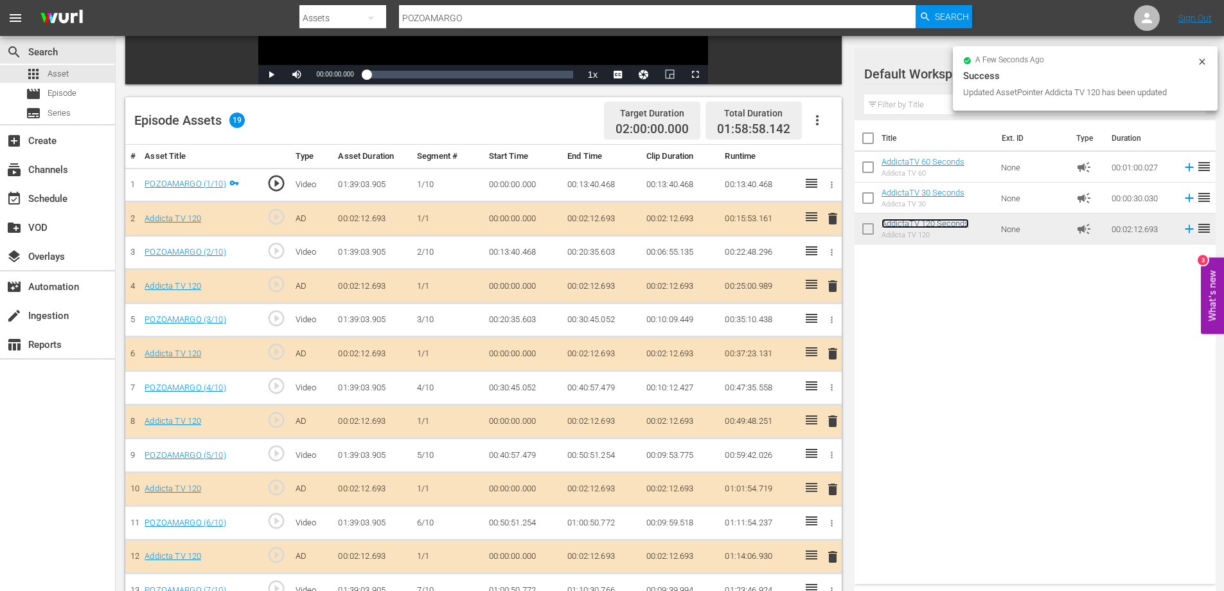
scroll to position [280, 0]
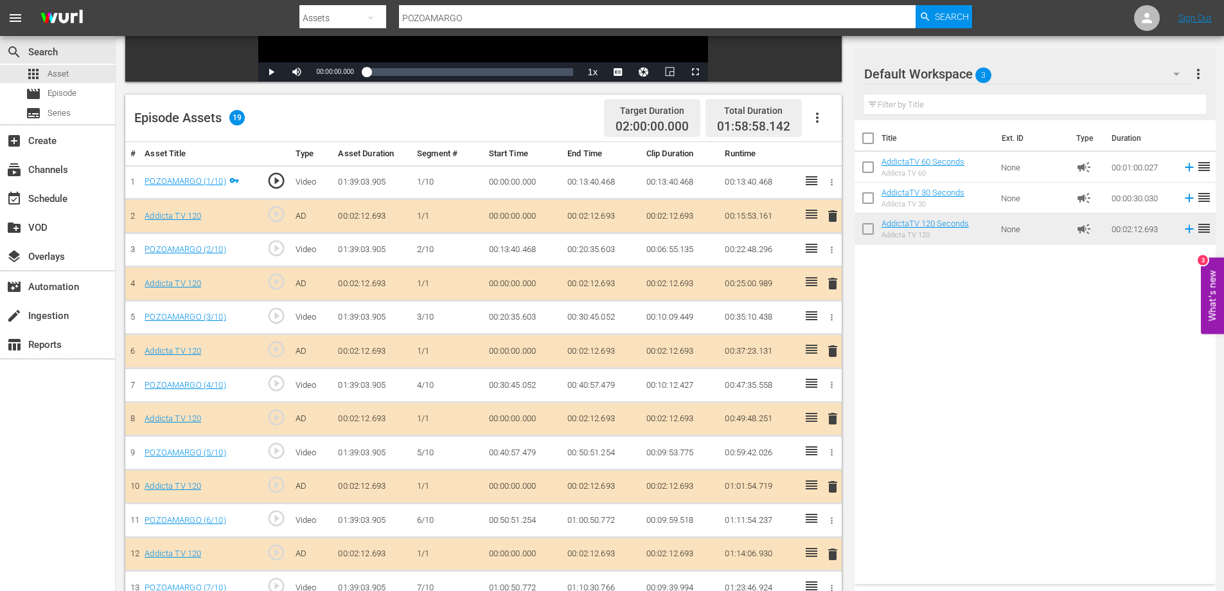
click at [836, 217] on span "delete" at bounding box center [832, 215] width 15 height 15
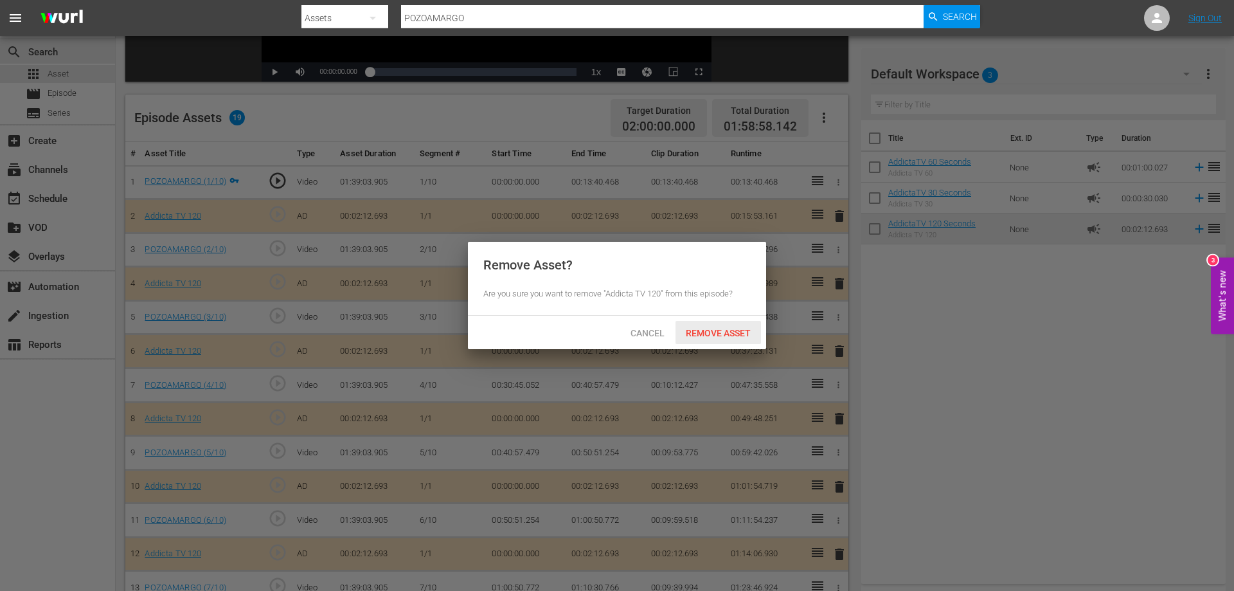
click at [699, 338] on div "Remove Asset" at bounding box center [717, 333] width 85 height 24
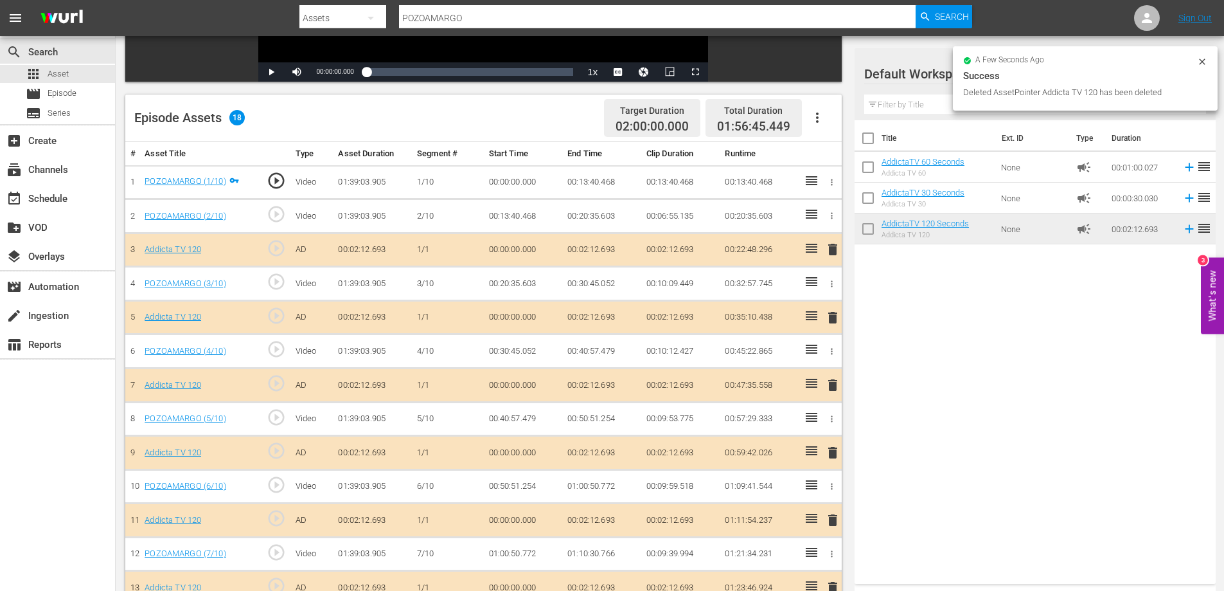
click at [832, 244] on span "delete" at bounding box center [832, 249] width 15 height 15
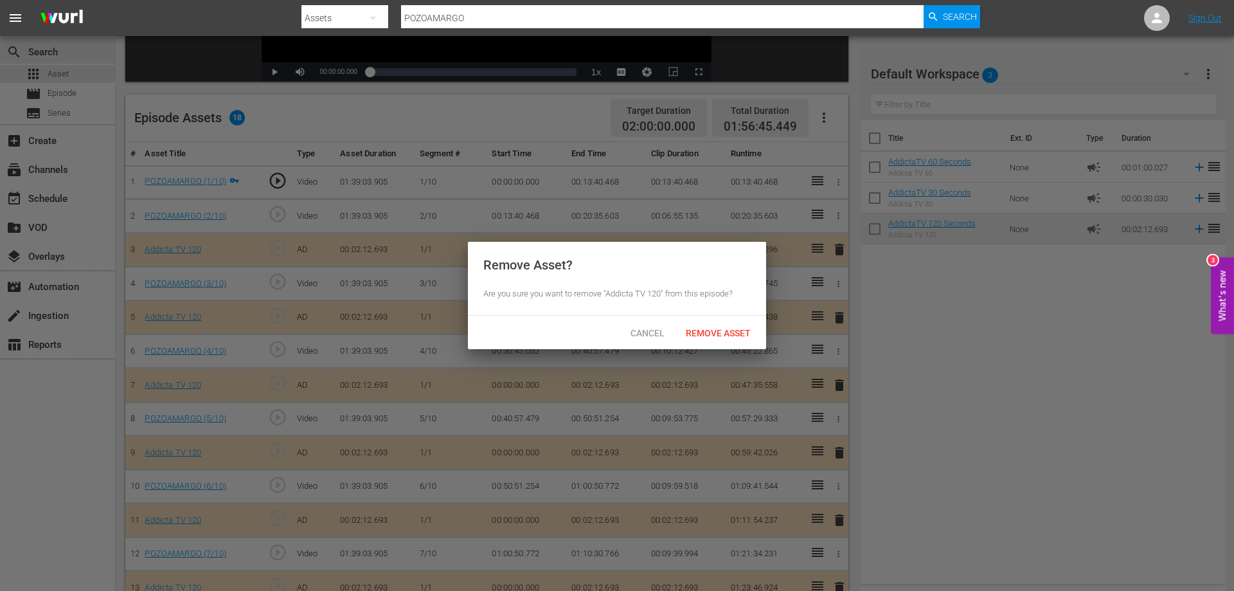
click at [695, 348] on div "Cancel Remove Asset" at bounding box center [617, 332] width 298 height 33
click at [700, 338] on div "Remove Asset" at bounding box center [717, 333] width 85 height 24
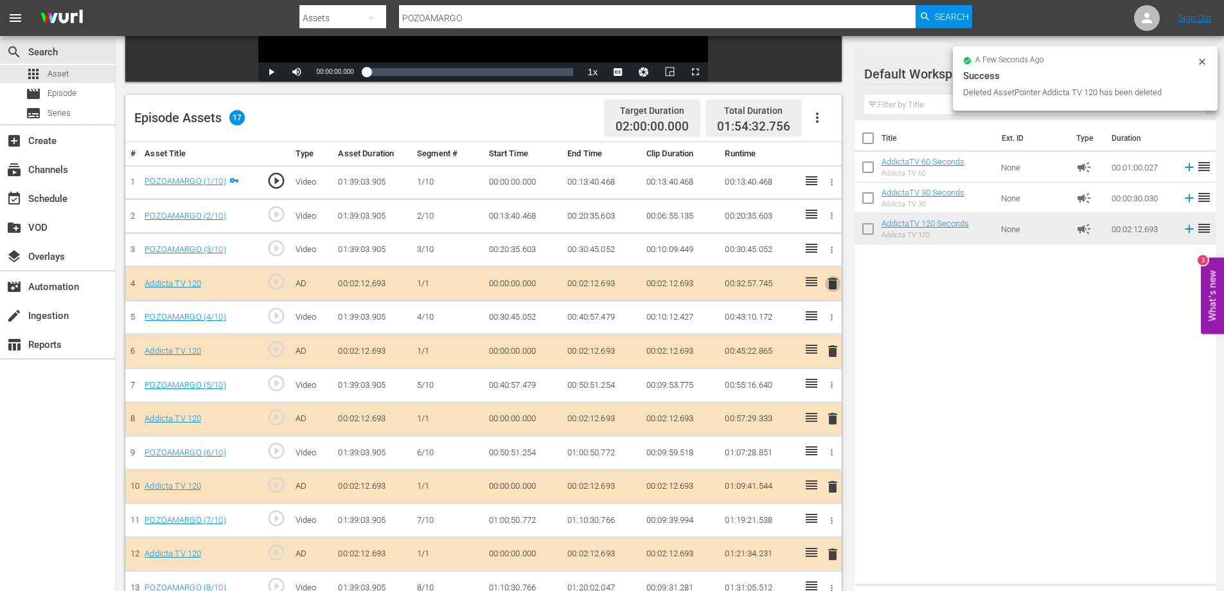
click at [830, 281] on span "delete" at bounding box center [832, 283] width 15 height 15
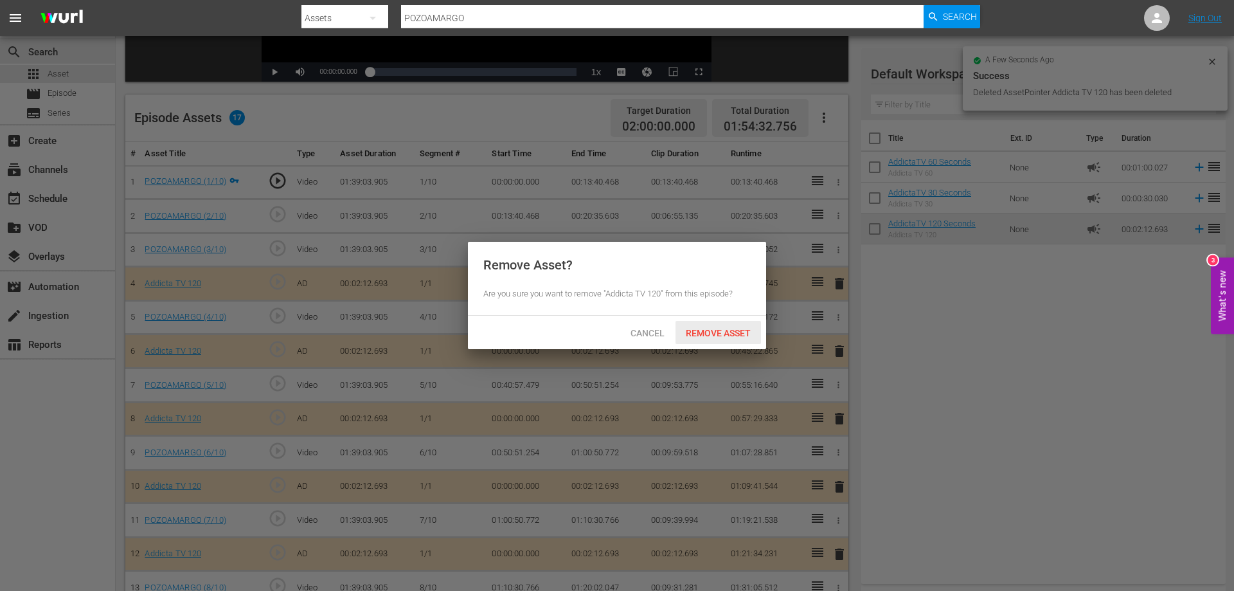
click at [740, 333] on span "Remove Asset" at bounding box center [717, 333] width 85 height 10
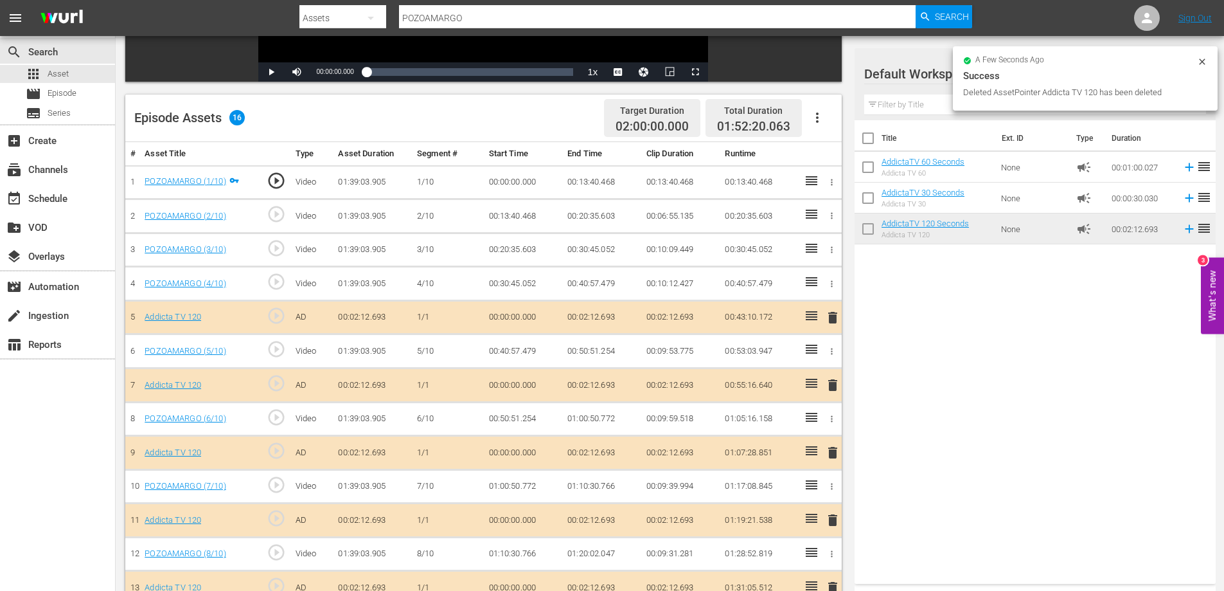
click at [835, 321] on span "delete" at bounding box center [832, 317] width 15 height 15
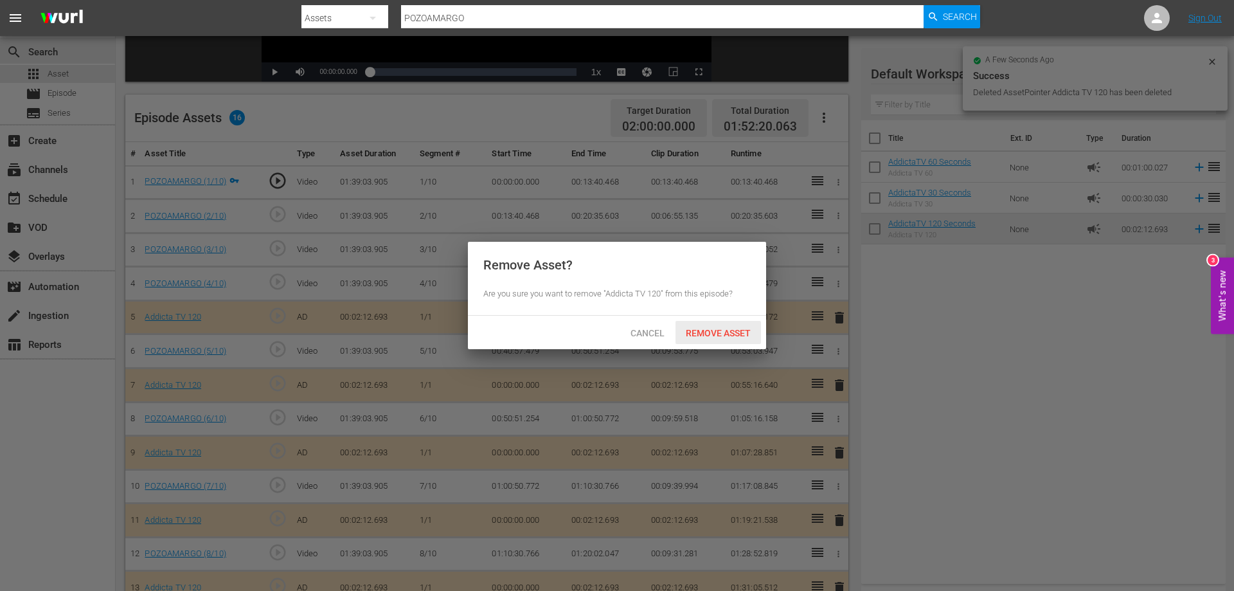
click at [739, 334] on span "Remove Asset" at bounding box center [717, 333] width 85 height 10
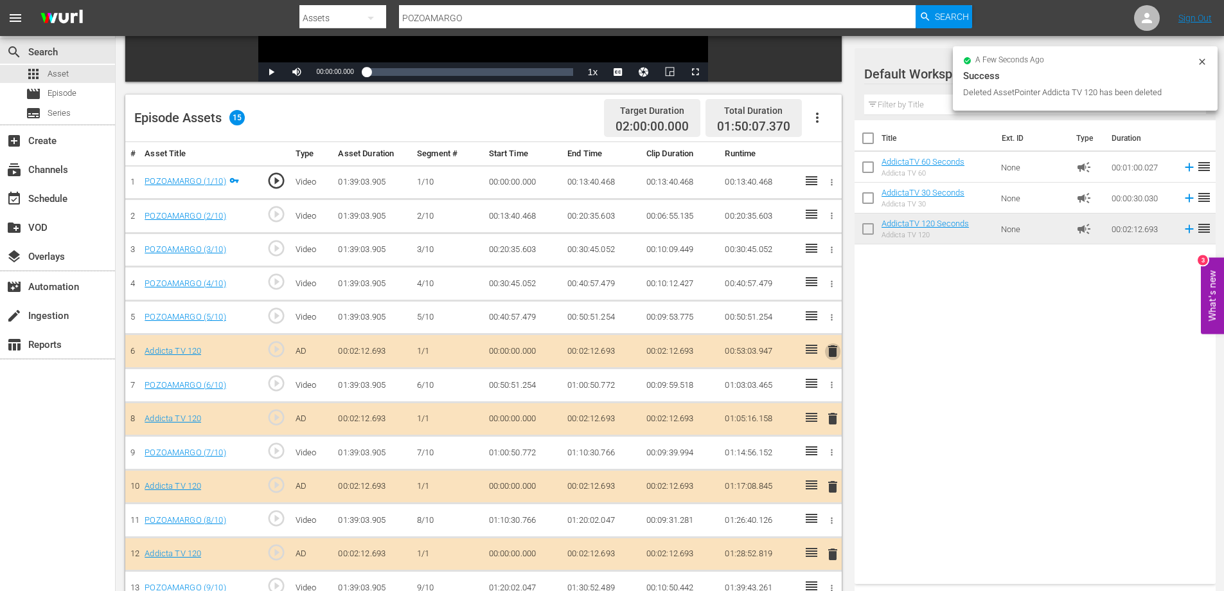
click at [832, 353] on span "delete" at bounding box center [832, 350] width 15 height 15
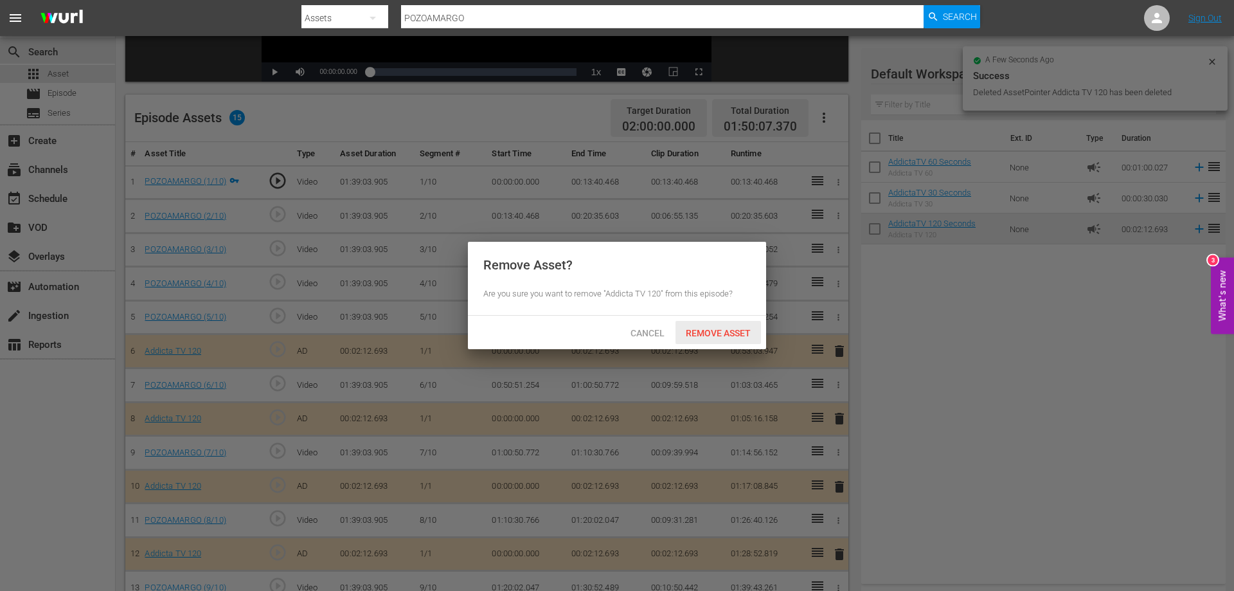
click at [740, 326] on div "Remove Asset" at bounding box center [717, 333] width 85 height 24
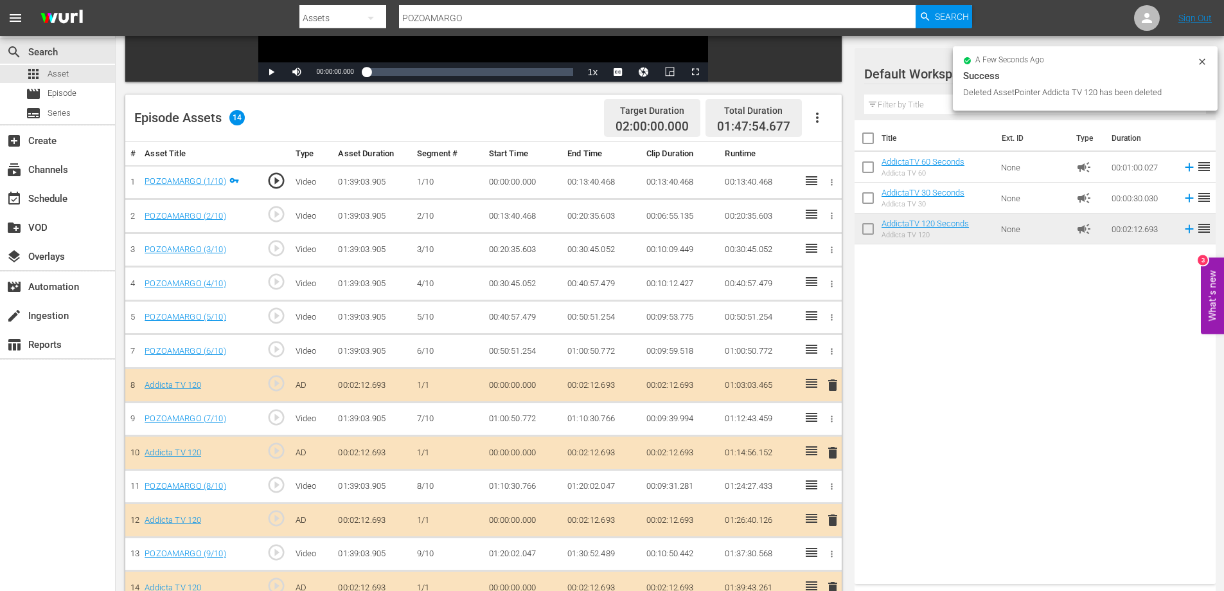
click at [834, 382] on span "delete" at bounding box center [832, 384] width 15 height 15
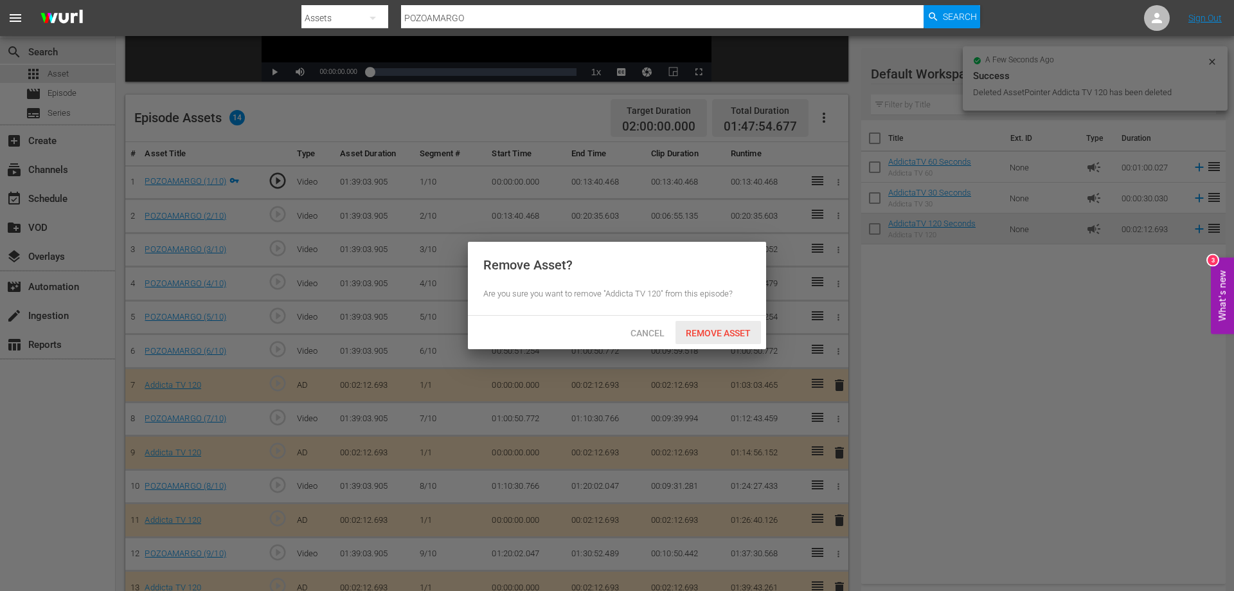
click at [723, 332] on span "Remove Asset" at bounding box center [717, 333] width 85 height 10
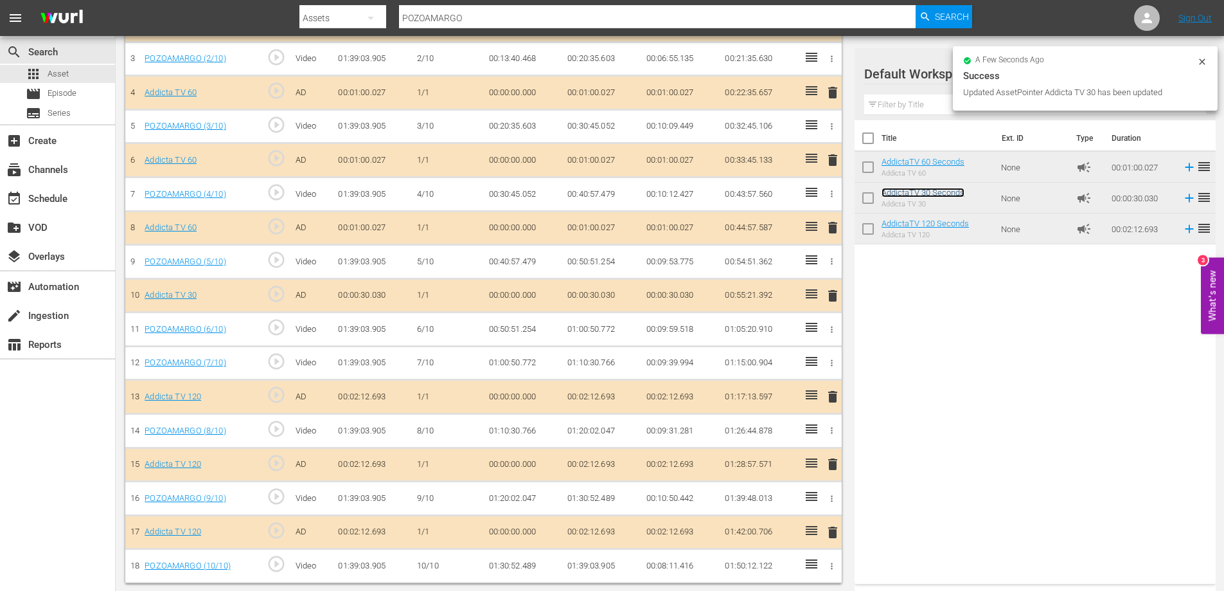
scroll to position [472, 0]
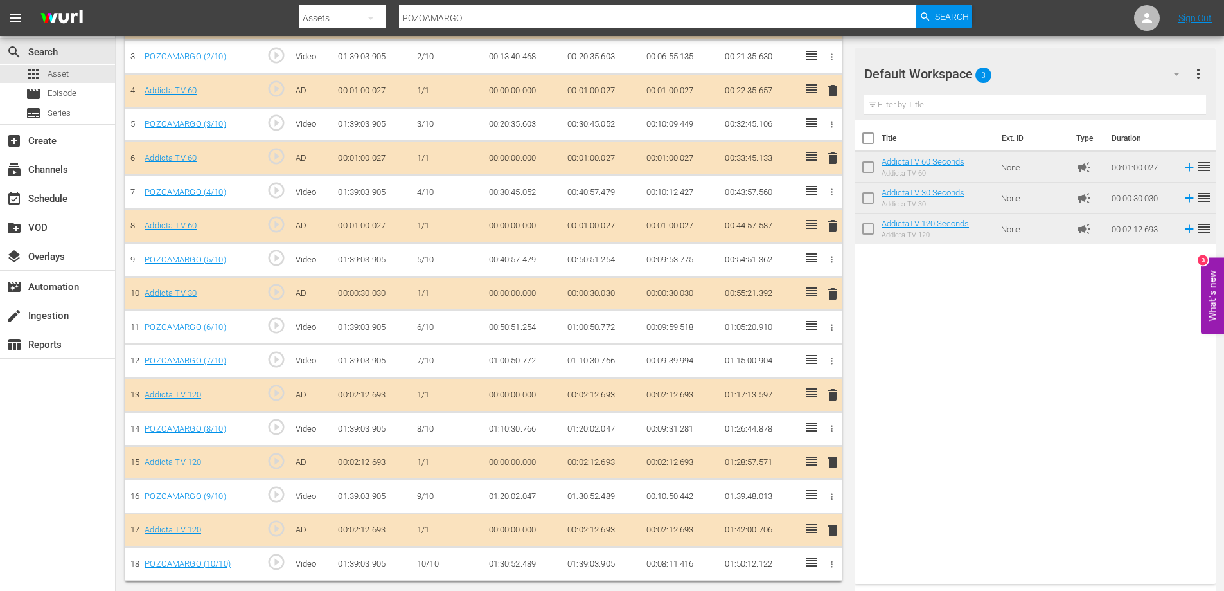
click at [832, 394] on span "delete" at bounding box center [832, 394] width 15 height 15
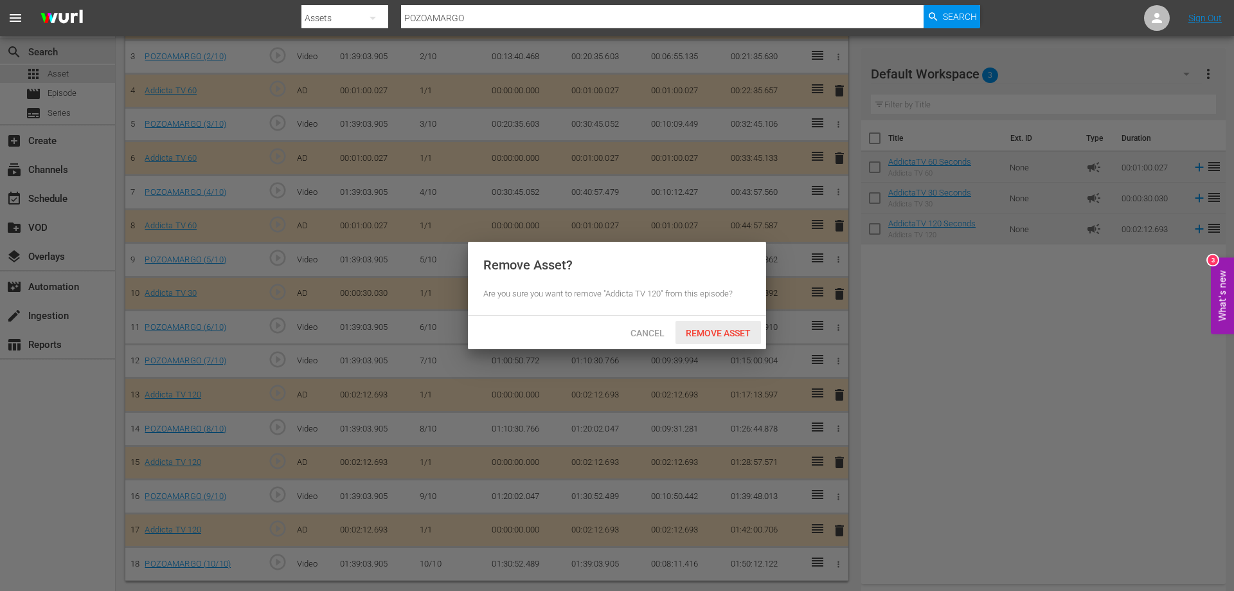
click at [702, 331] on span "Remove Asset" at bounding box center [717, 333] width 85 height 10
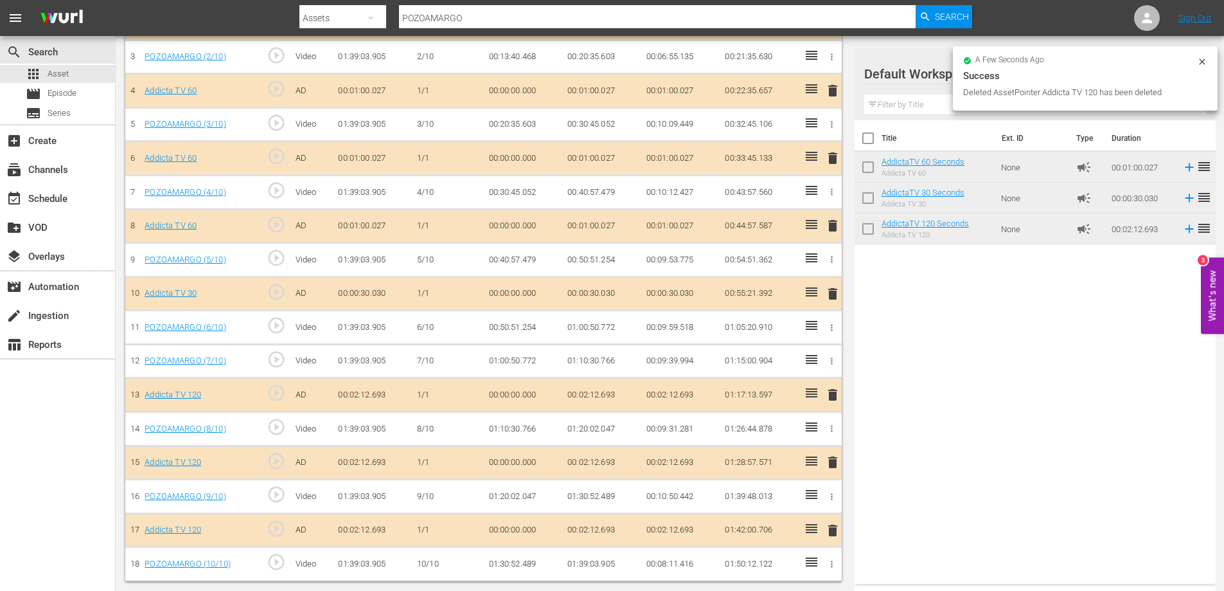
scroll to position [438, 0]
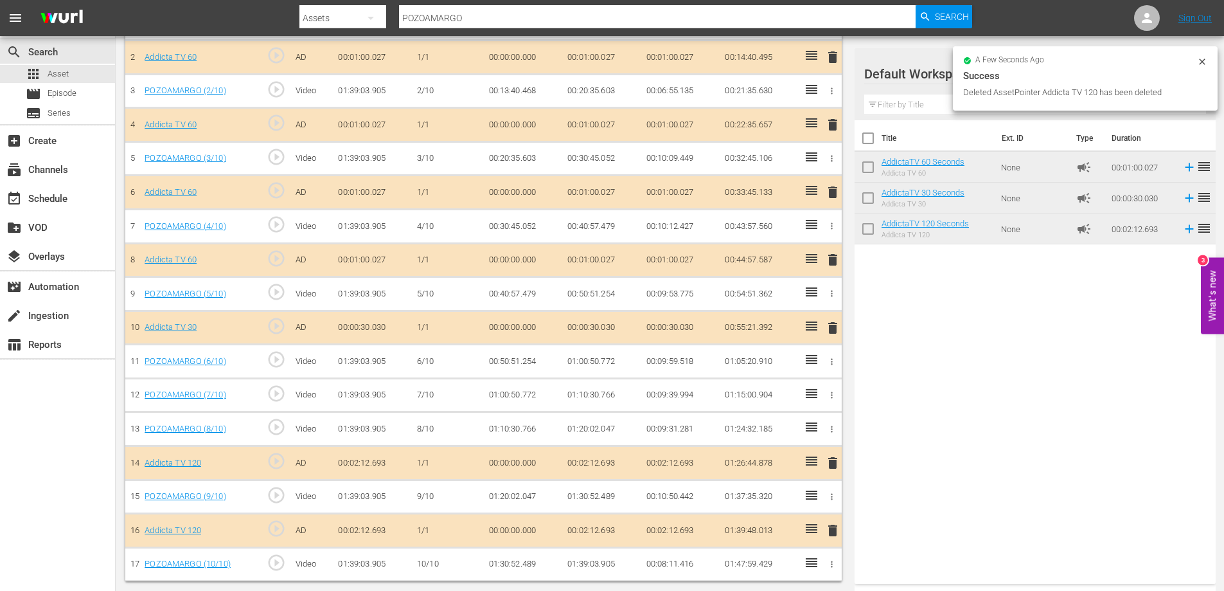
click at [835, 465] on span "delete" at bounding box center [832, 462] width 15 height 15
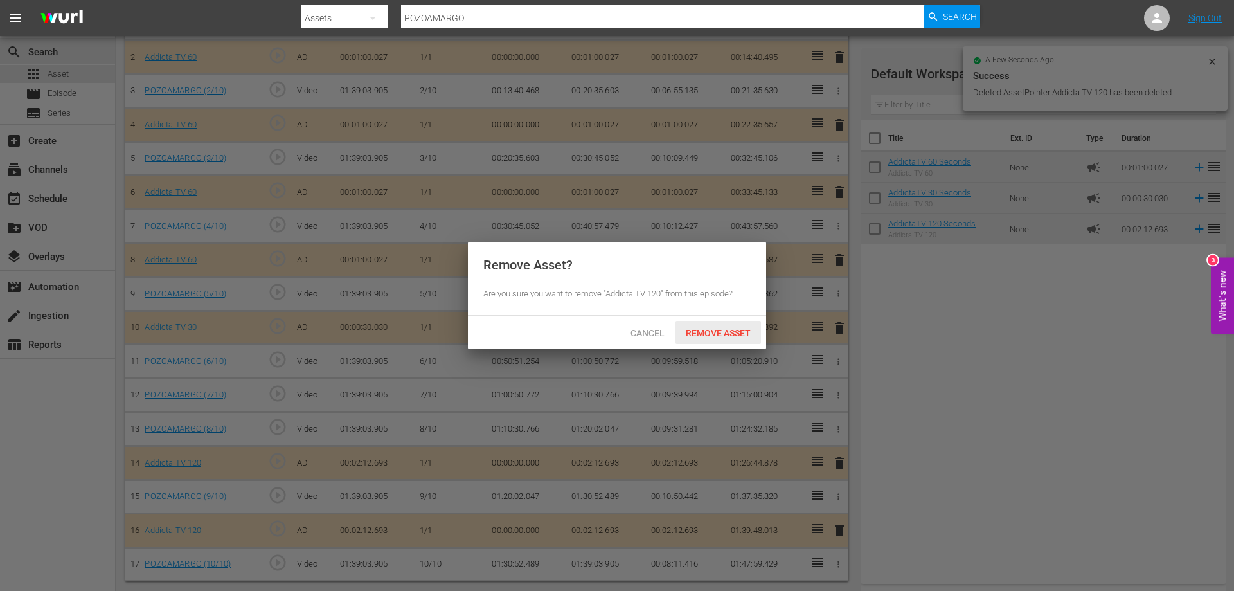
click at [724, 334] on span "Remove Asset" at bounding box center [717, 333] width 85 height 10
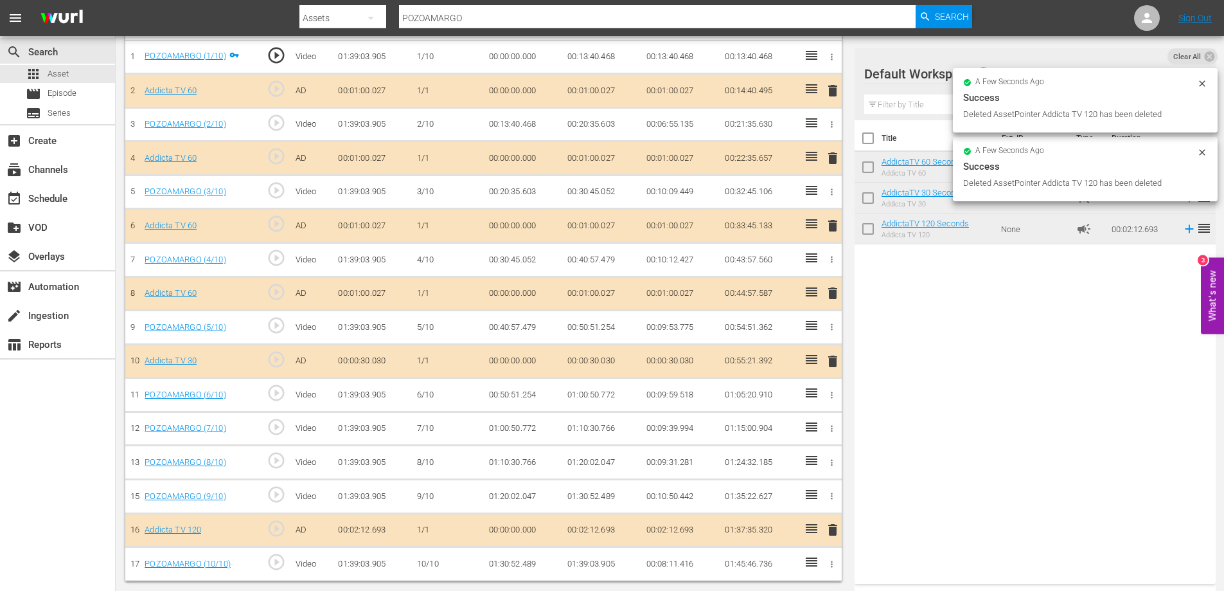
scroll to position [405, 0]
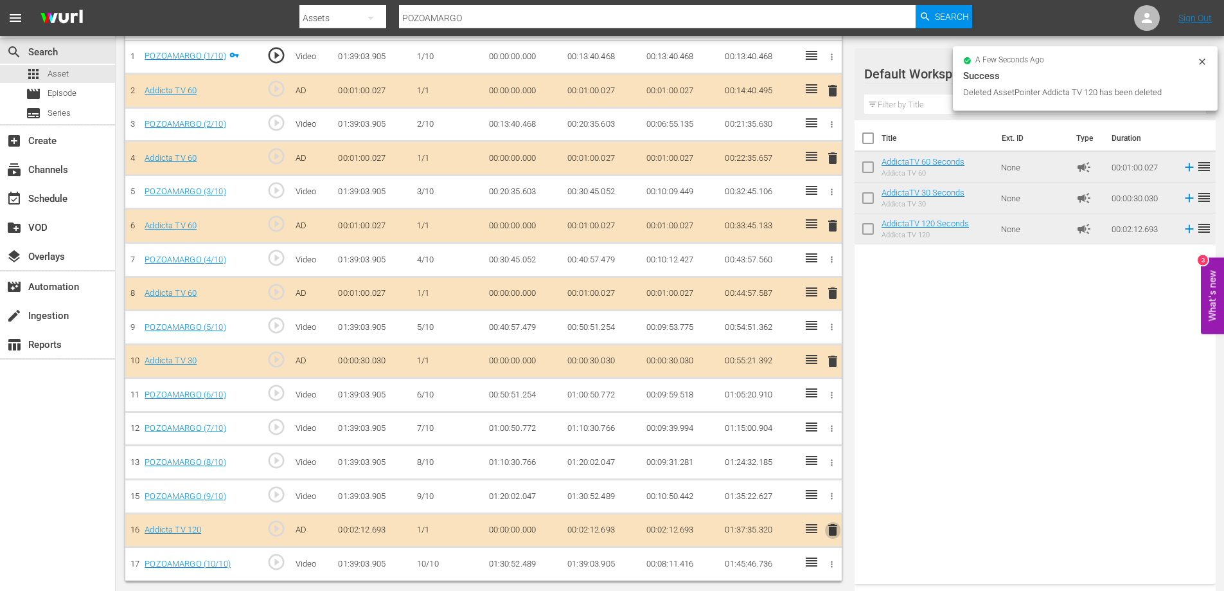
click at [834, 527] on span "delete" at bounding box center [832, 529] width 15 height 15
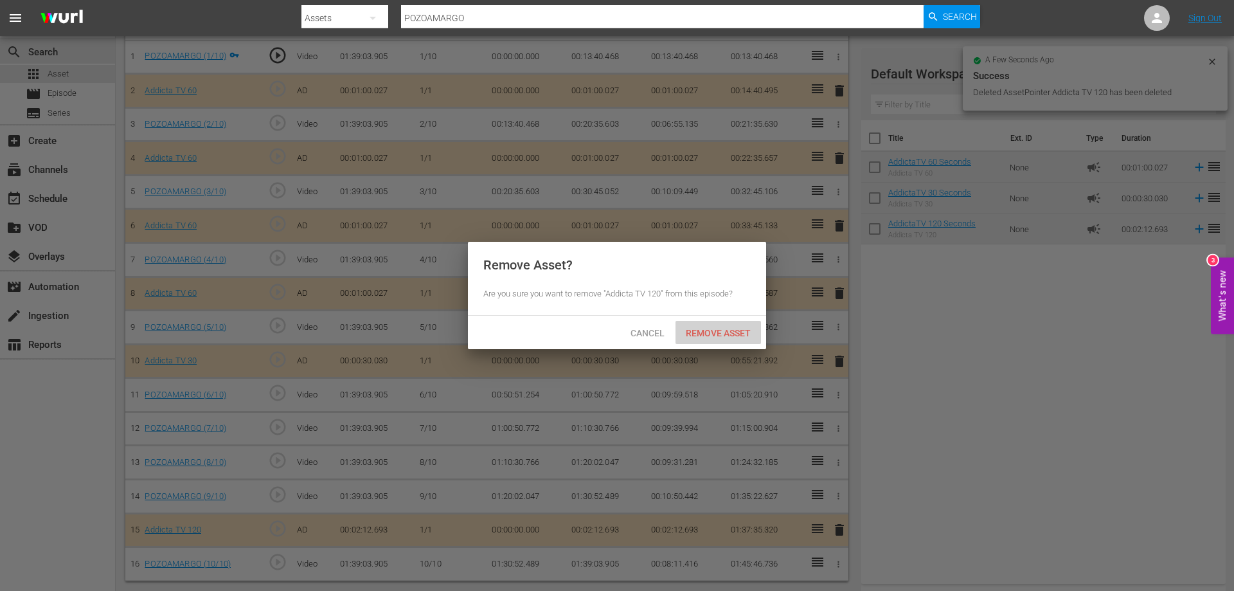
click at [741, 329] on span "Remove Asset" at bounding box center [717, 333] width 85 height 10
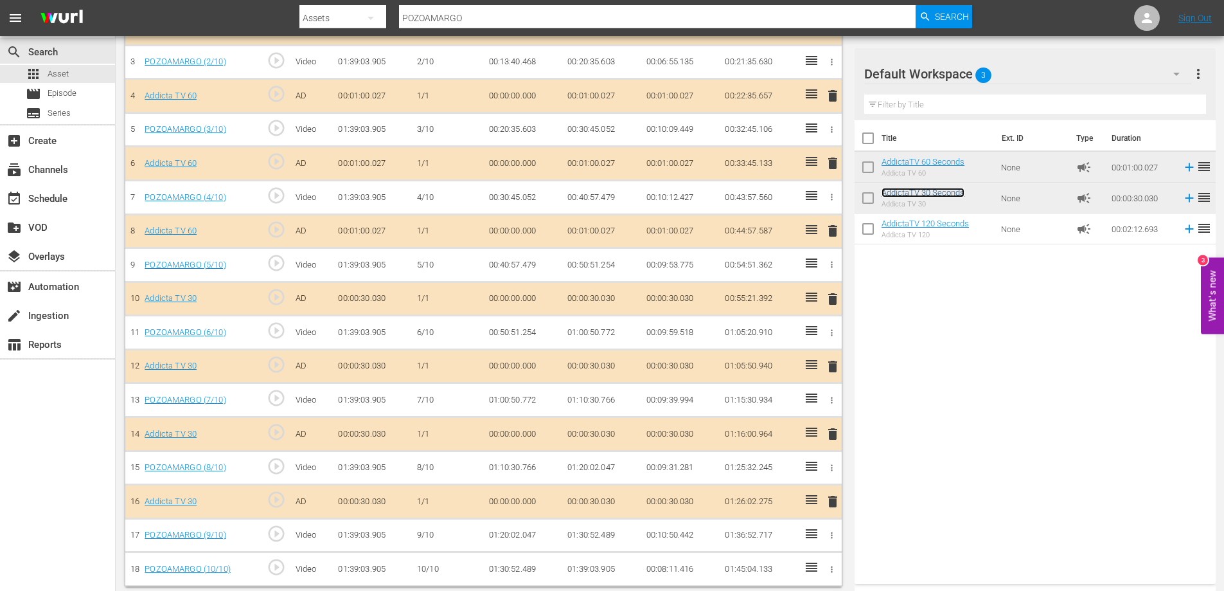
scroll to position [472, 0]
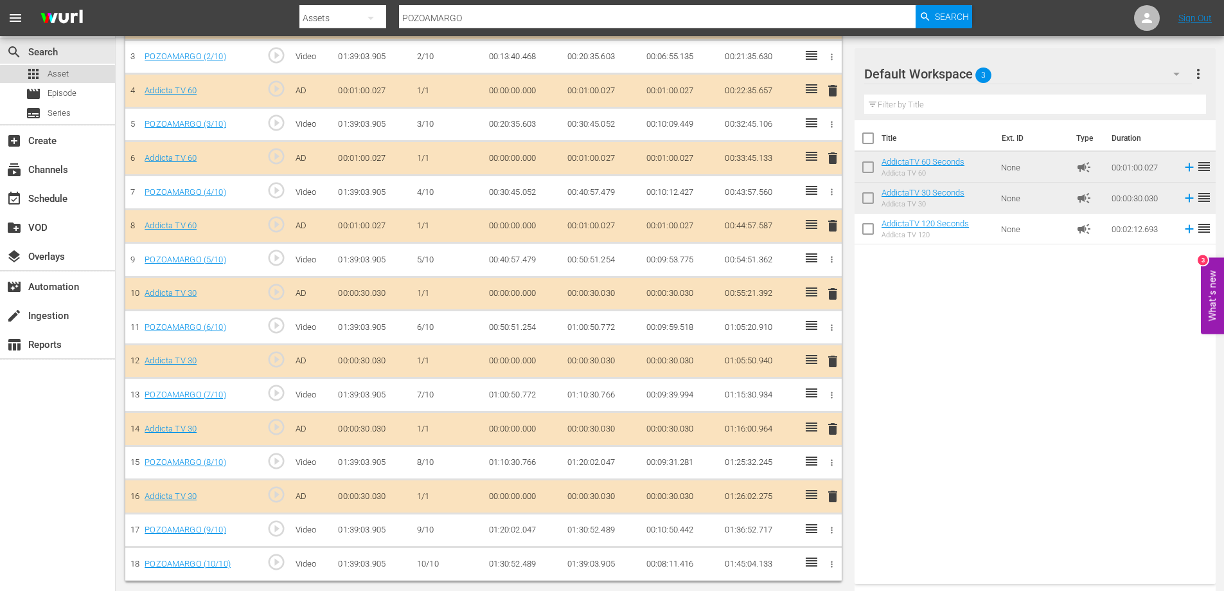
click at [57, 75] on span "Asset" at bounding box center [58, 73] width 21 height 13
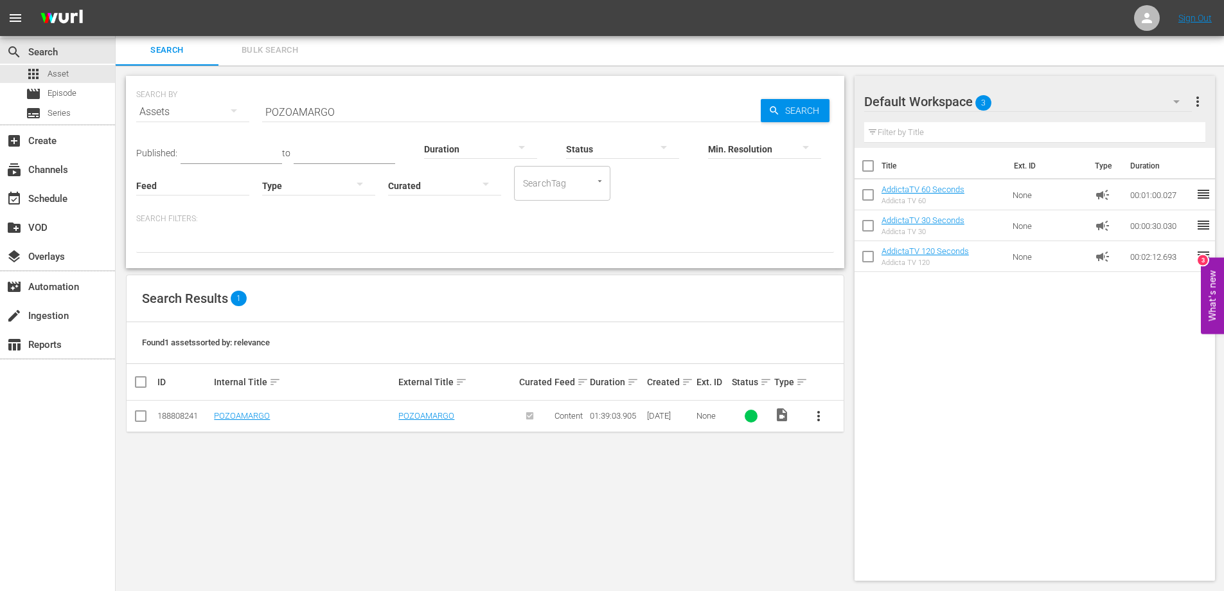
click at [321, 110] on input "POZOAMARGO" at bounding box center [511, 111] width 499 height 31
paste input "RESOS"
type input "PRESOS"
click at [818, 420] on span "more_vert" at bounding box center [818, 415] width 15 height 15
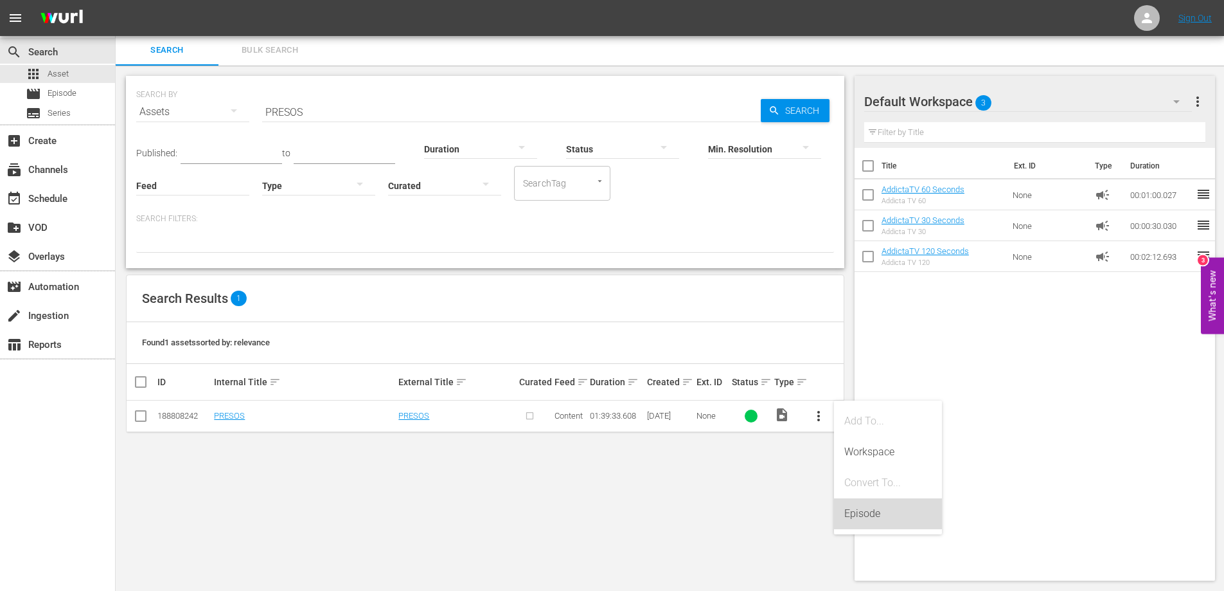
click at [852, 512] on div "Episode" at bounding box center [887, 513] width 87 height 31
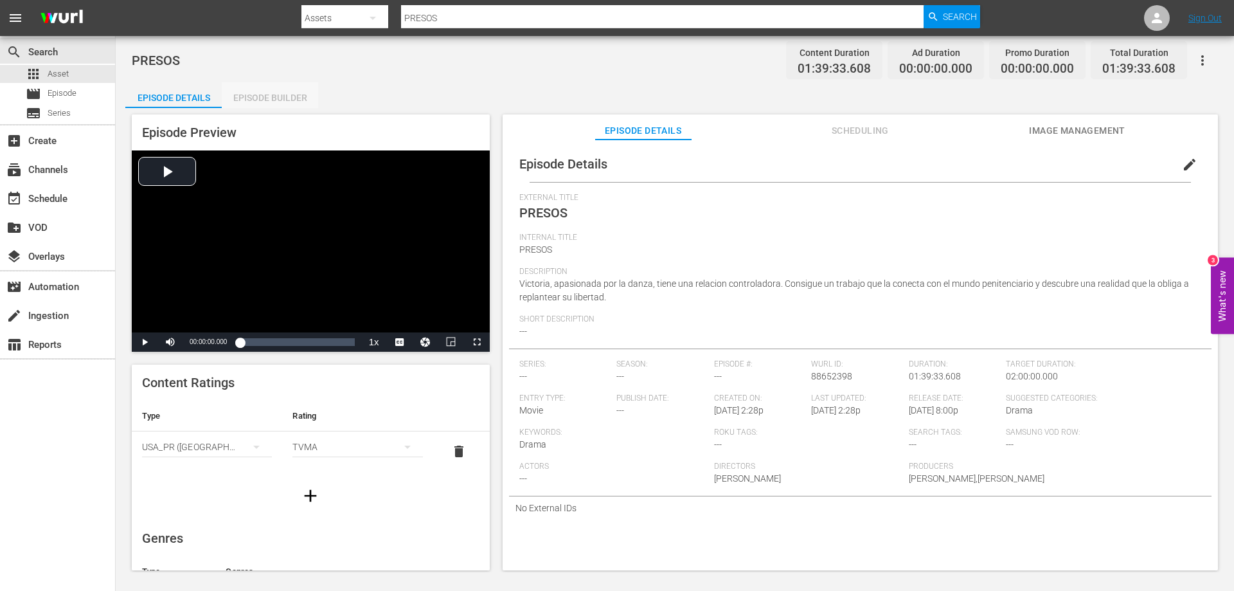
click at [285, 96] on div "Episode Builder" at bounding box center [270, 97] width 96 height 31
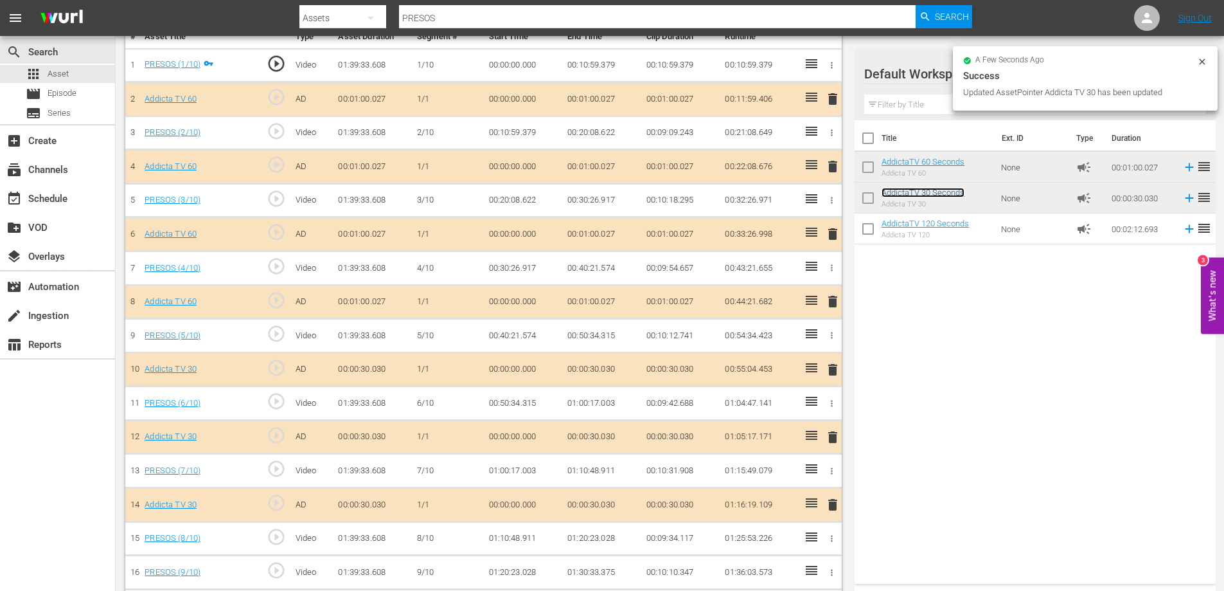
scroll to position [374, 0]
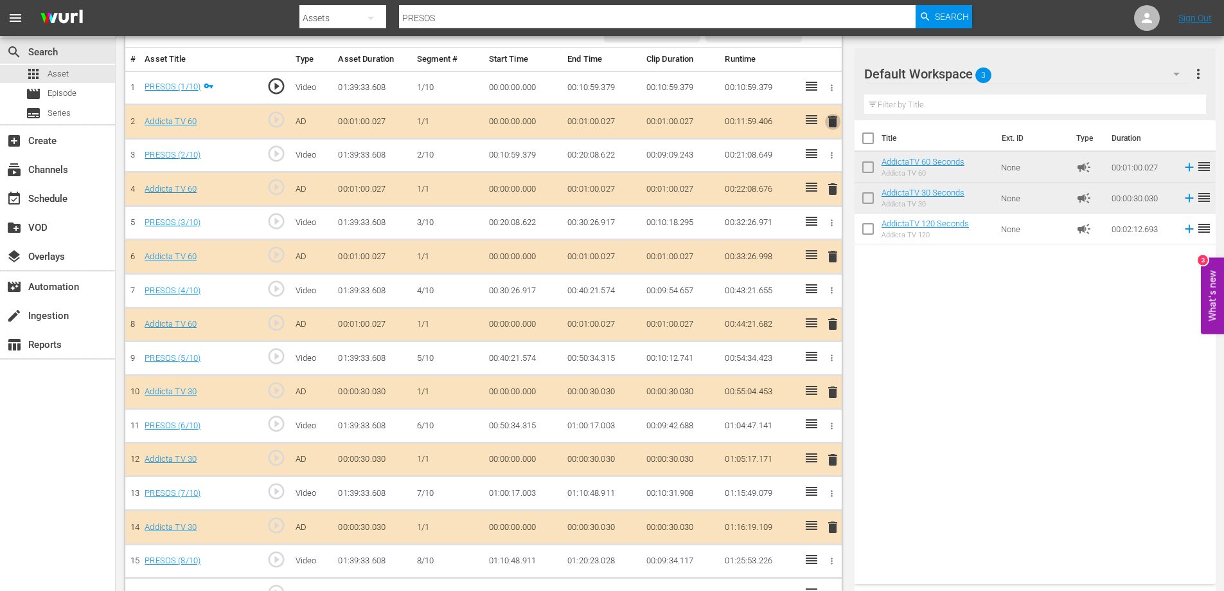
click at [832, 121] on span "delete" at bounding box center [832, 121] width 15 height 15
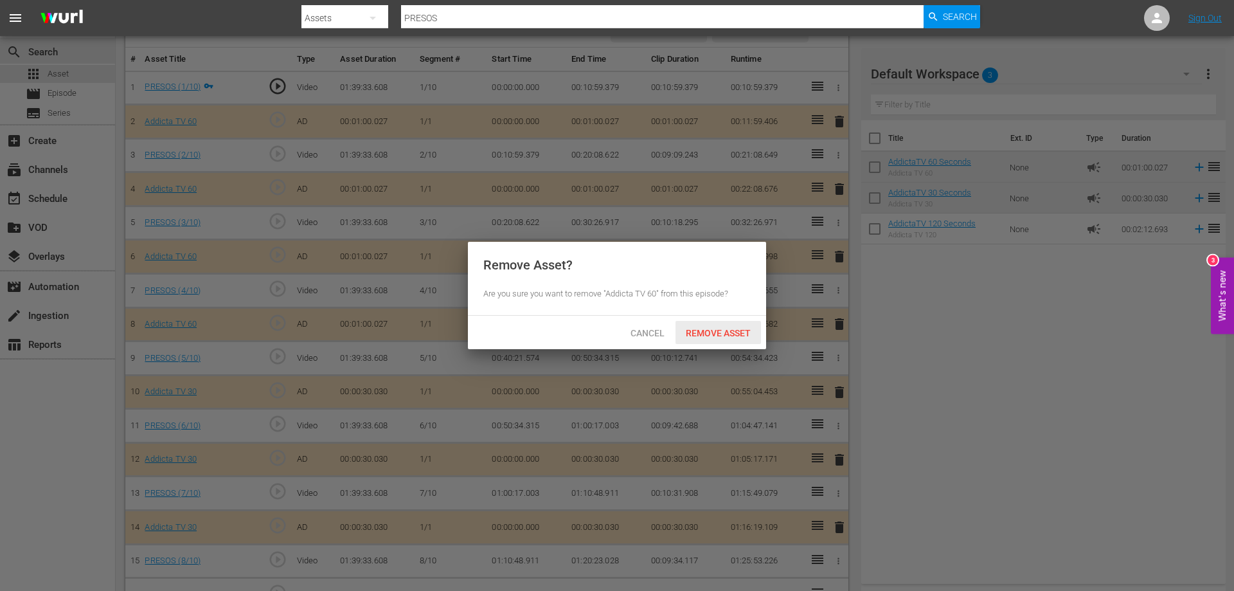
click at [735, 334] on span "Remove Asset" at bounding box center [717, 333] width 85 height 10
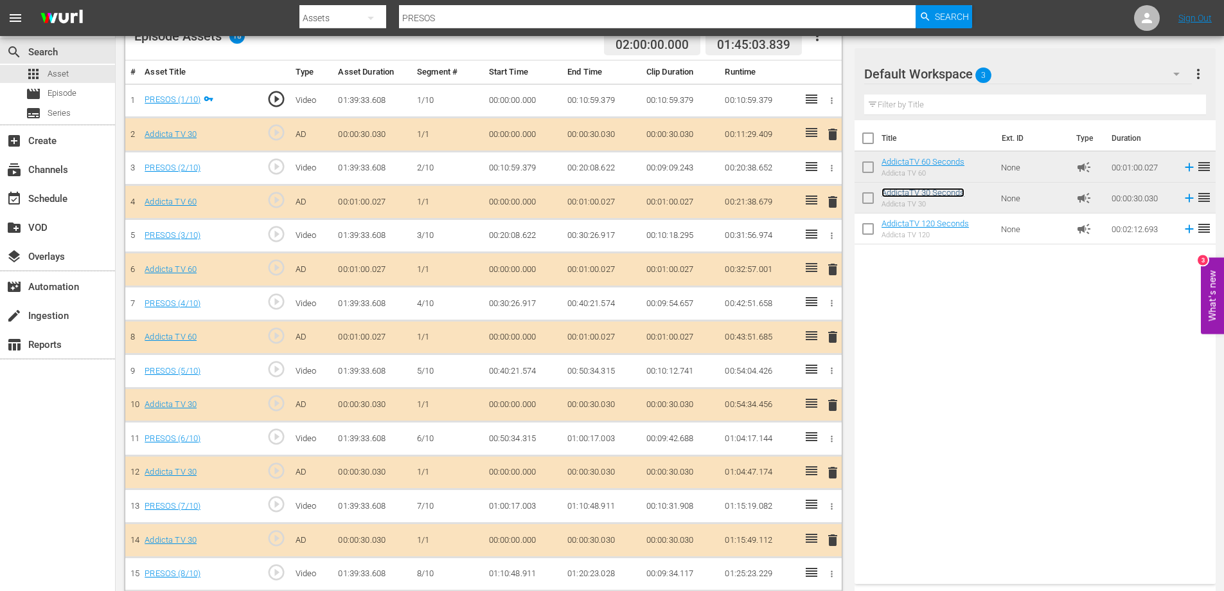
scroll to position [344, 0]
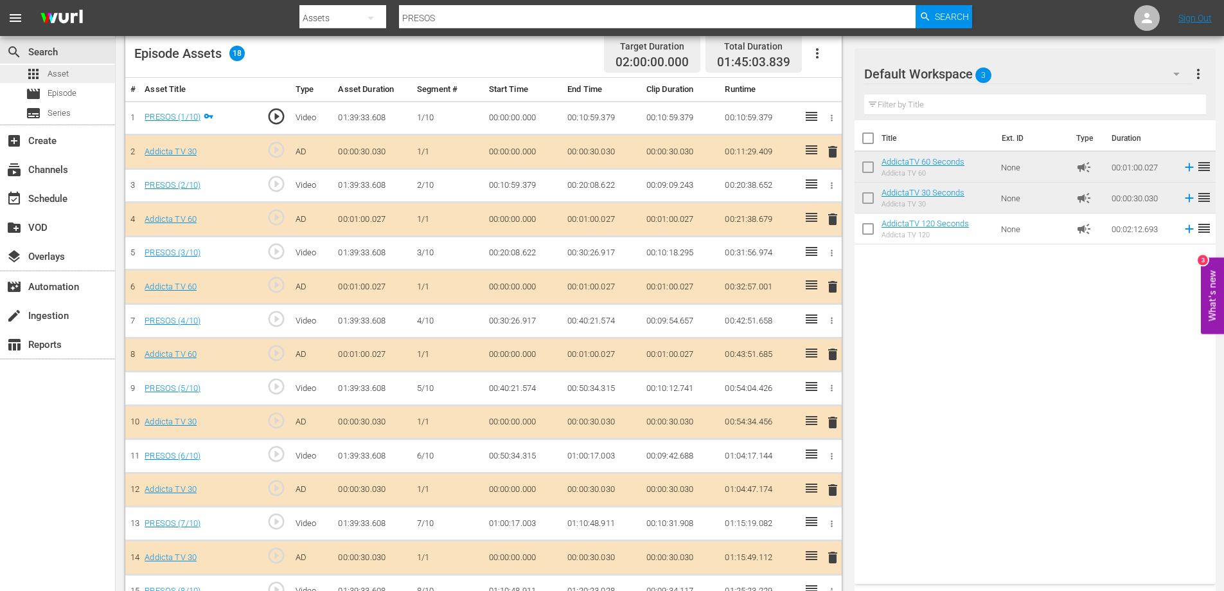
click at [54, 74] on span "Asset" at bounding box center [58, 73] width 21 height 13
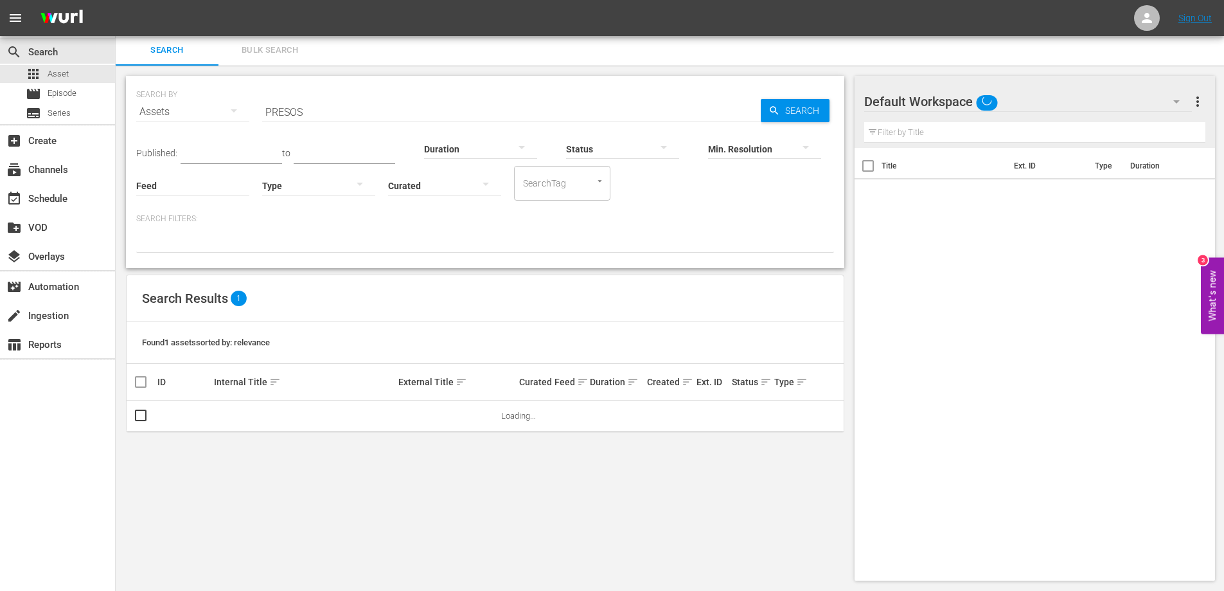
scroll to position [1, 0]
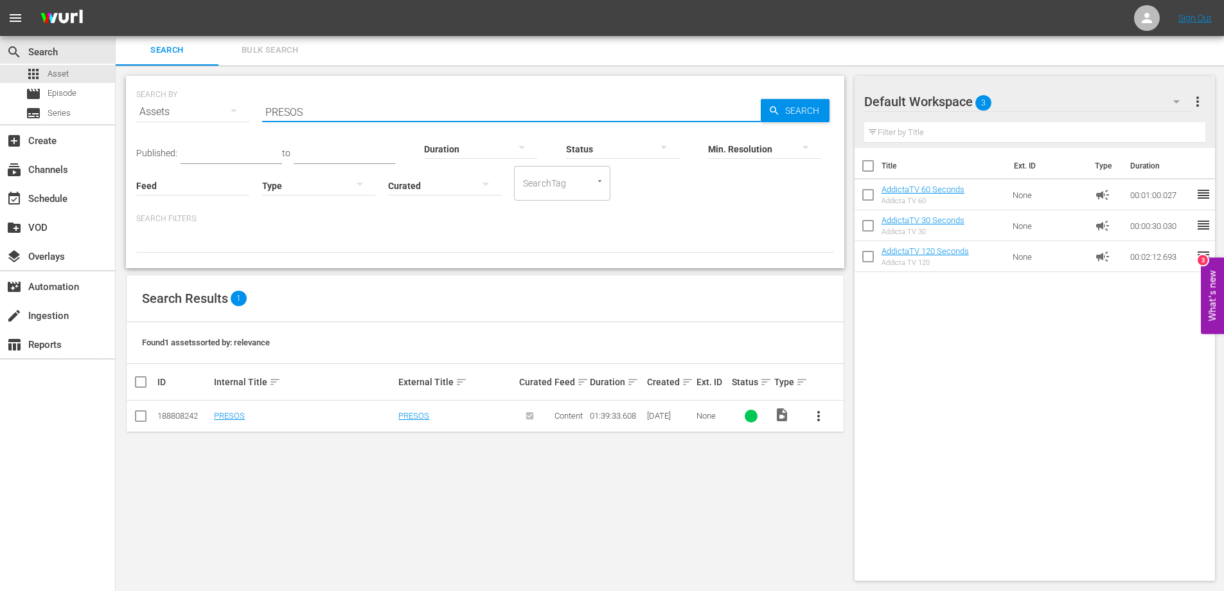
click at [293, 103] on input "PRESOS" at bounding box center [511, 111] width 499 height 31
click at [292, 103] on input "PRESOS" at bounding box center [511, 111] width 499 height 31
paste input "QUERIDA [PERSON_NAME]"
type input "QUERIDA [PERSON_NAME]"
click at [818, 416] on span "more_vert" at bounding box center [818, 415] width 15 height 15
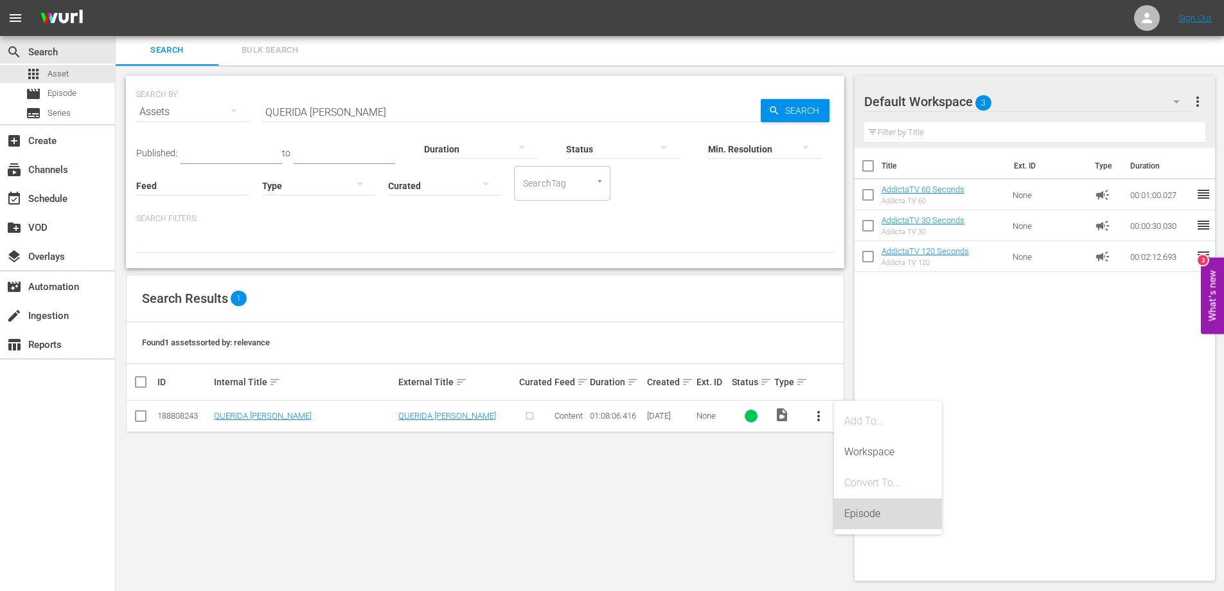
click at [854, 508] on div "Episode" at bounding box center [887, 513] width 87 height 31
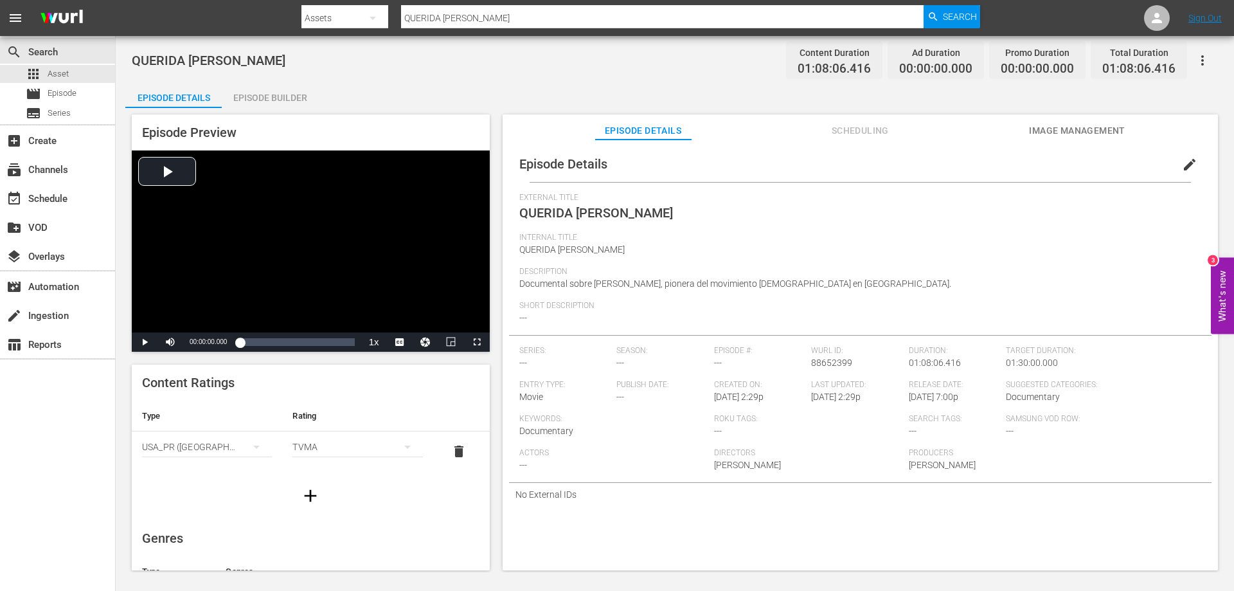
click at [267, 98] on div "Episode Builder" at bounding box center [270, 97] width 96 height 31
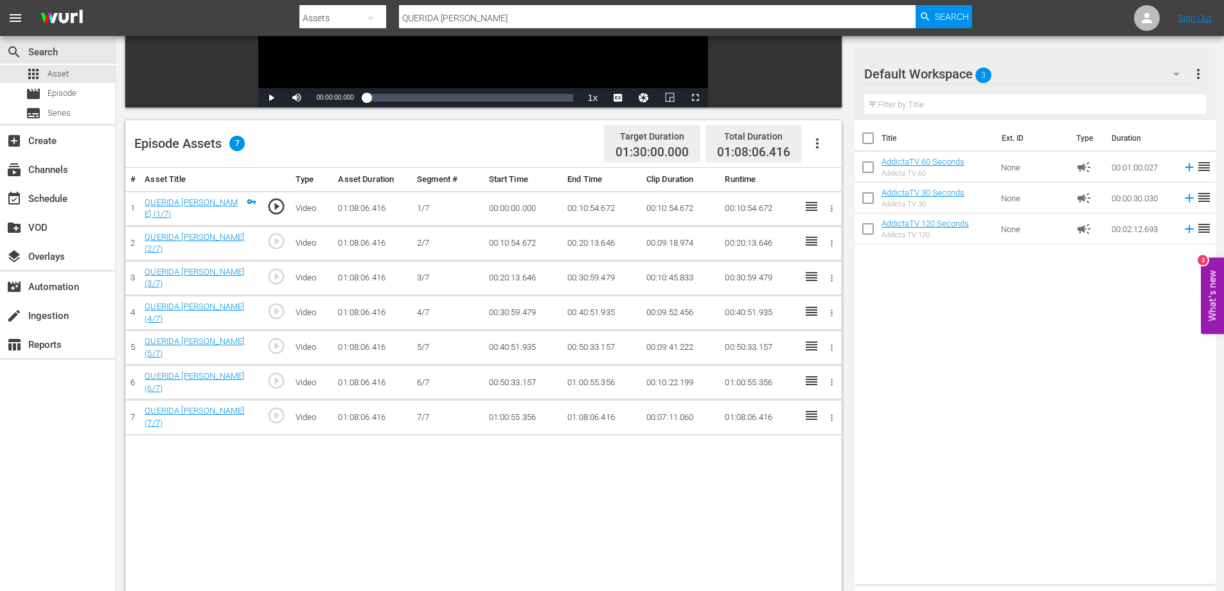
scroll to position [193, 0]
